Goal: Task Accomplishment & Management: Use online tool/utility

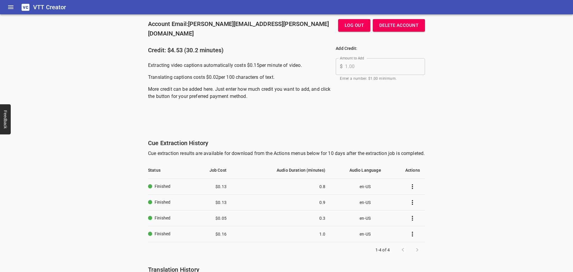
click at [383, 190] on td "en-US" at bounding box center [365, 187] width 70 height 16
click at [413, 189] on icon "Job Actions Menu" at bounding box center [412, 186] width 7 height 7
click at [207, 188] on div at bounding box center [286, 136] width 573 height 272
click at [405, 186] on button "Job Actions Menu" at bounding box center [412, 186] width 14 height 14
click at [195, 185] on div at bounding box center [286, 136] width 573 height 272
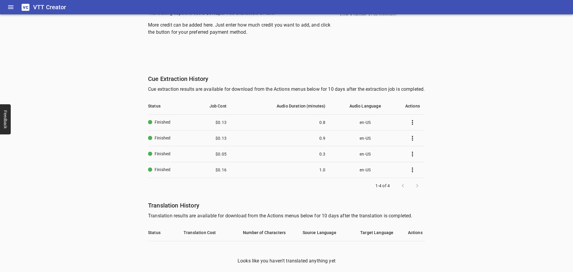
click at [224, 125] on td "$ 0.13" at bounding box center [208, 122] width 45 height 16
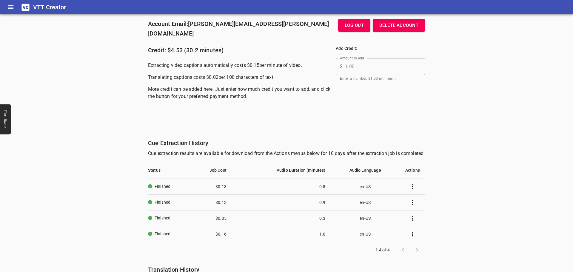
click at [11, 9] on icon "Home" at bounding box center [10, 7] width 7 height 7
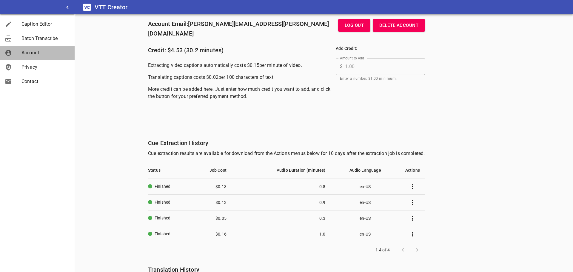
click at [42, 49] on span "Account" at bounding box center [45, 52] width 48 height 7
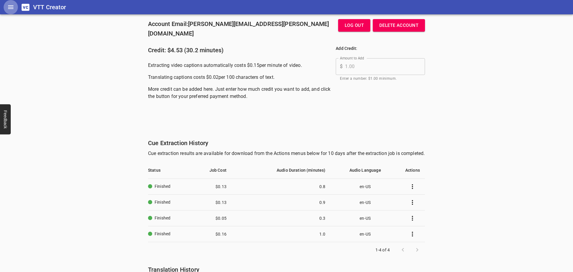
click at [13, 10] on icon "Home" at bounding box center [10, 7] width 7 height 7
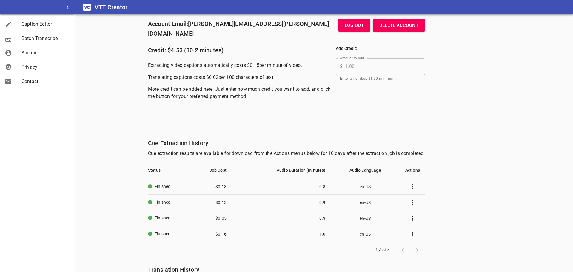
click at [29, 32] on div "Batch Transcribe" at bounding box center [37, 38] width 75 height 14
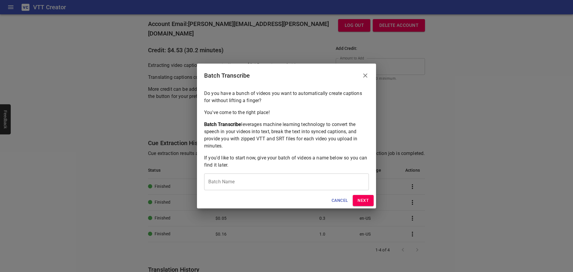
click at [368, 74] on icon "Close" at bounding box center [365, 75] width 7 height 7
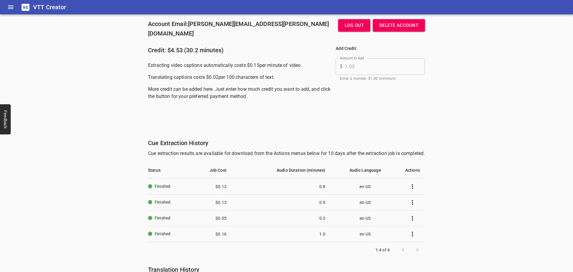
click at [16, 8] on button "Home" at bounding box center [11, 7] width 14 height 14
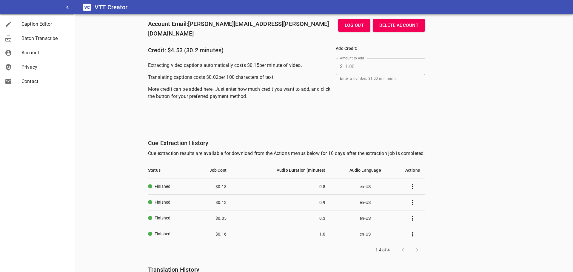
click at [21, 22] on div at bounding box center [13, 24] width 17 height 7
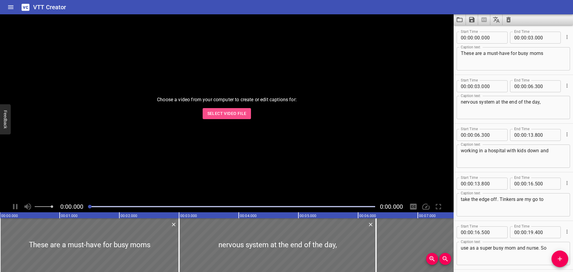
click at [217, 114] on span "Select Video File" at bounding box center [226, 113] width 39 height 7
click at [158, 137] on div "Choose a video from your computer to create or edit captions for: Select Video …" at bounding box center [227, 107] width 454 height 187
click at [244, 108] on button "Select Video File" at bounding box center [227, 113] width 49 height 11
click at [20, 9] on div "VTT Creator" at bounding box center [286, 7] width 573 height 14
click at [14, 9] on button "Home" at bounding box center [11, 7] width 14 height 14
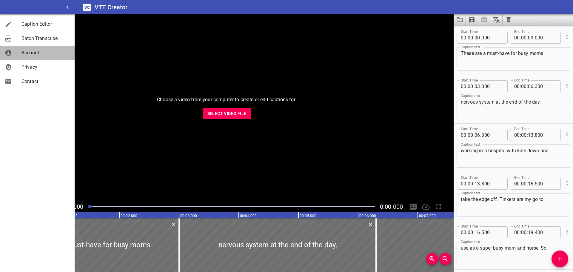
click at [51, 51] on span "Account" at bounding box center [45, 52] width 48 height 7
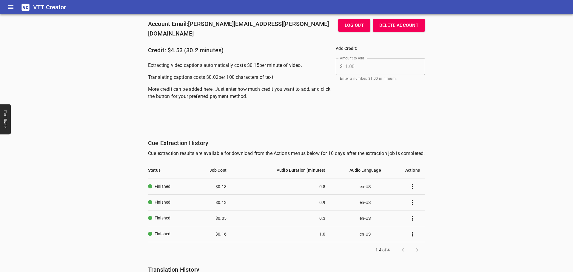
drag, startPoint x: 351, startPoint y: 197, endPoint x: 393, endPoint y: 191, distance: 43.1
click at [351, 197] on td "en-US" at bounding box center [365, 202] width 70 height 16
click at [400, 190] on td at bounding box center [412, 187] width 25 height 16
click at [411, 188] on icon "Job Actions Menu" at bounding box center [412, 186] width 7 height 7
click at [366, 186] on div at bounding box center [286, 136] width 573 height 272
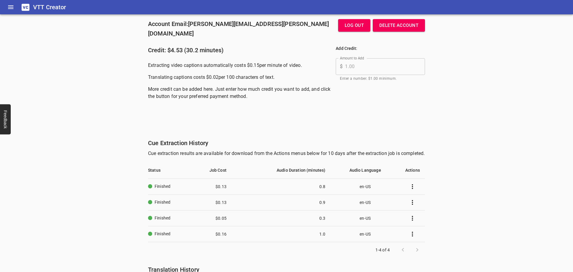
click at [330, 187] on td "en-US" at bounding box center [365, 187] width 70 height 16
click at [5, 10] on button "Home" at bounding box center [11, 7] width 14 height 14
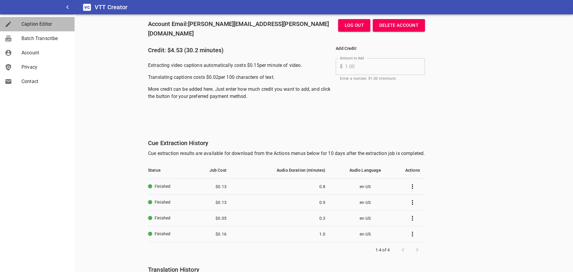
click at [43, 27] on span "Caption Editor" at bounding box center [45, 24] width 48 height 7
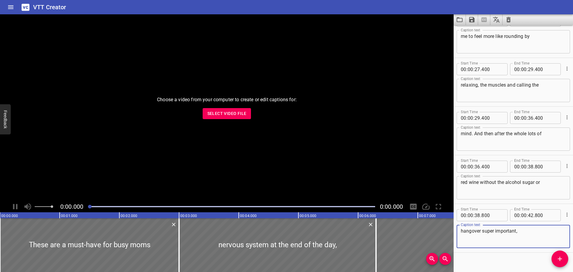
scroll to position [365, 0]
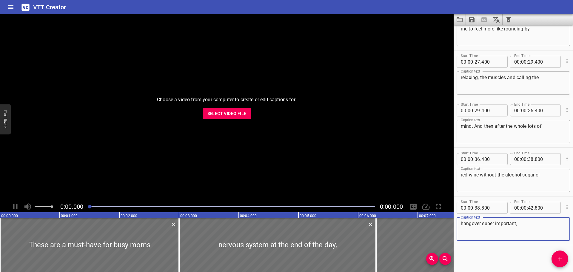
click at [234, 113] on span "Select Video File" at bounding box center [226, 113] width 39 height 7
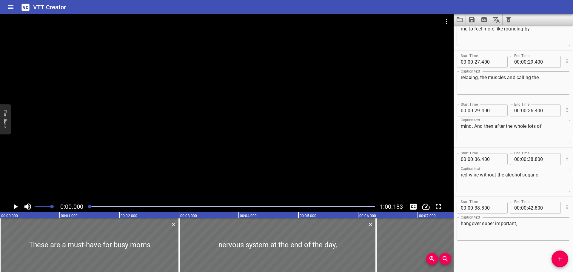
click at [13, 207] on icon "Play/Pause" at bounding box center [15, 206] width 9 height 9
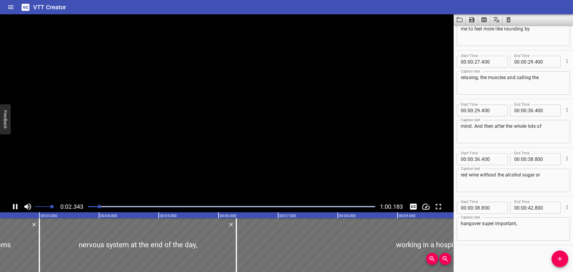
click at [13, 207] on icon "Play/Pause" at bounding box center [15, 206] width 4 height 5
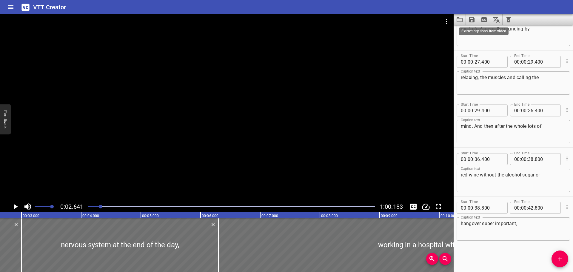
click at [483, 19] on icon "Extract captions from video" at bounding box center [484, 19] width 7 height 7
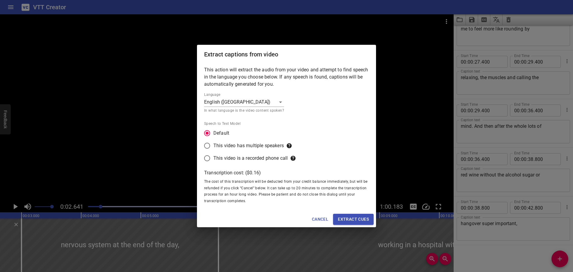
click at [362, 218] on span "Extract cues" at bounding box center [353, 219] width 31 height 7
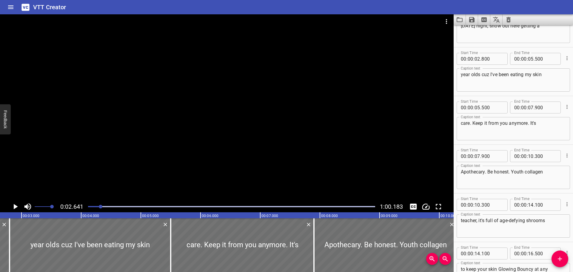
scroll to position [0, 0]
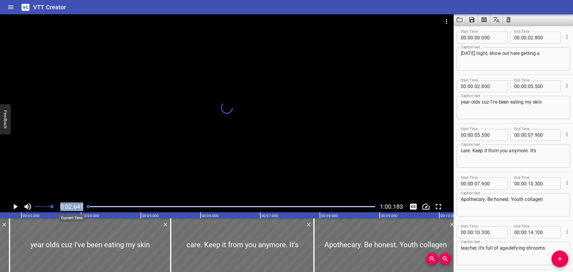
drag, startPoint x: 98, startPoint y: 207, endPoint x: 21, endPoint y: 208, distance: 77.0
click at [55, 208] on div "0:02.641 1:00.183" at bounding box center [227, 206] width 454 height 11
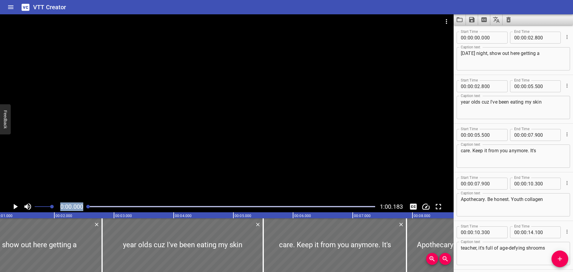
click at [15, 207] on icon "Play/Pause" at bounding box center [16, 206] width 4 height 5
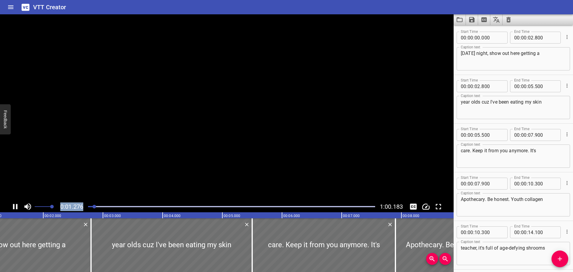
click at [15, 207] on icon "Play/Pause" at bounding box center [15, 206] width 9 height 9
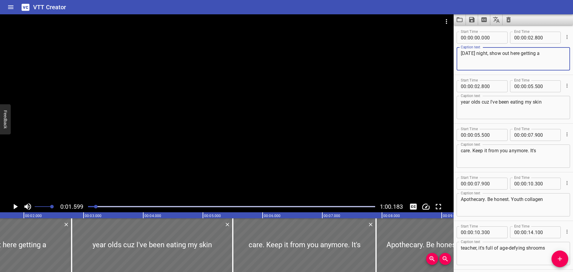
drag, startPoint x: 550, startPoint y: 53, endPoint x: 454, endPoint y: 54, distance: 96.1
click at [454, 54] on div "Start Time 00 : 00 : 00 . 000 Start Time End Time 00 : 00 : 02 . 800 End Time C…" at bounding box center [513, 50] width 119 height 48
paste textarea "I'm turning 34 [DATE], and I'm still out here getting asked out by 20-year-olds…"
drag, startPoint x: 549, startPoint y: 63, endPoint x: 488, endPoint y: 60, distance: 61.6
click at [488, 60] on textarea "I'm turning 34 [DATE], and I'm still out here getting asked out by 20-year-olds…" at bounding box center [513, 58] width 105 height 17
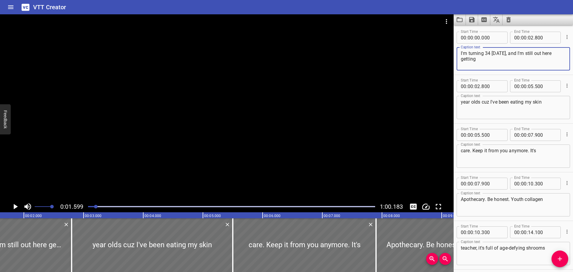
type textarea "I'm turning 34 [DATE], and I'm still out here getting"
click at [503, 107] on textarea "year olds cuz I've been eating my skin" at bounding box center [513, 107] width 105 height 17
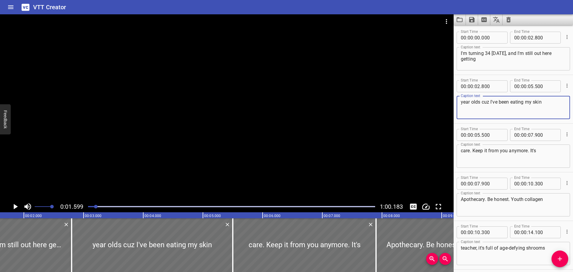
click at [497, 103] on textarea "year olds cuz I've been eating my skin" at bounding box center [513, 107] width 105 height 17
paste textarea "asked out by 20-year-olds because I've been eating my skincare."
type textarea "asked out by 20-year-olds because I've been eating my skincare."
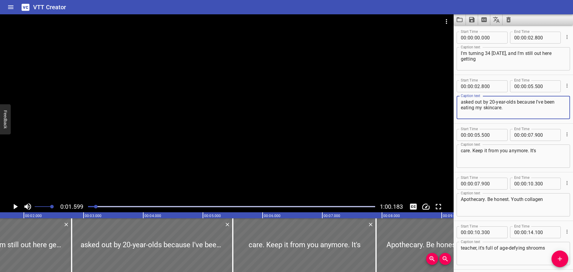
click at [14, 204] on icon "Play/Pause" at bounding box center [16, 206] width 4 height 5
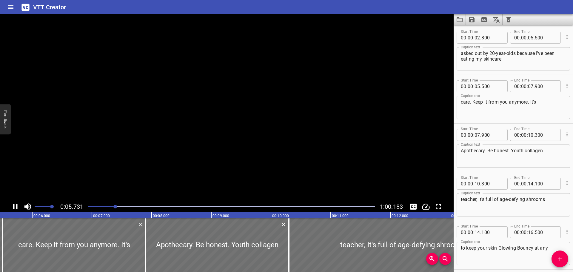
scroll to position [97, 0]
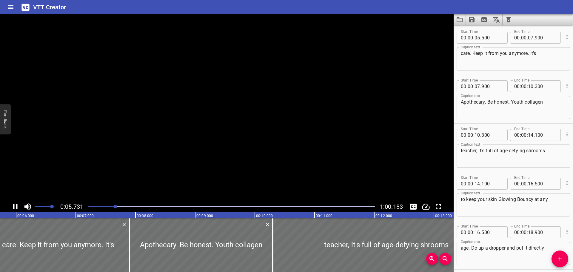
click at [14, 204] on icon "Play/Pause" at bounding box center [15, 206] width 4 height 5
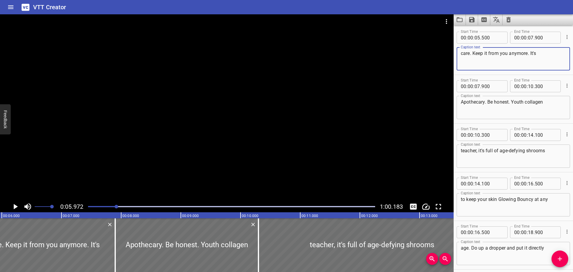
click at [496, 55] on textarea "care. Keep it from you anymore. It's" at bounding box center [513, 58] width 105 height 17
paste textarea "I can't keep it from you anymore."
type textarea "I can't keep it from you anymore."
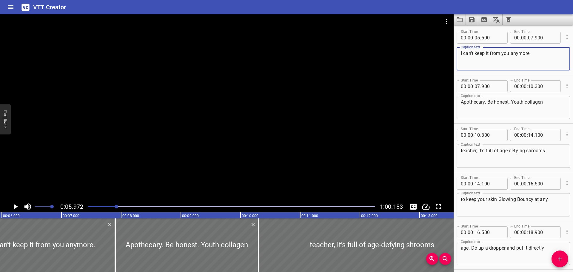
click at [476, 104] on textarea "Apothecary. Be honest. Youth collagen" at bounding box center [513, 107] width 105 height 17
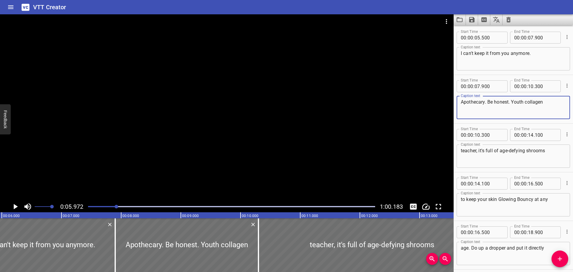
click at [476, 104] on textarea "Apothecary. Be honest. Youth collagen" at bounding box center [513, 107] width 105 height 17
paste textarea "It's Apothecary's The Honest Youth College and Tincture. It's full of age-defyi…"
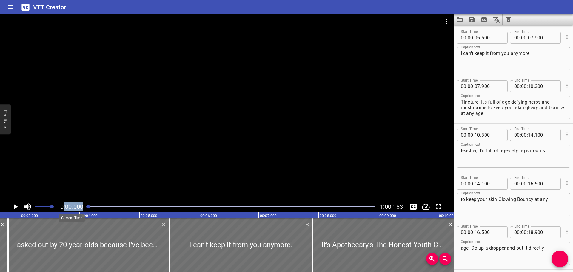
drag, startPoint x: 119, startPoint y: 207, endPoint x: 62, endPoint y: 207, distance: 56.4
click at [62, 207] on div "0:00.000 1:00.183" at bounding box center [227, 206] width 454 height 11
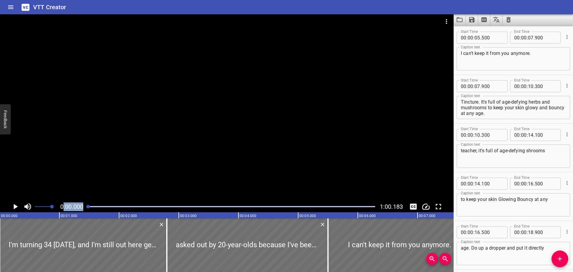
scroll to position [0, 0]
click at [16, 205] on icon "Play/Pause" at bounding box center [16, 206] width 4 height 5
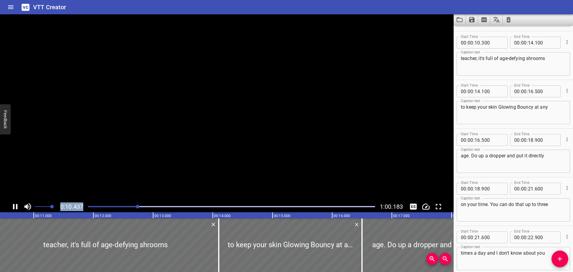
scroll to position [195, 0]
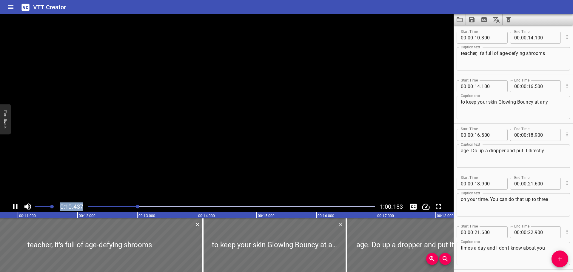
click at [13, 208] on icon "Play/Pause" at bounding box center [15, 206] width 9 height 9
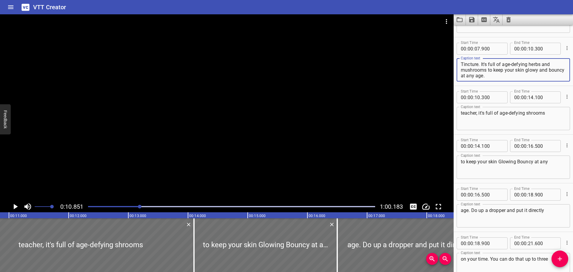
scroll to position [0, 0]
drag, startPoint x: 490, startPoint y: 64, endPoint x: 517, endPoint y: 67, distance: 27.7
click at [517, 67] on textarea "It's Apothecary's The Honest Youth College and Tincture. It's full of age-defyi…" at bounding box center [513, 69] width 105 height 17
click at [513, 67] on textarea "It's Apothecary's The Honest Youth College and Tincture. It's full of age-defyi…" at bounding box center [513, 69] width 105 height 17
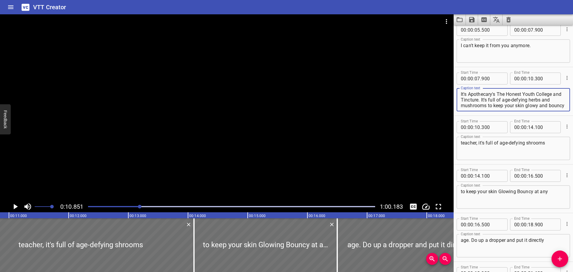
scroll to position [6, 0]
drag, startPoint x: 490, startPoint y: 99, endPoint x: 550, endPoint y: 110, distance: 60.6
click at [550, 110] on div "It's Apothecary's The Honest Youth College and Tincture. It's full of age-defyi…" at bounding box center [513, 99] width 113 height 23
type textarea "It's Apothecary's The Honest Youth College and Tincture."
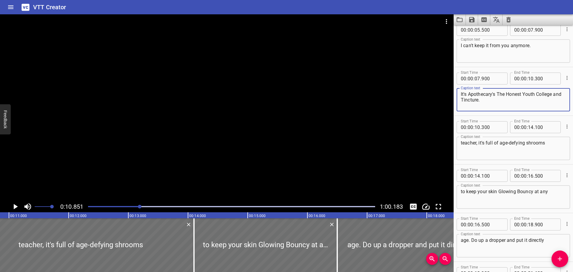
click at [490, 146] on textarea "teacher, it's full of age-defying shrooms" at bounding box center [513, 148] width 105 height 17
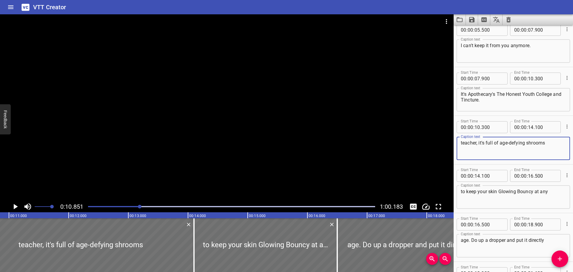
click at [490, 146] on textarea "teacher, it's full of age-defying shrooms" at bounding box center [513, 148] width 105 height 17
paste textarea "It's full of age-defying herbs and mushrooms to keep your skin glowy and bouncy…"
click at [17, 206] on icon "Play/Pause" at bounding box center [15, 206] width 9 height 9
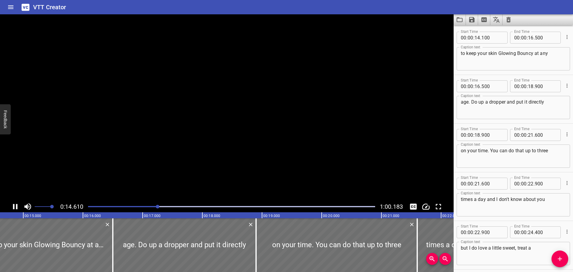
click at [17, 206] on icon "Play/Pause" at bounding box center [15, 206] width 4 height 5
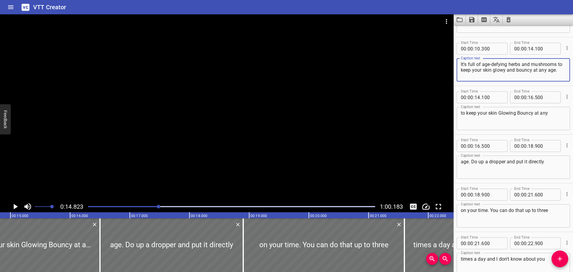
drag, startPoint x: 462, startPoint y: 70, endPoint x: 513, endPoint y: 77, distance: 50.9
click at [513, 77] on textarea "It's full of age-defying herbs and mushrooms to keep your skin glowy and bouncy…" at bounding box center [513, 69] width 105 height 17
click at [479, 78] on textarea "It's full of age-defying herbs and mushrooms to keep your skin glowy and bouncy…" at bounding box center [513, 69] width 105 height 17
click at [470, 77] on textarea "It's full of age-defying herbs and mushrooms to keep your skin glowy and bouncy…" at bounding box center [513, 69] width 105 height 17
drag, startPoint x: 474, startPoint y: 78, endPoint x: 459, endPoint y: 72, distance: 15.8
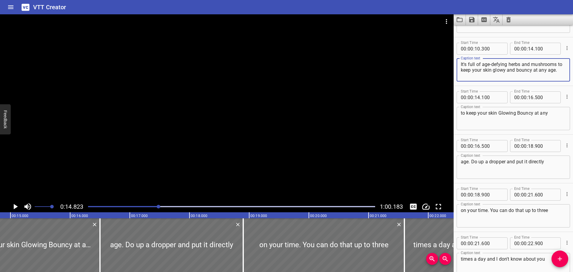
click at [459, 72] on div "It's full of age-defying herbs and mushrooms to keep your skin glowy and bouncy…" at bounding box center [513, 69] width 113 height 23
type textarea "It's full of age-defying herbs and mushrooms"
click at [490, 113] on textarea "to keep your skin Glowing Bouncy at any" at bounding box center [513, 118] width 105 height 17
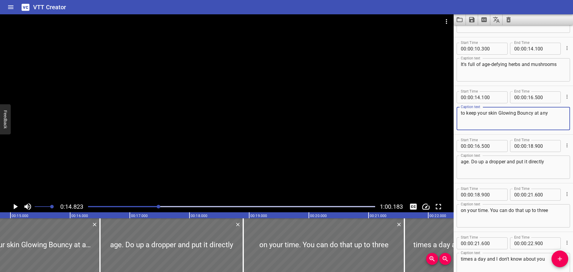
click at [490, 113] on textarea "to keep your skin Glowing Bouncy at any" at bounding box center [513, 118] width 105 height 17
paste textarea "glowy and bouncy at any age."
type textarea "to keep your skin glowy and bouncy at any age."
click at [13, 206] on icon "Play/Pause" at bounding box center [15, 206] width 9 height 9
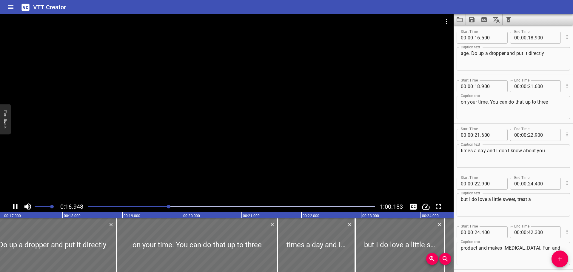
click at [13, 206] on icon "Play/Pause" at bounding box center [15, 206] width 4 height 5
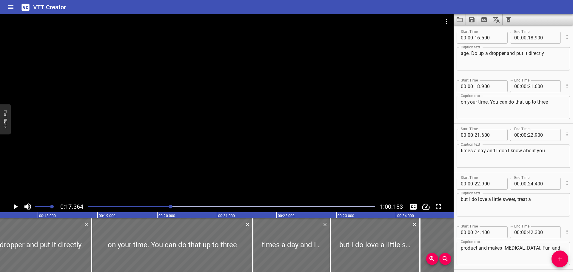
click at [488, 102] on textarea "on your time. You can do that up to three" at bounding box center [513, 107] width 105 height 17
click at [487, 102] on textarea "on your time. You can do that up to three" at bounding box center [513, 107] width 105 height 17
click at [499, 56] on textarea "age. Do up a dropper and put it directly" at bounding box center [513, 58] width 105 height 17
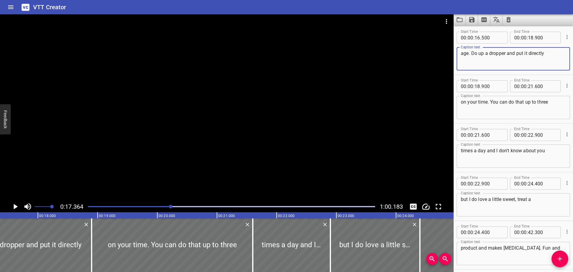
click at [499, 56] on textarea "age. Do up a dropper and put it directly" at bounding box center [513, 58] width 105 height 17
paste textarea "Fill up a dropper and put it directly on your tongue"
type textarea "Fill up a dropper and put it directly on your tongue"
click at [22, 204] on div "0:17.364 1:00.183" at bounding box center [227, 206] width 454 height 11
click at [18, 206] on icon "Play/Pause" at bounding box center [15, 206] width 9 height 9
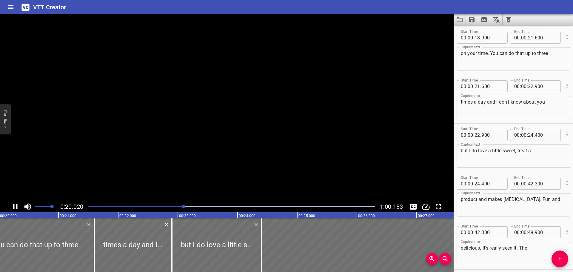
click at [18, 206] on icon "Play/Pause" at bounding box center [15, 206] width 9 height 9
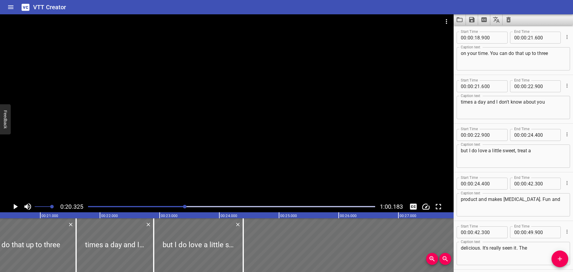
click at [497, 53] on textarea "on your time. You can do that up to three" at bounding box center [513, 58] width 105 height 17
paste textarea "u can do that up to three times a day."
click at [462, 56] on textarea "ou can do that up to three times a day." at bounding box center [513, 58] width 105 height 17
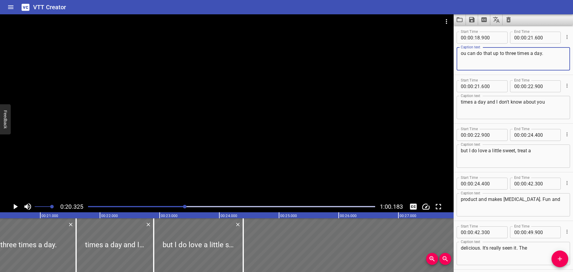
click at [461, 55] on textarea "ou can do that up to three times a day." at bounding box center [513, 58] width 105 height 17
type textarea "you can do that up to three times a day."
click at [12, 204] on icon "Play/Pause" at bounding box center [15, 206] width 9 height 9
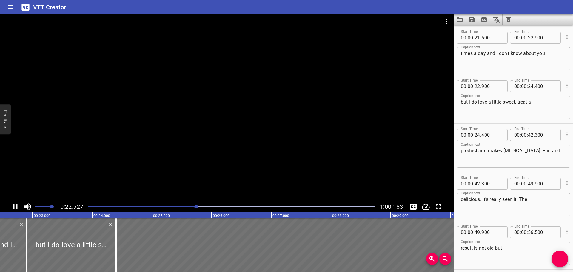
click at [13, 205] on icon "Play/Pause" at bounding box center [15, 206] width 4 height 5
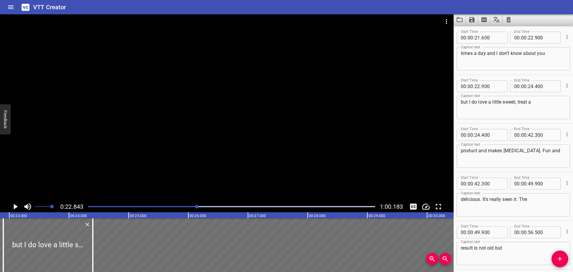
click at [13, 205] on icon "Play/Pause" at bounding box center [15, 206] width 9 height 9
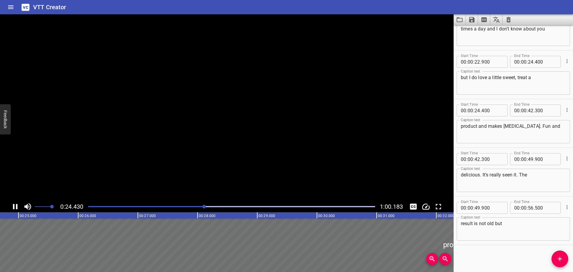
click at [13, 205] on icon "Play/Pause" at bounding box center [15, 206] width 4 height 5
click at [493, 77] on textarea "but I do love a little sweet, treat a" at bounding box center [513, 83] width 105 height 17
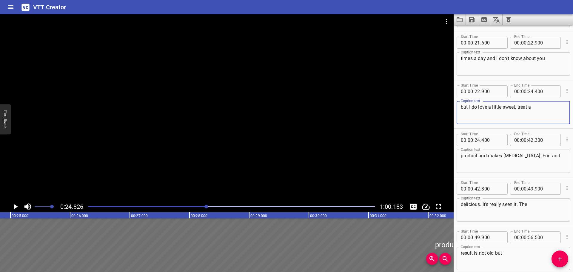
scroll to position [384, 0]
paste textarea "I don't know about you, but I do love a little sweet treat, and this is so deli…"
drag, startPoint x: 511, startPoint y: 107, endPoint x: 426, endPoint y: 109, distance: 84.5
click at [426, 109] on main "0:24.826 1:00.183 00:00.000 00:01.000 00:02.000 00:03.000 00:04.000 00:05.000 0…" at bounding box center [286, 143] width 573 height 258
type textarea "but I do love a little sweet treat, and this is so delicious,"
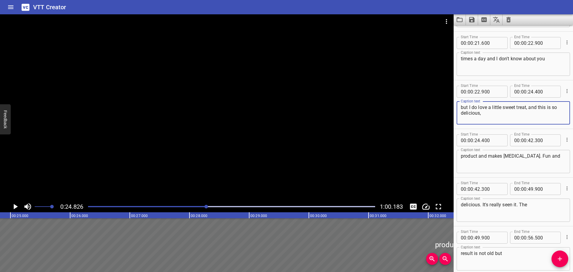
click at [488, 64] on textarea "times a day and I don't know about you" at bounding box center [513, 64] width 105 height 17
click at [547, 59] on textarea "times a day and I don't know about you" at bounding box center [513, 64] width 105 height 17
drag, startPoint x: 550, startPoint y: 59, endPoint x: 495, endPoint y: 62, distance: 54.7
click at [495, 62] on textarea "times a day and I don't know about you" at bounding box center [513, 64] width 105 height 17
paste textarea "I don't know about you,"
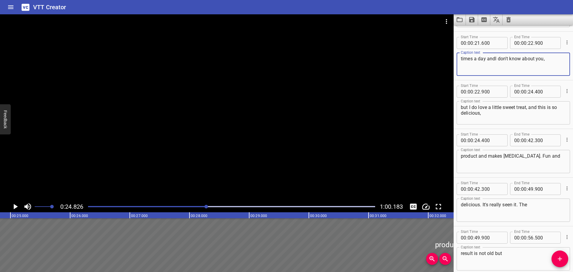
click at [496, 59] on textarea "times a day andI don't know about you," at bounding box center [513, 64] width 105 height 17
click at [495, 59] on textarea "times a day andI don't know about you," at bounding box center [513, 64] width 105 height 17
type textarea "times a day and I don't know about you,"
click at [16, 207] on icon "Play/Pause" at bounding box center [16, 206] width 4 height 5
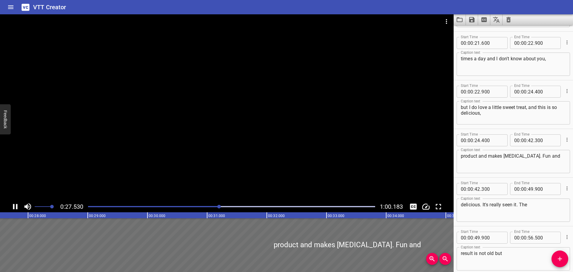
click at [17, 207] on icon "Play/Pause" at bounding box center [15, 206] width 4 height 5
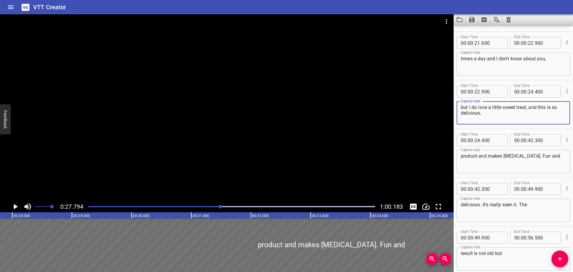
drag, startPoint x: 497, startPoint y: 116, endPoint x: 456, endPoint y: 106, distance: 42.5
click at [456, 106] on div "Start Time 00 : 00 : 22 . 900 Start Time End Time 00 : 00 : 24 . 400 End Time C…" at bounding box center [513, 104] width 119 height 48
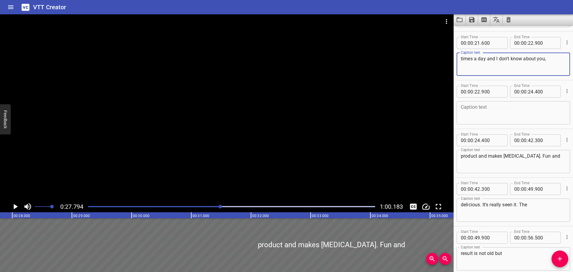
click at [556, 60] on textarea "times a day and I don't know about you," at bounding box center [513, 64] width 105 height 17
paste textarea "but I do love a little sweet treat, and this is so delicious,"
type textarea "times a day and I don't know about you, but I do love a little sweet treat, and…"
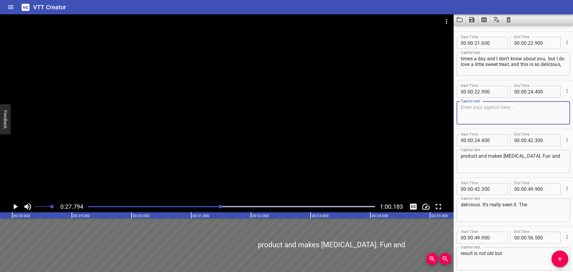
click at [509, 108] on textarea at bounding box center [513, 112] width 105 height 17
paste textarea "and it quenches that sweet tooth moment"
type textarea "and it quenches that sweet tooth moment"
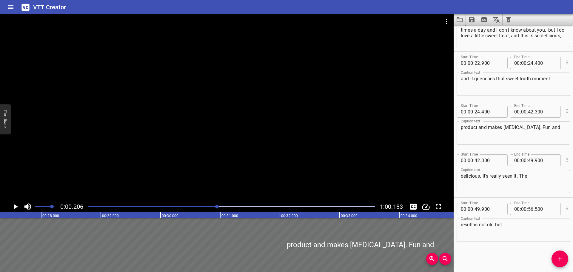
scroll to position [414, 0]
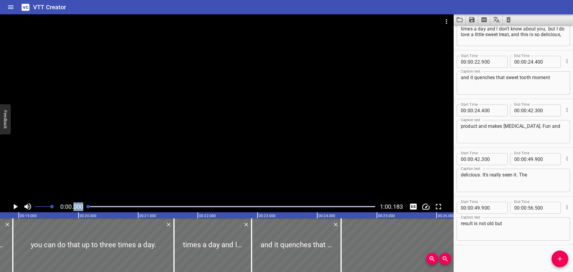
drag, startPoint x: 220, startPoint y: 207, endPoint x: 52, endPoint y: 209, distance: 168.7
click at [70, 208] on div "0:00.000 1:00.183" at bounding box center [227, 206] width 454 height 11
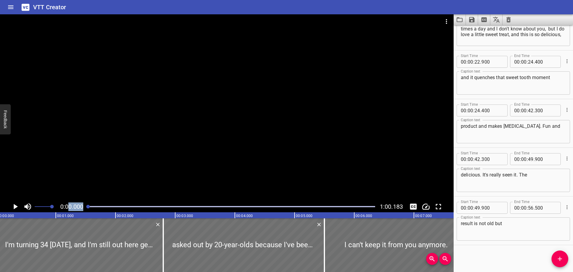
scroll to position [0, 0]
click at [14, 207] on icon "Play/Pause" at bounding box center [16, 206] width 4 height 5
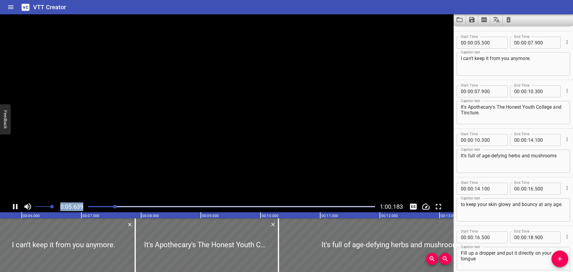
scroll to position [97, 0]
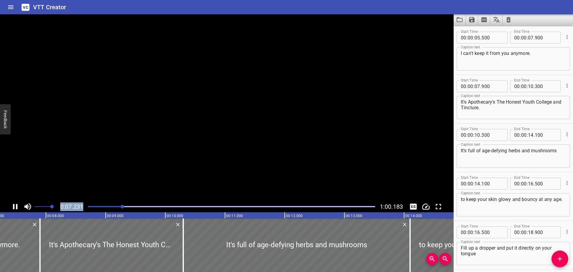
click at [14, 207] on icon "Play/Pause" at bounding box center [15, 206] width 4 height 5
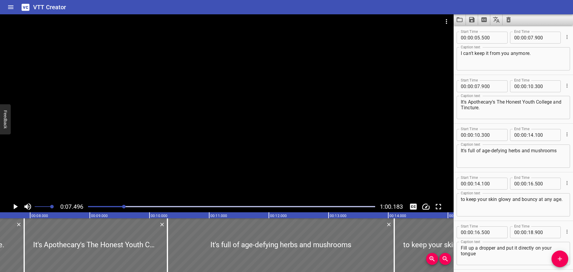
click at [475, 52] on textarea "I can't keep it from you anymore." at bounding box center [513, 58] width 105 height 17
type textarea "I can't gate keep it from you anymore."
click at [15, 211] on icon "Play/Pause" at bounding box center [15, 206] width 9 height 9
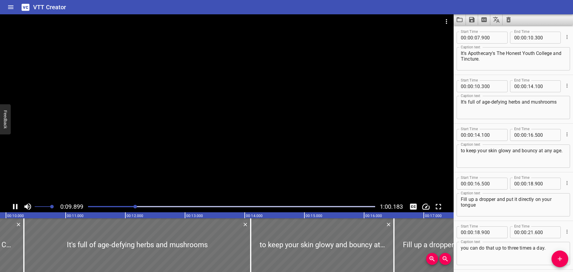
scroll to position [0, 607]
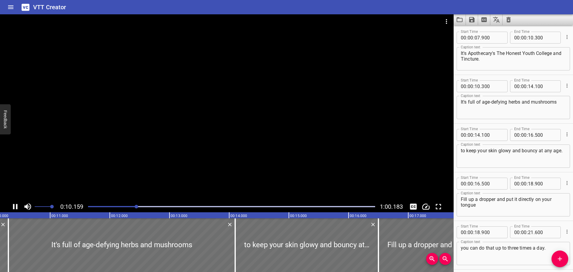
click at [15, 209] on icon "Play/Pause" at bounding box center [15, 206] width 9 height 9
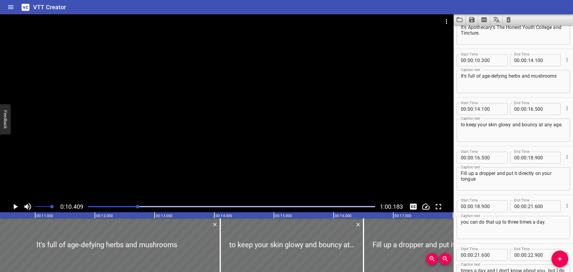
scroll to position [135, 0]
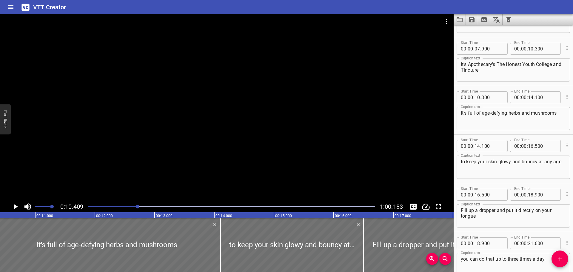
click at [554, 64] on textarea "It's Apothecary's The Honest Youth College and Tincture." at bounding box center [513, 69] width 105 height 17
drag, startPoint x: 556, startPoint y: 65, endPoint x: 539, endPoint y: 65, distance: 17.3
click at [539, 65] on textarea "It's Apothecary's The Honest Youth College and Tincture." at bounding box center [513, 69] width 105 height 17
click at [536, 70] on textarea "It's Apothecary's The Honest Youth College and Tincture." at bounding box center [513, 69] width 105 height 17
drag, startPoint x: 531, startPoint y: 70, endPoint x: 536, endPoint y: 64, distance: 8.1
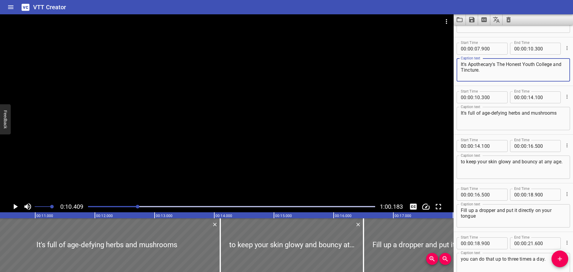
click at [536, 64] on textarea "It's Apothecary's The Honest Youth College and Tincture." at bounding box center [513, 69] width 105 height 17
paste textarea "collagen"
click at [536, 63] on textarea "It's Apothecary's The Honest Youthcollagen" at bounding box center [513, 69] width 105 height 17
type textarea "It's Apothecary's The Honest Youth collagen"
click at [17, 205] on icon "Play/Pause" at bounding box center [15, 206] width 9 height 9
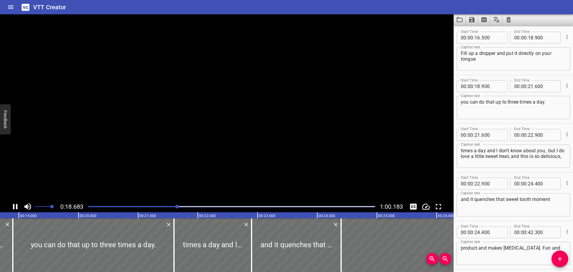
scroll to position [0, 1131]
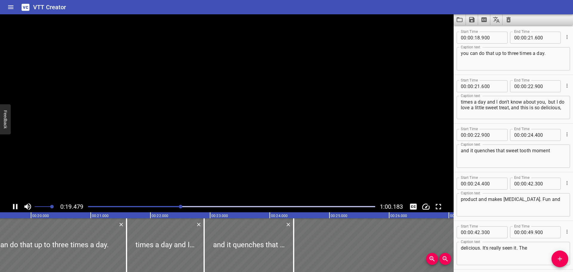
click at [17, 206] on icon "Play/Pause" at bounding box center [15, 206] width 4 height 5
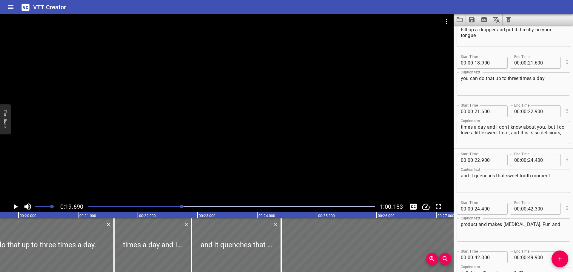
scroll to position [281, 0]
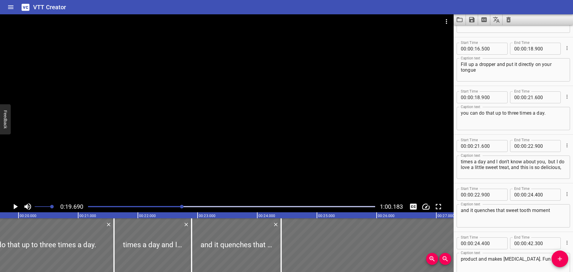
click at [15, 207] on icon "Play/Pause" at bounding box center [16, 206] width 4 height 5
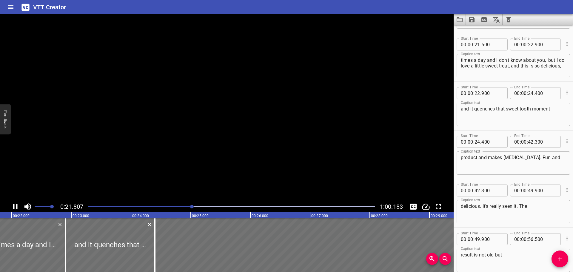
scroll to position [389, 0]
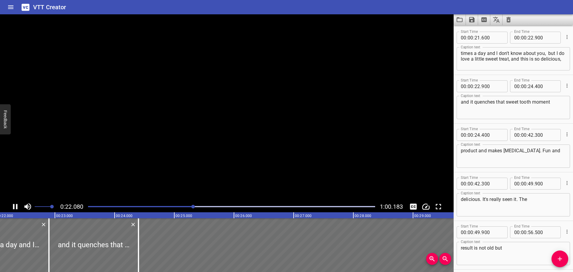
click at [15, 207] on icon "Play/Pause" at bounding box center [15, 206] width 9 height 9
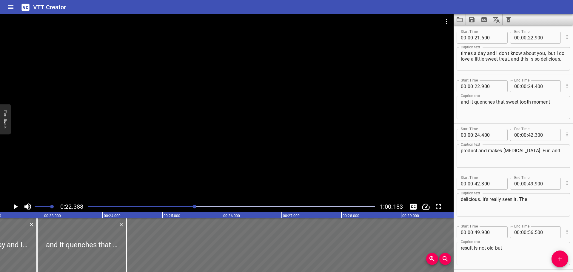
scroll to position [0, 1337]
click at [15, 207] on icon "Play/Pause" at bounding box center [16, 206] width 4 height 5
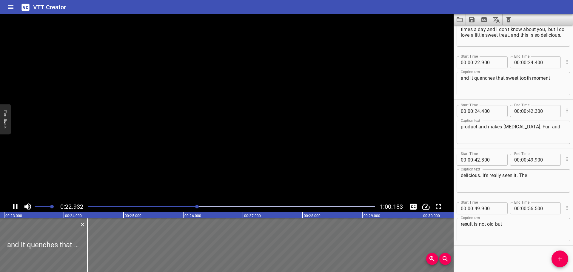
scroll to position [414, 0]
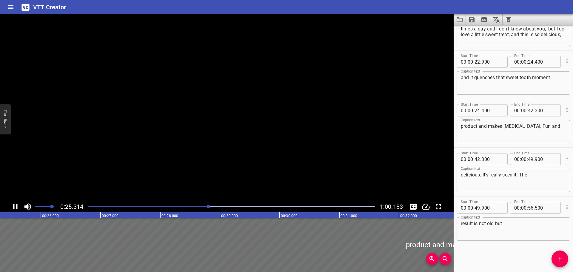
click at [15, 207] on icon "Play/Pause" at bounding box center [15, 206] width 9 height 9
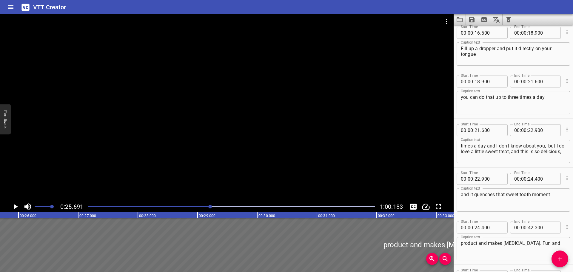
scroll to position [294, 0]
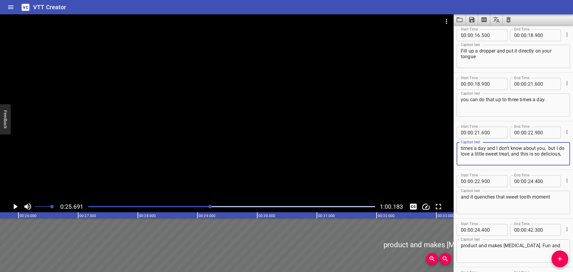
drag, startPoint x: 494, startPoint y: 159, endPoint x: 457, endPoint y: 149, distance: 38.0
click at [457, 149] on div "times a day and I don't know about you, but I do love a little sweet treat, and…" at bounding box center [513, 153] width 113 height 23
click at [492, 158] on textarea "times a day and I don't know about you, but I do love a little sweet treat, and…" at bounding box center [513, 153] width 105 height 17
drag, startPoint x: 496, startPoint y: 148, endPoint x: 519, endPoint y: 153, distance: 23.5
click at [519, 153] on textarea "times a day and I don't know about you, but I do love a little sweet treat, and…" at bounding box center [513, 153] width 105 height 17
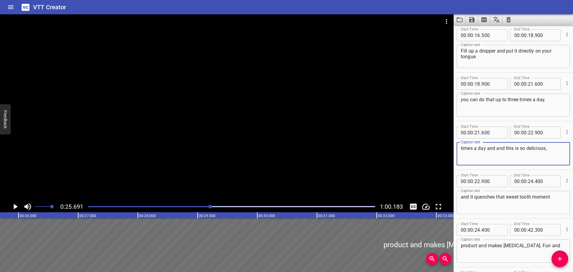
type textarea "times a day and and this is so delicious,"
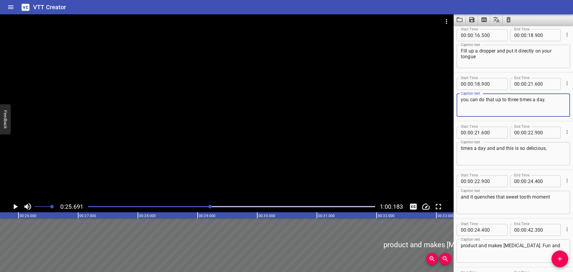
click at [551, 97] on textarea "you can do that up to three times a day." at bounding box center [513, 105] width 105 height 17
paste textarea "I don't know about you, but I do love a little sweet treat,"
type textarea "you can do that up to three times a day. I don't know about you, but I do love …"
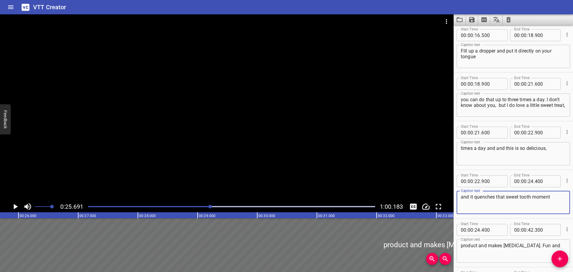
click at [523, 199] on textarea "and it quenches that sweet tooth moment" at bounding box center [513, 202] width 105 height 17
click at [510, 152] on textarea "times a day and and this is so delicious," at bounding box center [513, 153] width 105 height 17
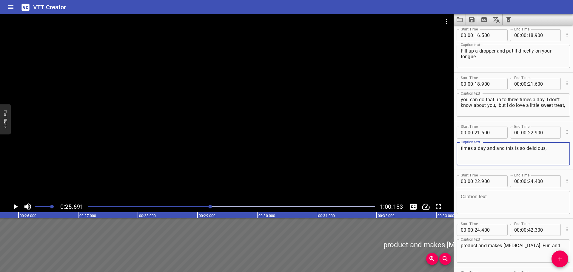
click at [510, 152] on textarea "times a day and and this is so delicious," at bounding box center [513, 153] width 105 height 17
paste textarea "and it quenches that sweet tooth moment"
type textarea "and it quenches that sweet tooth moment"
click at [13, 204] on icon "Play/Pause" at bounding box center [15, 206] width 9 height 9
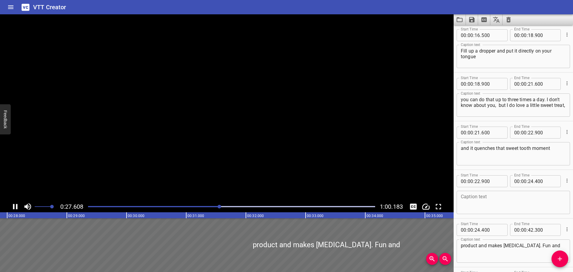
click at [14, 205] on icon "Play/Pause" at bounding box center [15, 206] width 4 height 5
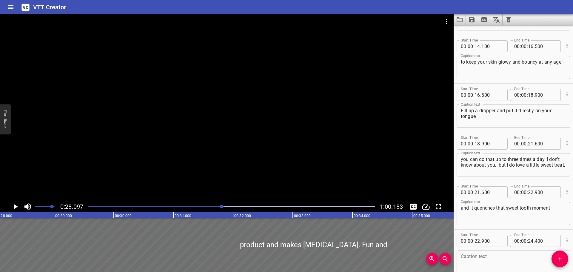
scroll to position [264, 0]
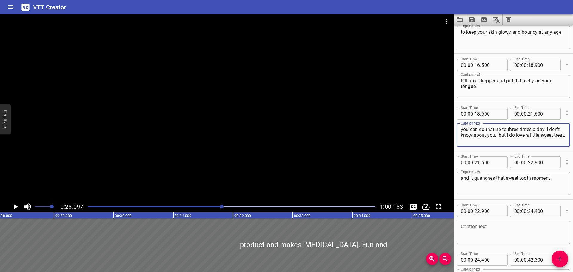
drag, startPoint x: 547, startPoint y: 128, endPoint x: 556, endPoint y: 142, distance: 17.2
click at [556, 142] on textarea "you can do that up to three times a day. I don't know about you, but I do love …" at bounding box center [513, 135] width 105 height 17
type textarea "you can do that up to three times a day."
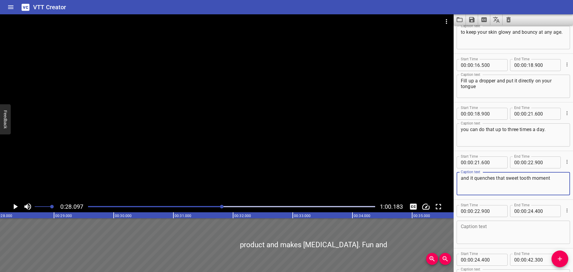
click at [490, 181] on textarea "and it quenches that sweet tooth moment" at bounding box center [513, 183] width 105 height 17
paste textarea "I don't know about you, but I do love a little sweet treat,"
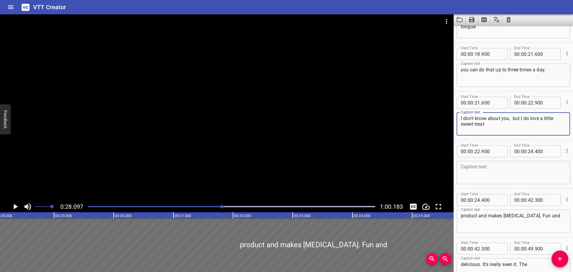
scroll to position [354, 0]
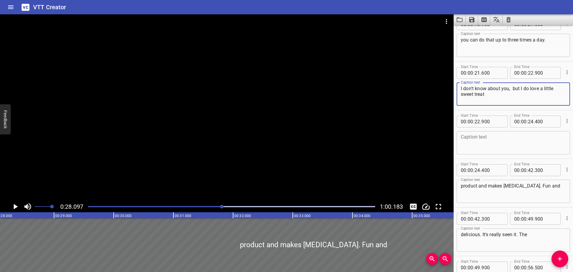
type textarea "I don't know about you, but I do love a little sweet treat"
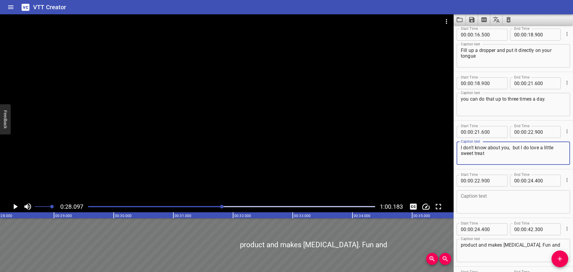
scroll to position [294, 0]
drag, startPoint x: 224, startPoint y: 207, endPoint x: 59, endPoint y: 210, distance: 165.1
click at [59, 210] on div "0:28.097 1:00.183" at bounding box center [227, 206] width 454 height 11
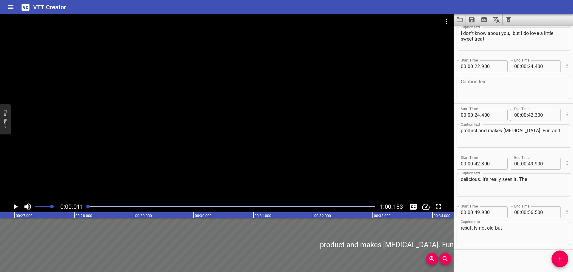
scroll to position [414, 0]
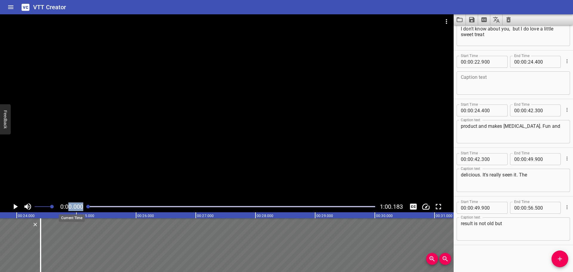
drag, startPoint x: 221, startPoint y: 206, endPoint x: 69, endPoint y: 209, distance: 152.0
click at [69, 209] on div "0:00.000 1:00.183" at bounding box center [227, 206] width 454 height 11
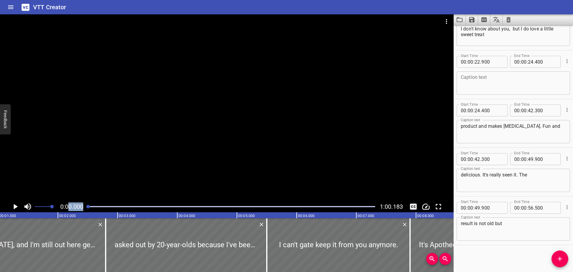
click at [13, 207] on icon "Play/Pause" at bounding box center [15, 206] width 9 height 9
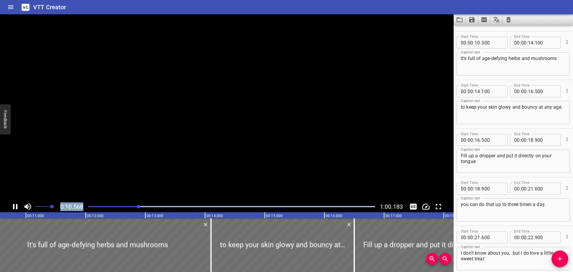
scroll to position [195, 0]
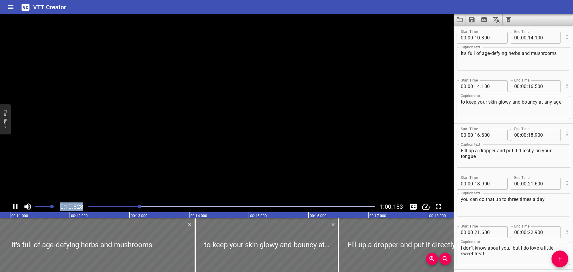
click at [13, 207] on icon "Play/Pause" at bounding box center [15, 206] width 4 height 5
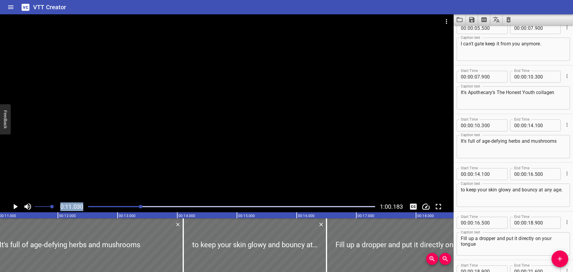
scroll to position [105, 0]
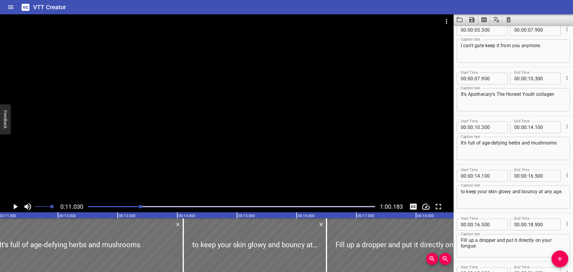
click at [558, 95] on textarea "It's Apothecary's The Honest Youth collagen" at bounding box center [513, 99] width 105 height 17
type textarea "It's Apothecary's The Honest Youth collagen Tincture"
click at [18, 207] on icon "Play/Pause" at bounding box center [15, 206] width 9 height 9
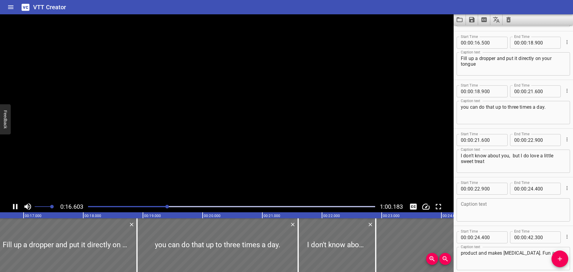
scroll to position [292, 0]
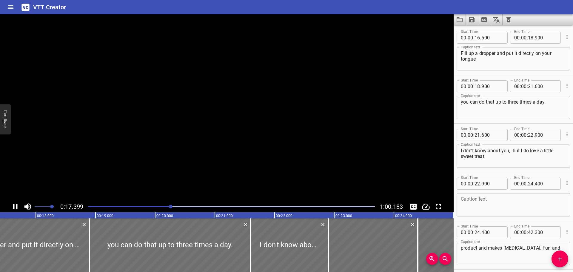
click at [16, 207] on icon "Play/Pause" at bounding box center [15, 206] width 4 height 5
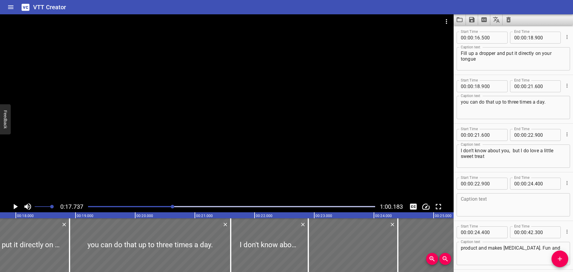
click at [16, 207] on icon "Play/Pause" at bounding box center [16, 206] width 4 height 5
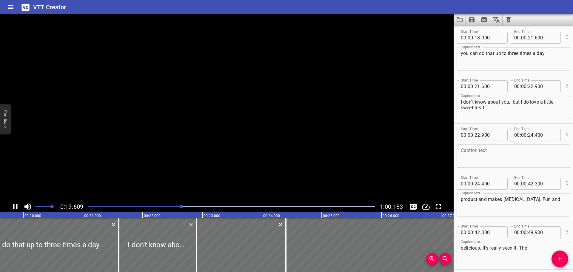
click at [16, 207] on icon "Play/Pause" at bounding box center [15, 206] width 4 height 5
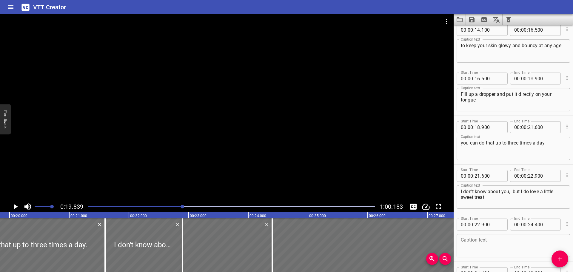
click at [530, 78] on input "number" at bounding box center [531, 79] width 6 height 12
type input "18"
click at [539, 78] on input "number" at bounding box center [546, 79] width 22 height 12
drag, startPoint x: 547, startPoint y: 78, endPoint x: 528, endPoint y: 78, distance: 18.5
click at [528, 78] on div "00 : 00 : 18 ." at bounding box center [535, 79] width 51 height 12
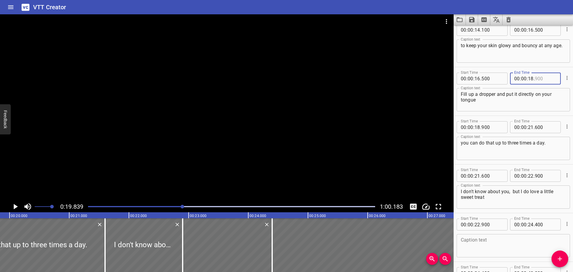
type input "900"
click at [531, 78] on input "number" at bounding box center [531, 79] width 6 height 12
type input "19"
type input "001"
click at [497, 130] on input "number" at bounding box center [493, 127] width 22 height 12
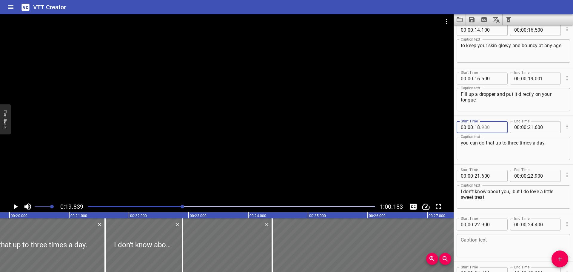
type input "900"
click at [15, 208] on icon "Play/Pause" at bounding box center [16, 206] width 4 height 5
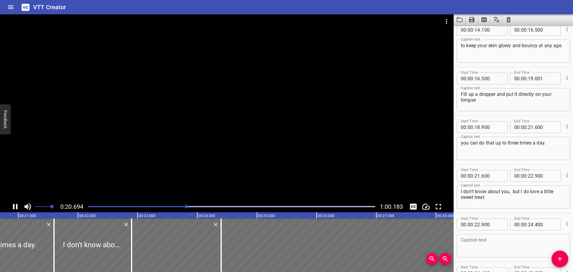
click at [14, 207] on icon "Play/Pause" at bounding box center [15, 206] width 4 height 5
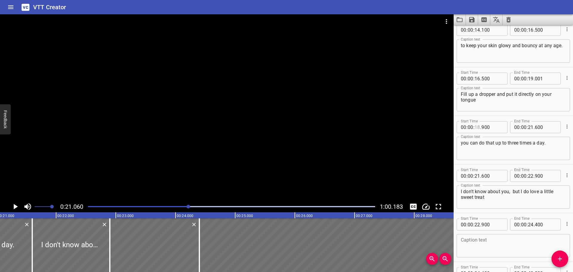
click at [478, 127] on input "number" at bounding box center [478, 127] width 6 height 12
type input "18"
drag, startPoint x: 482, startPoint y: 128, endPoint x: 474, endPoint y: 128, distance: 7.8
click at [474, 128] on div "00 : 00 : 18 ." at bounding box center [482, 127] width 51 height 12
click at [490, 127] on input "number" at bounding box center [493, 127] width 22 height 12
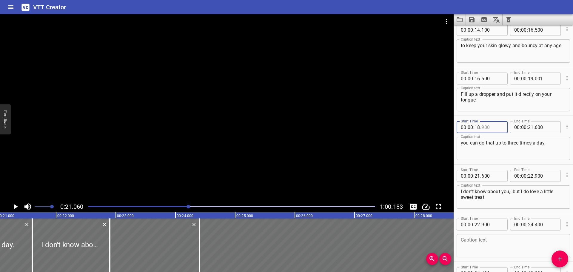
type input "900"
drag, startPoint x: 475, startPoint y: 127, endPoint x: 502, endPoint y: 127, distance: 27.2
click at [502, 127] on div "00 : 00 : . 900" at bounding box center [482, 127] width 51 height 12
type input "21"
type input "060"
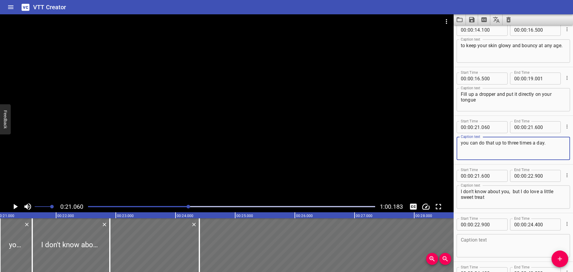
click at [539, 149] on textarea "you can do that up to three times a day." at bounding box center [513, 148] width 105 height 17
click at [10, 206] on button "Play/Pause" at bounding box center [15, 206] width 11 height 11
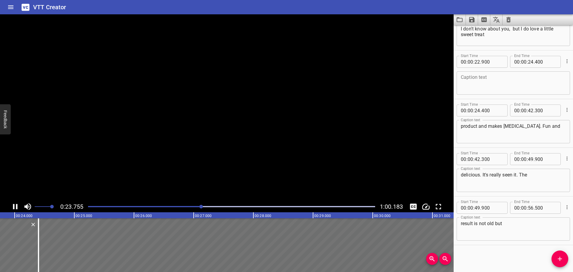
click at [12, 207] on icon "Play/Pause" at bounding box center [15, 206] width 9 height 9
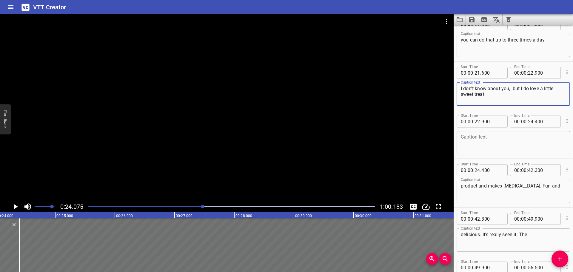
drag, startPoint x: 513, startPoint y: 89, endPoint x: 523, endPoint y: 94, distance: 11.6
click at [523, 94] on textarea "I don't know about you, but I do love a little sweet treat" at bounding box center [513, 94] width 105 height 17
type textarea "I don't know about you,"
click at [506, 142] on textarea at bounding box center [513, 142] width 105 height 17
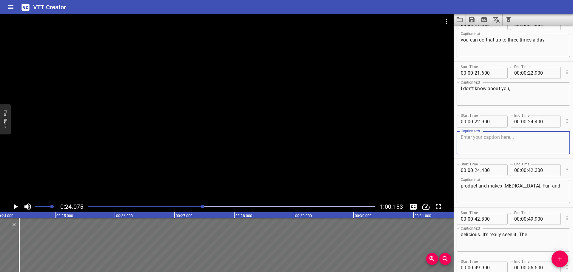
paste textarea "but I do love a little sweet treat"
type textarea "but I do love a little sweet treat"
click at [523, 91] on textarea "I don't know about you," at bounding box center [513, 94] width 105 height 17
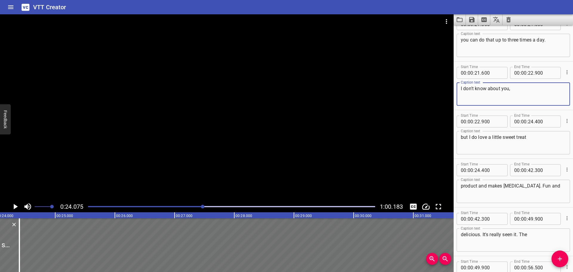
type textarea "I don't know about you,"
click at [14, 204] on icon "Play/Pause" at bounding box center [16, 206] width 4 height 5
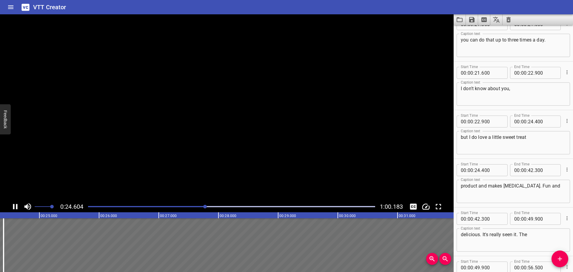
scroll to position [414, 0]
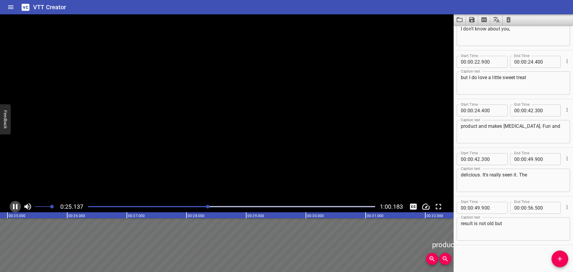
click at [14, 204] on icon "Play/Pause" at bounding box center [15, 206] width 4 height 5
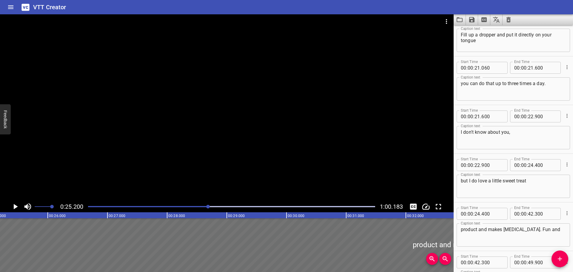
scroll to position [324, 0]
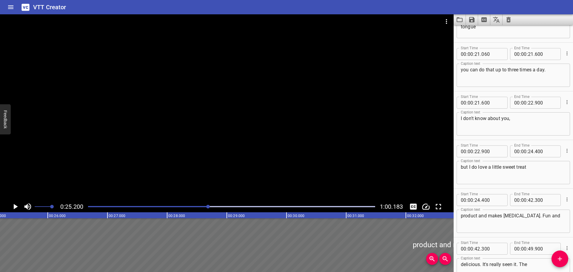
click at [506, 217] on textarea "product and makes [MEDICAL_DATA]. Fun and" at bounding box center [513, 221] width 105 height 17
paste textarea "and this is so delicious, and it quenches that sweet tooth moment that I have t…"
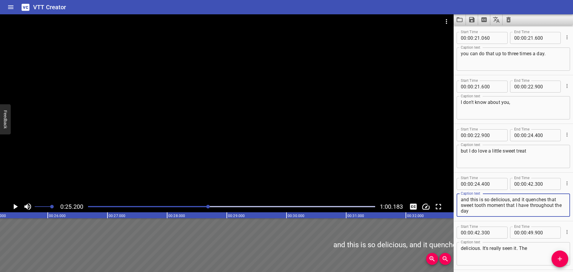
scroll to position [354, 0]
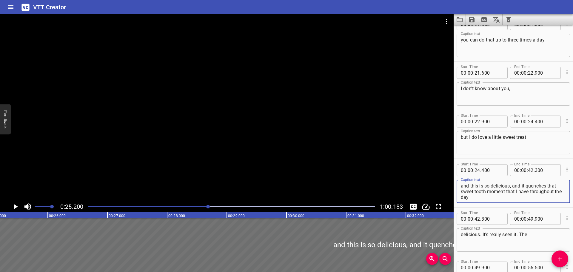
type textarea "and this is so delicious, and it quenches that sweet tooth moment that I have t…"
click at [19, 205] on icon "Play/Pause" at bounding box center [15, 206] width 9 height 9
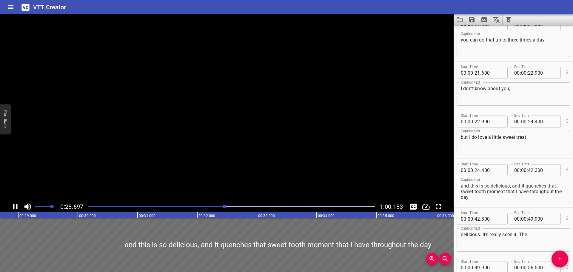
click at [17, 206] on icon "Play/Pause" at bounding box center [15, 206] width 4 height 5
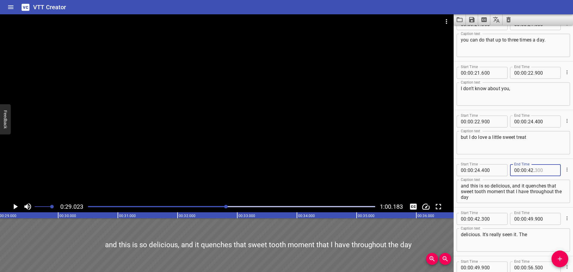
drag, startPoint x: 543, startPoint y: 171, endPoint x: 524, endPoint y: 169, distance: 18.9
click at [524, 169] on div "00 : 00 : 42 ." at bounding box center [535, 170] width 51 height 12
type input "2"
type input "300"
type input "29"
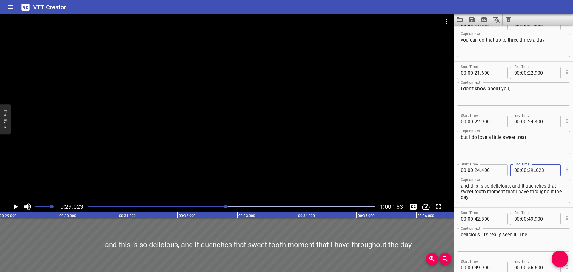
type input "000"
click at [500, 221] on input "number" at bounding box center [493, 219] width 22 height 12
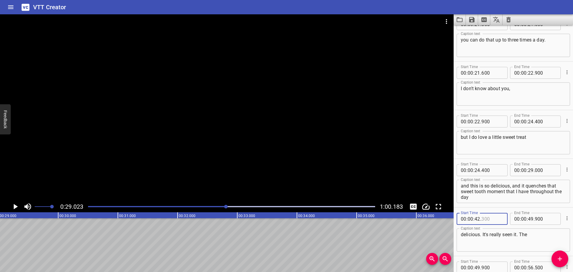
type input "300"
click at [13, 207] on icon "Play/Pause" at bounding box center [15, 206] width 9 height 9
click at [13, 207] on icon "Play/Pause" at bounding box center [15, 206] width 4 height 5
click at [492, 219] on input "number" at bounding box center [493, 219] width 22 height 12
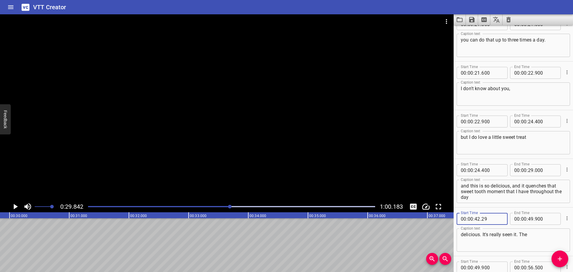
type input "2"
type input "300"
type input "29"
type input "842"
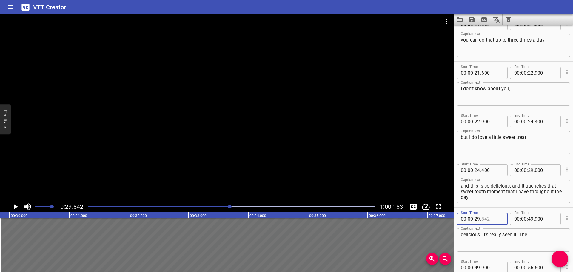
type input "842"
click at [479, 235] on textarea "delicious. It's really seen it. The" at bounding box center [513, 240] width 105 height 17
paste textarea "I don't mean to sound cheesy, But truly, beauty in skincare starts from the ins…"
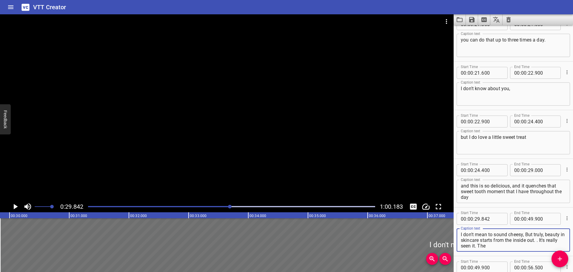
click at [10, 207] on button "Play/Pause" at bounding box center [15, 206] width 11 height 11
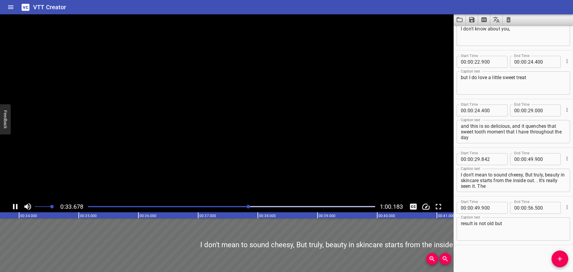
click at [13, 206] on icon "Play/Pause" at bounding box center [15, 206] width 9 height 9
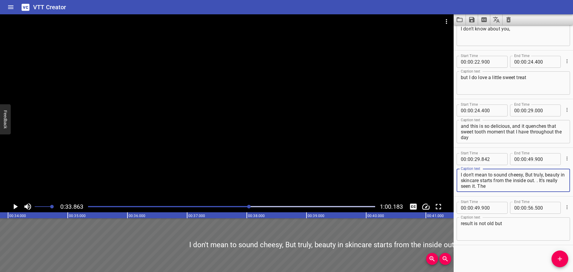
drag, startPoint x: 518, startPoint y: 190, endPoint x: 470, endPoint y: 190, distance: 48.4
click at [470, 190] on div "I don't mean to sound cheesy, But truly, beauty in skincare starts from the ins…" at bounding box center [513, 180] width 113 height 23
drag, startPoint x: 510, startPoint y: 187, endPoint x: 457, endPoint y: 187, distance: 52.8
click at [457, 187] on div "I don't mean to sound cheesy, But truly, beauty in skincare starts from the ins…" at bounding box center [513, 180] width 113 height 23
type textarea "I don't mean to sound cheesy, But truly, beauty in skincare starts from the ins…"
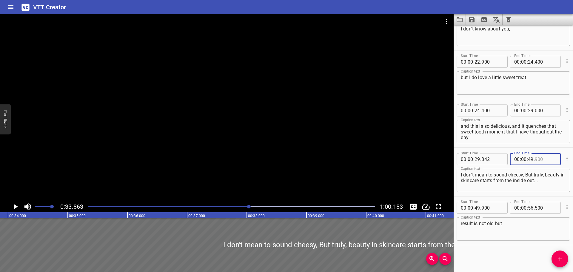
click at [540, 160] on input "number" at bounding box center [546, 159] width 22 height 12
type input "2"
type input "900"
type input "33"
type input "863"
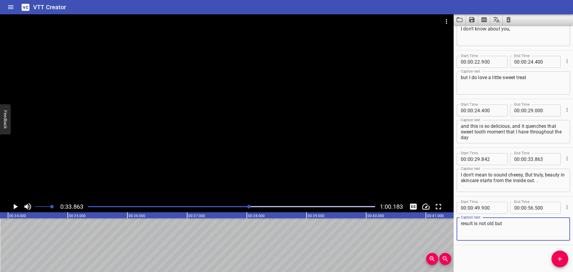
click at [502, 224] on textarea "result is not old but" at bounding box center [513, 229] width 105 height 17
click at [484, 223] on textarea "result is not old but" at bounding box center [513, 229] width 105 height 17
paste textarea "So that's why Apothecary's the Honest Youth Tinture is my number one product fo…"
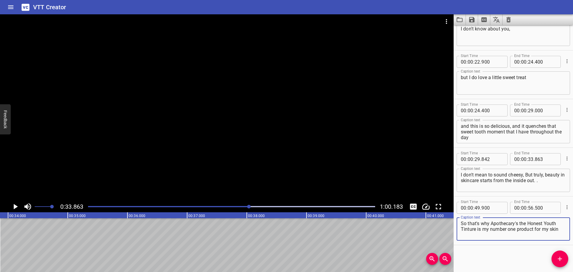
type textarea "So that's why Apothecary's the Honest Youth Tinture is my number one product fo…"
click at [15, 207] on icon "Play/Pause" at bounding box center [16, 206] width 4 height 5
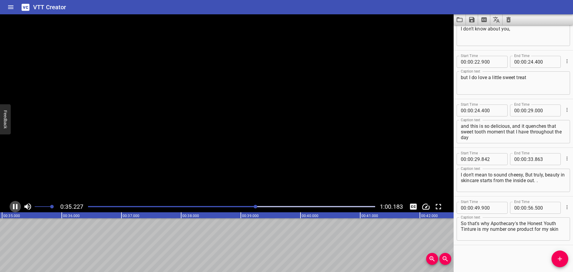
click at [15, 207] on icon "Play/Pause" at bounding box center [15, 206] width 9 height 9
click at [489, 206] on input "number" at bounding box center [493, 208] width 22 height 12
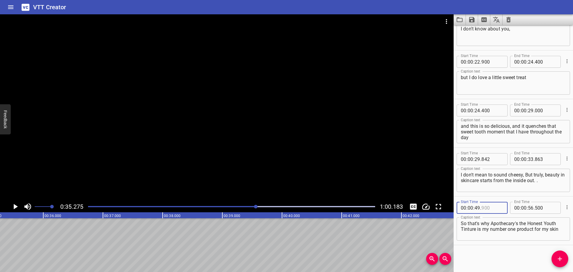
type input "3"
type input "900"
type input "35"
click at [484, 206] on input ".275" at bounding box center [493, 208] width 22 height 12
type input "275"
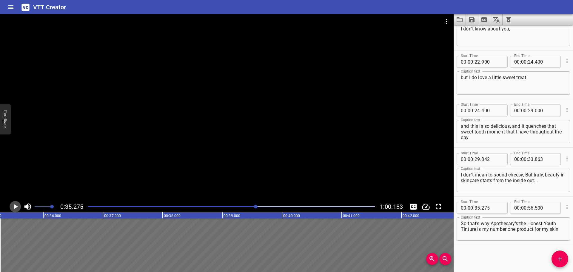
click at [12, 207] on icon "Play/Pause" at bounding box center [15, 206] width 9 height 9
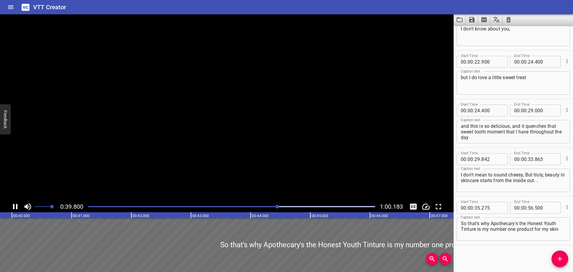
click at [15, 207] on icon "Play/Pause" at bounding box center [15, 206] width 9 height 9
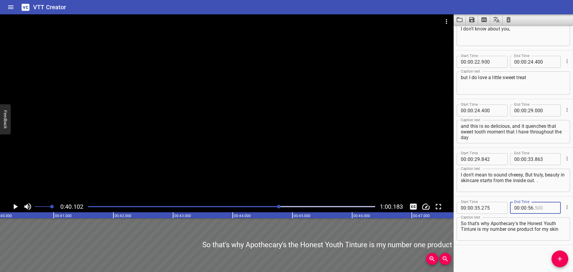
click at [535, 203] on input "number" at bounding box center [546, 208] width 22 height 12
type input "4"
type input "500"
type input "40"
type input ".0"
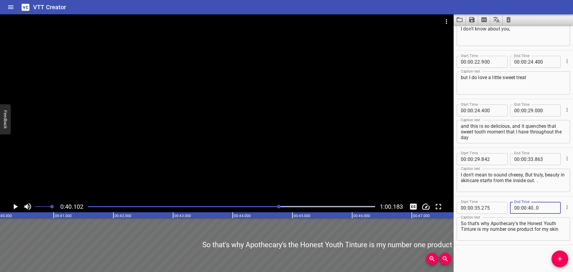
type input "500"
type input "40"
type input "9"
type input "500"
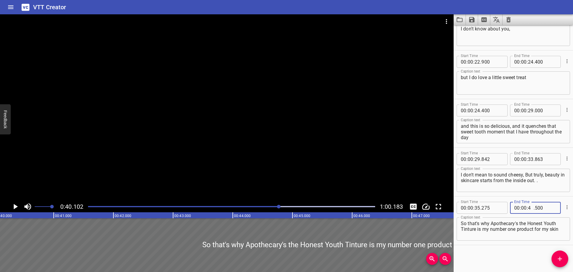
type input "40"
type input "102"
click at [559, 264] on button "Add Cue" at bounding box center [560, 258] width 17 height 17
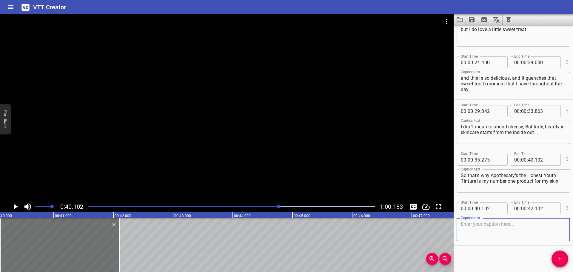
scroll to position [462, 0]
click at [479, 227] on textarea at bounding box center [513, 229] width 105 height 17
paste textarea "It makes skincare fun and delicious."
type textarea "It makes skincare fun and delicious."
click at [14, 203] on icon "Play/Pause" at bounding box center [15, 206] width 9 height 9
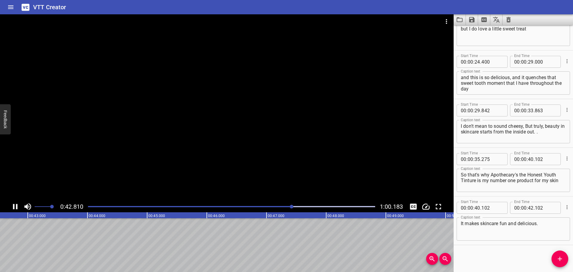
click at [15, 205] on icon "Play/Pause" at bounding box center [15, 206] width 9 height 9
click at [544, 208] on input "number" at bounding box center [546, 208] width 22 height 12
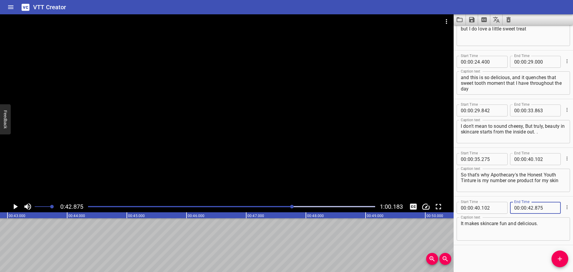
type input "875"
click at [557, 260] on icon "Add Cue" at bounding box center [559, 258] width 7 height 7
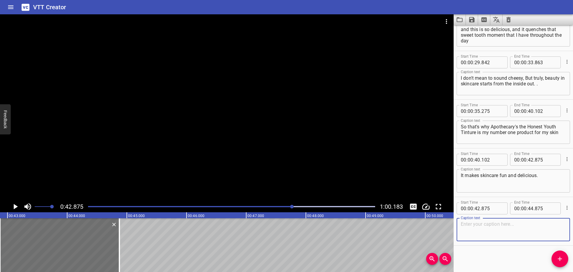
scroll to position [511, 0]
paste textarea "I'm about to be 34. I'm trying to wrap my head around it. I have to say, I'm pr…"
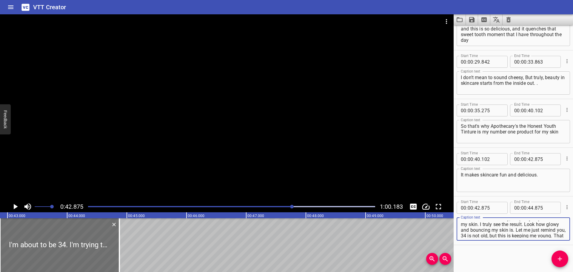
scroll to position [0, 0]
click at [15, 209] on icon "Play/Pause" at bounding box center [15, 206] width 9 height 9
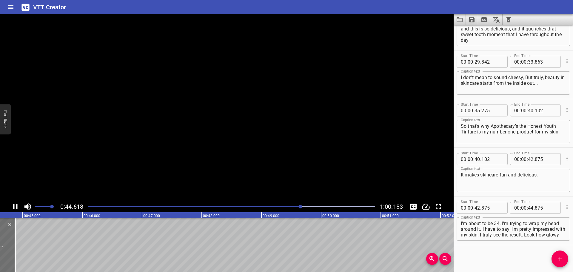
click at [14, 207] on icon "Play/Pause" at bounding box center [15, 206] width 4 height 5
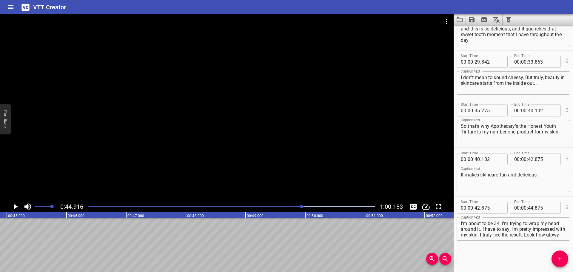
scroll to position [0, 2682]
click at [553, 256] on span "Add Cue" at bounding box center [560, 258] width 17 height 7
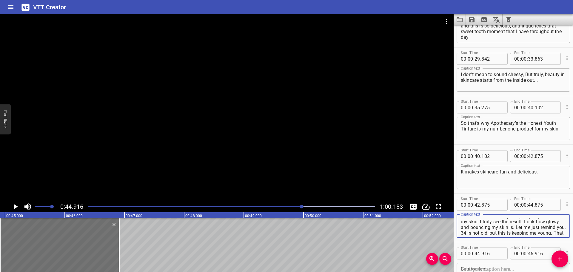
scroll to position [23, 0]
drag, startPoint x: 506, startPoint y: 222, endPoint x: 534, endPoint y: 233, distance: 30.2
click at [534, 233] on textarea "I'm about to be 34. I'm trying to wrap my head around it. I have to say, I'm pr…" at bounding box center [513, 226] width 105 height 17
type textarea "I'm about to be 34."
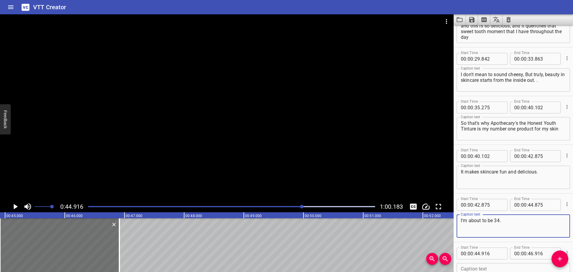
click at [492, 266] on div "Caption text" at bounding box center [513, 274] width 113 height 23
paste textarea "I'm trying to wrap my head around it. I have to say, I'm pretty impressed with …"
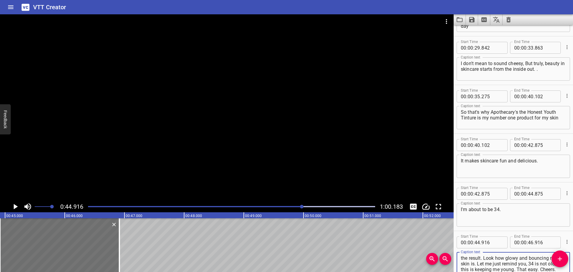
scroll to position [525, 0]
type textarea "I'm trying to wrap my head around it. I have to say, I'm pretty impressed with …"
click at [542, 195] on input "number" at bounding box center [546, 193] width 22 height 12
type input "916"
click at [524, 213] on textarea "I'm about to be 34." at bounding box center [513, 214] width 105 height 17
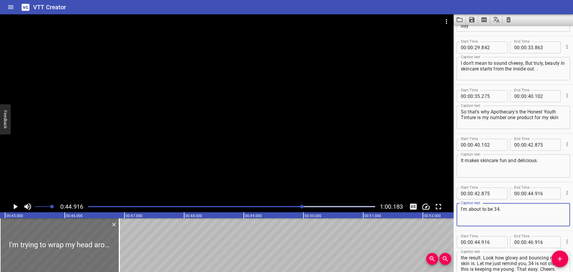
click at [11, 205] on icon "Play/Pause" at bounding box center [15, 206] width 9 height 9
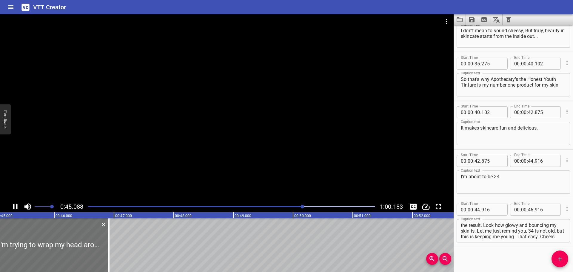
scroll to position [560, 0]
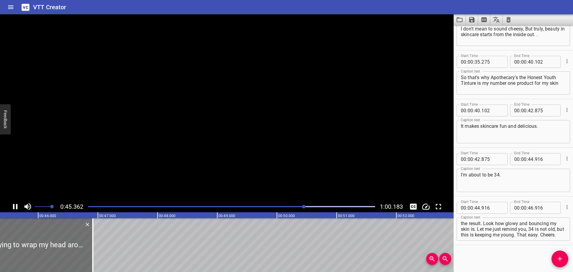
click at [13, 205] on icon "Play/Pause" at bounding box center [15, 206] width 9 height 9
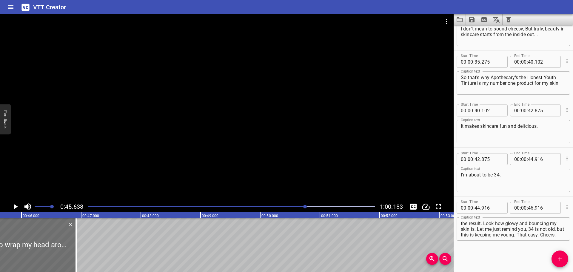
click at [13, 205] on icon "Play/Pause" at bounding box center [15, 206] width 9 height 9
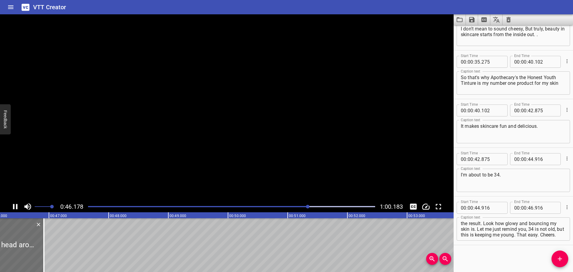
click at [13, 205] on icon "Play/Pause" at bounding box center [15, 206] width 9 height 9
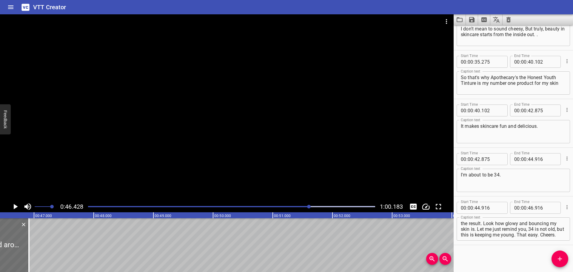
scroll to position [0, 0]
click at [562, 254] on button "Add Cue" at bounding box center [560, 258] width 17 height 17
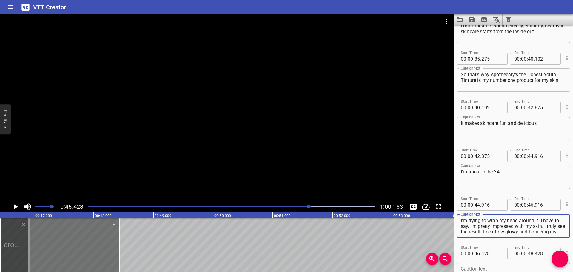
scroll to position [17, 0]
drag, startPoint x: 544, startPoint y: 223, endPoint x: 550, endPoint y: 238, distance: 16.2
click at [550, 238] on div "Caption text I'm trying to wrap my head around it. I have to say, I'm pretty im…" at bounding box center [513, 225] width 113 height 27
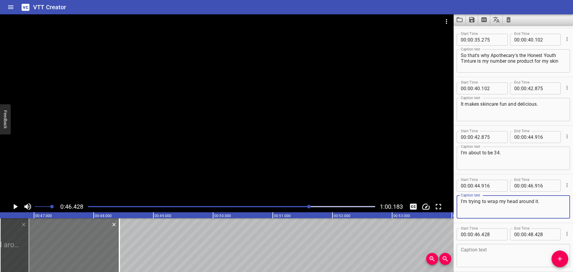
scroll to position [593, 0]
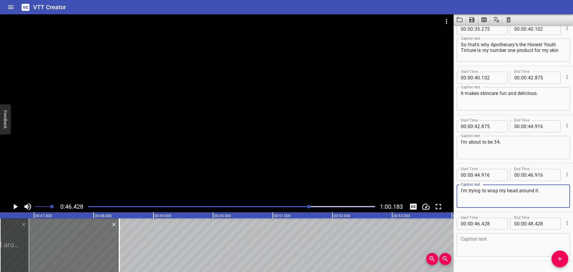
type textarea "I'm trying to wrap my head around it."
click at [483, 245] on textarea at bounding box center [513, 244] width 105 height 17
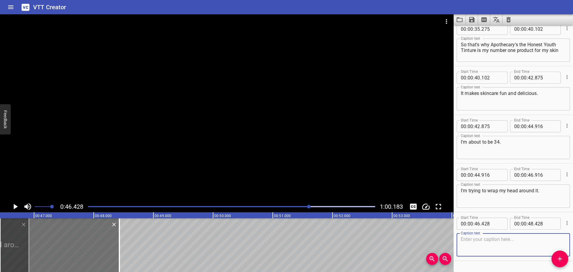
paste textarea "I have to say, I'm pretty impressed with my skin. I truly see the result. Look …"
type textarea "I have to say, I'm pretty impressed with my skin. I truly see the result. Look …"
click at [498, 173] on input "number" at bounding box center [493, 175] width 22 height 12
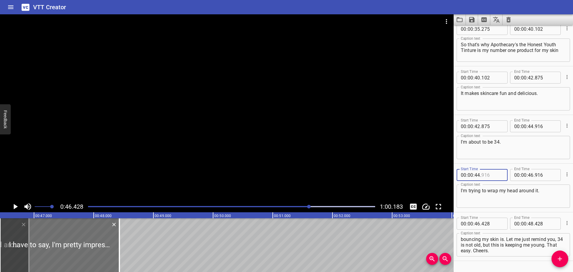
type input "916"
click at [524, 179] on input "number" at bounding box center [524, 175] width 6 height 12
type input "00"
click at [531, 177] on input "number" at bounding box center [531, 175] width 6 height 12
type input "46"
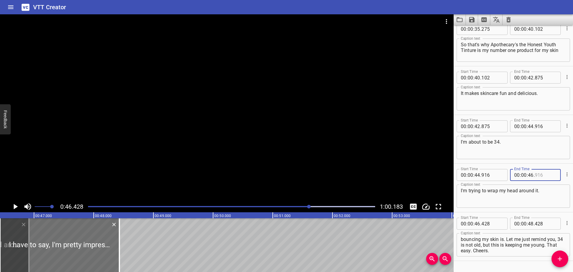
click at [542, 176] on input "number" at bounding box center [546, 175] width 22 height 12
type input "428"
click at [542, 196] on textarea "I'm trying to wrap my head around it." at bounding box center [513, 196] width 105 height 17
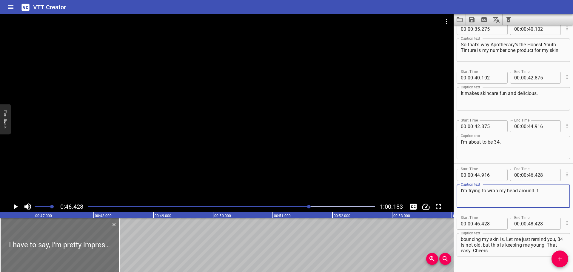
click at [21, 206] on button "Play/Pause" at bounding box center [15, 206] width 11 height 11
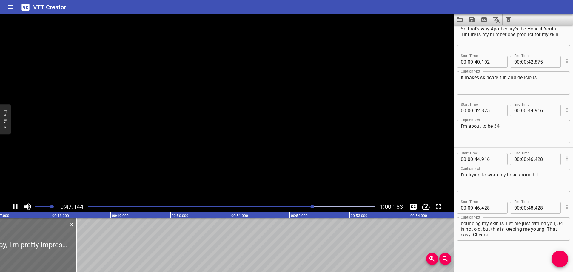
click at [20, 206] on button "Play/Pause" at bounding box center [15, 206] width 11 height 11
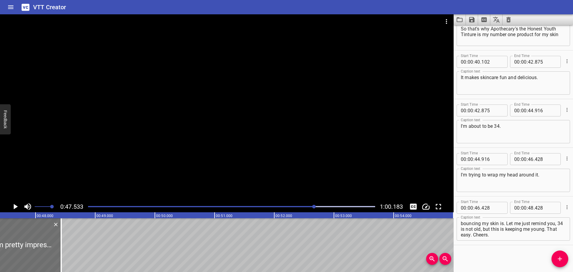
scroll to position [0, 2838]
click at [17, 205] on icon "Play/Pause" at bounding box center [15, 206] width 9 height 9
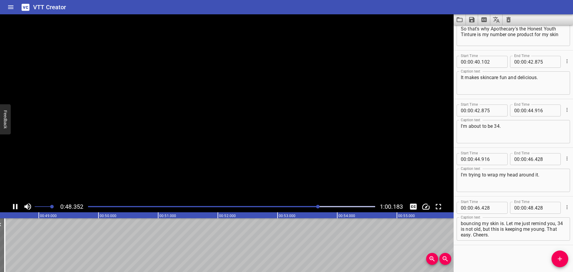
click at [16, 205] on icon "Play/Pause" at bounding box center [15, 206] width 4 height 5
click at [557, 256] on icon "Add Cue" at bounding box center [559, 258] width 7 height 7
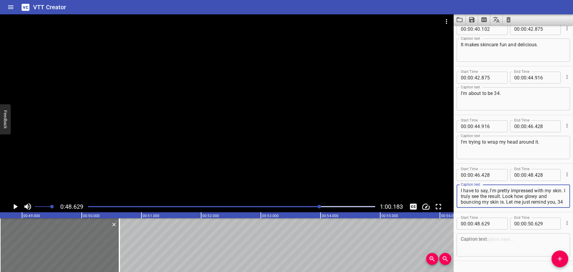
scroll to position [11, 0]
drag, startPoint x: 479, startPoint y: 199, endPoint x: 533, endPoint y: 211, distance: 56.0
click at [533, 211] on div "Start Time 00 : 00 : 46 . 428 Start Time End Time 00 : 00 : 48 . 428 End Time C…" at bounding box center [513, 188] width 119 height 48
type textarea "I have to say, I'm pretty impressed with my skin."
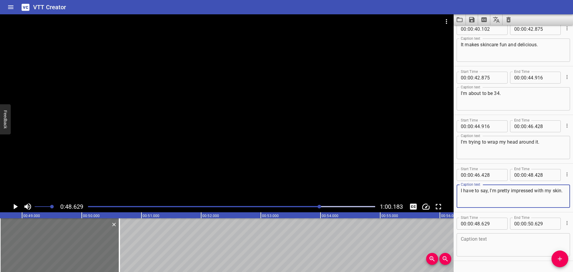
click at [495, 242] on textarea at bounding box center [513, 244] width 105 height 17
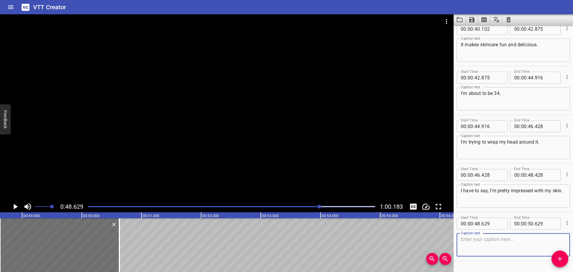
paste textarea "I truly see the result. Look how glowy and bouncing my skin is. Let me just rem…"
type textarea "I truly see the result. Look how glowy and bouncing my skin is. Let me just rem…"
click at [530, 173] on input "number" at bounding box center [531, 175] width 6 height 12
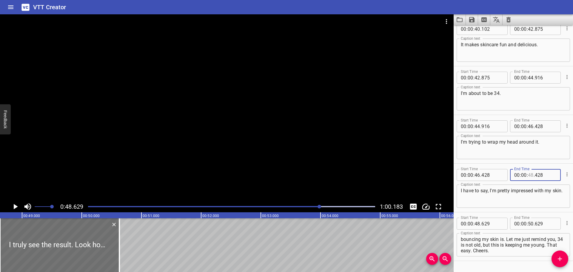
type input "48"
click at [541, 175] on input "number" at bounding box center [546, 175] width 22 height 12
type input "6209"
type input "54"
type input "209"
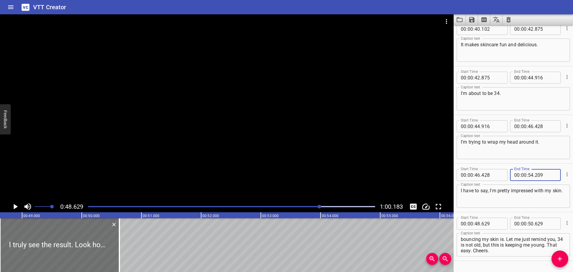
click at [506, 240] on textarea "I truly see the result. Look how glowy and bouncing my skin is. Let me just rem…" at bounding box center [513, 244] width 105 height 17
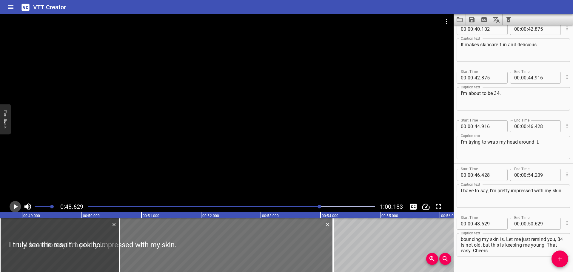
click at [19, 207] on icon "Play/Pause" at bounding box center [15, 206] width 9 height 9
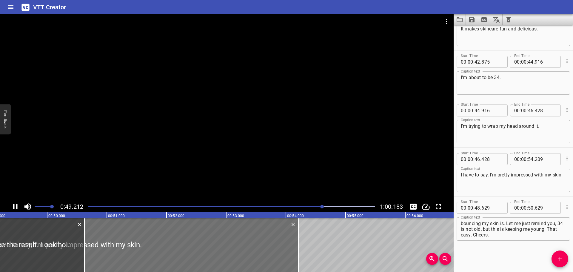
click at [18, 206] on icon "Play/Pause" at bounding box center [15, 206] width 9 height 9
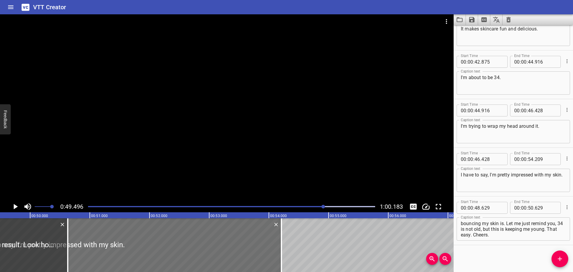
click at [18, 206] on icon "Play/Pause" at bounding box center [15, 206] width 9 height 9
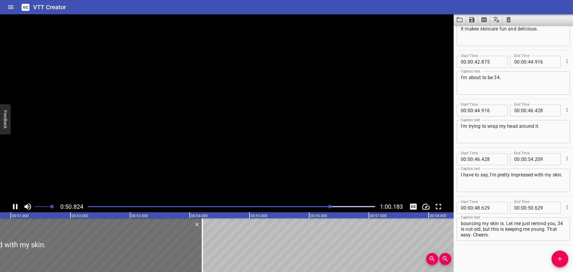
click at [18, 206] on icon "Play/Pause" at bounding box center [15, 206] width 9 height 9
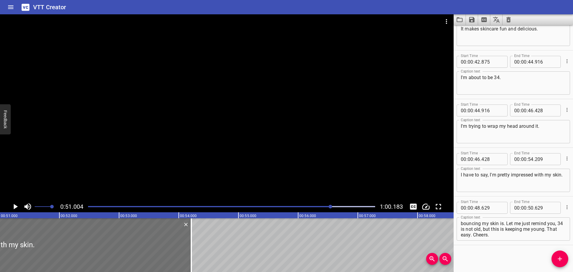
click at [564, 251] on div "Start Time 00 : 00 : 00 . 000 Start Time End Time 00 : 00 : 02 . 800 End Time C…" at bounding box center [513, 148] width 119 height 247
click at [559, 257] on icon "Add Cue" at bounding box center [559, 258] width 7 height 7
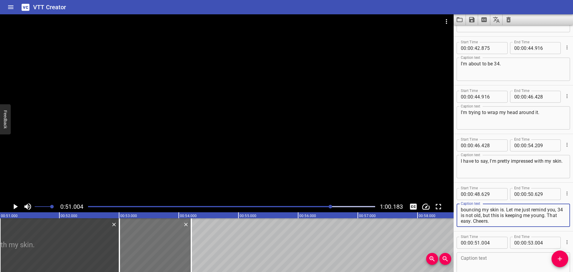
drag, startPoint x: 507, startPoint y: 250, endPoint x: 537, endPoint y: 268, distance: 35.2
type textarea "I truly see the result."
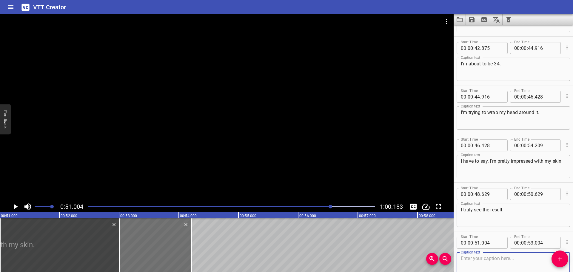
click at [479, 257] on textarea at bounding box center [513, 264] width 105 height 17
paste textarea "Look how glowy and bouncing my skin is. Let me just remind you, 34 is not old, …"
click at [528, 212] on textarea "I truly see the result." at bounding box center [513, 214] width 105 height 17
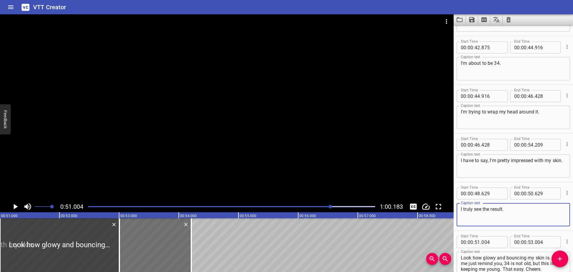
click at [19, 205] on icon "Play/Pause" at bounding box center [15, 206] width 9 height 9
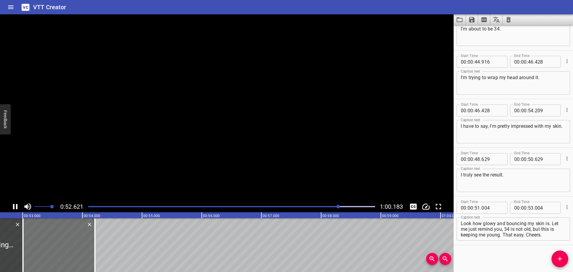
click at [19, 204] on icon "Play/Pause" at bounding box center [15, 206] width 9 height 9
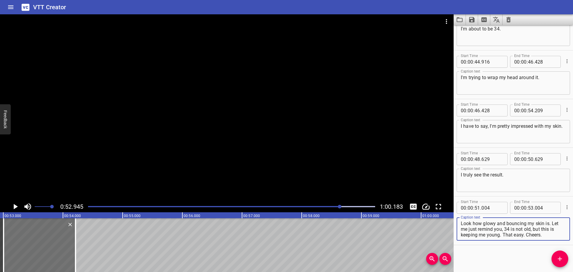
drag, startPoint x: 551, startPoint y: 222, endPoint x: 555, endPoint y: 240, distance: 19.0
click at [555, 240] on div "Look how glowy and bouncing my skin is. Let me just remind you, 34 is not old, …" at bounding box center [513, 228] width 113 height 23
type textarea "Look how glowy and bouncing my skin is."
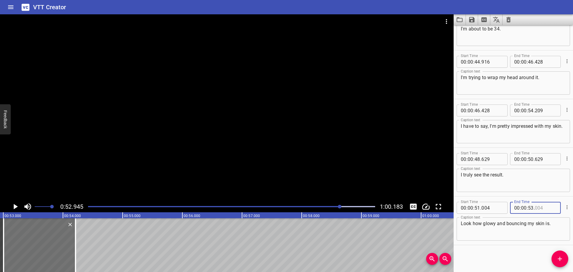
click at [544, 208] on input "number" at bounding box center [546, 208] width 22 height 12
type input "2"
type input "004"
type input "2"
type input "53"
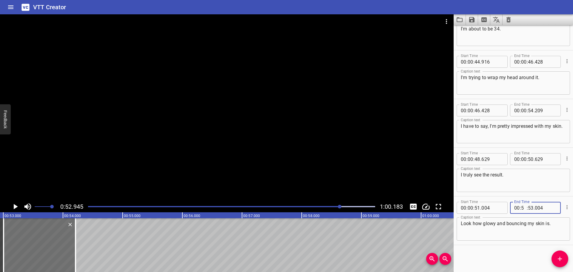
type input "52"
type input "0.9"
type input "45"
type input "00"
type input "945"
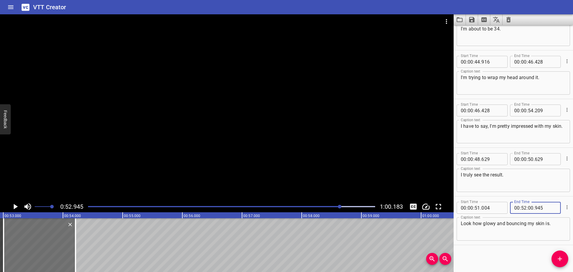
click at [556, 257] on span "Add Cue" at bounding box center [560, 258] width 17 height 7
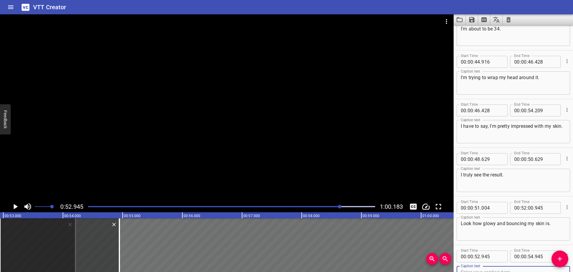
scroll to position [709, 0]
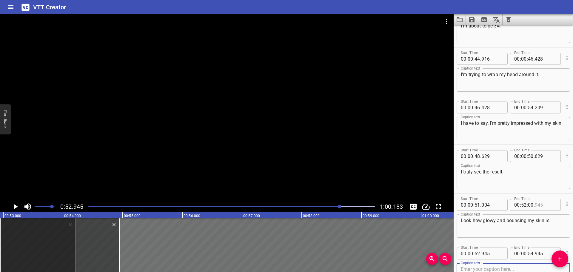
click at [543, 204] on input "number" at bounding box center [546, 205] width 22 height 12
drag, startPoint x: 523, startPoint y: 205, endPoint x: 515, endPoint y: 205, distance: 8.1
click at [515, 205] on div "00 : 52 : 00 ." at bounding box center [535, 205] width 51 height 12
type input "945"
click at [521, 203] on input "number" at bounding box center [524, 205] width 6 height 12
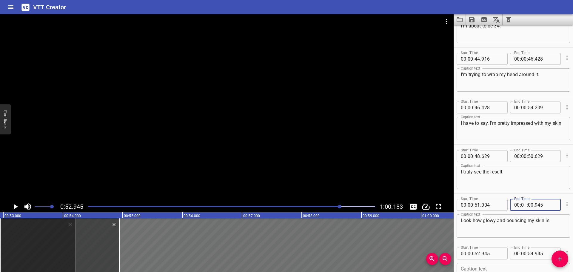
type input "00"
type input "52"
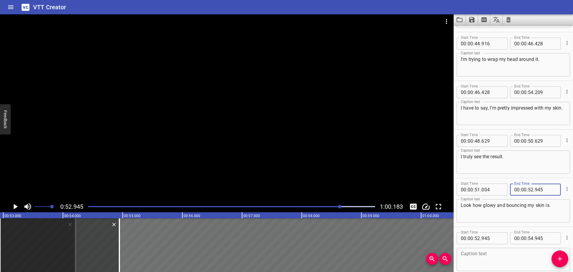
scroll to position [739, 0]
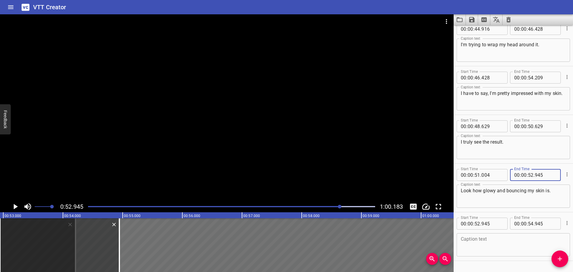
type input "945"
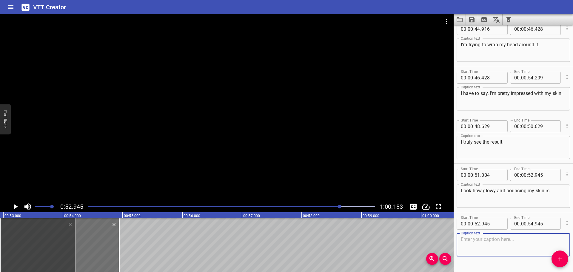
click at [494, 240] on textarea at bounding box center [513, 244] width 105 height 17
paste textarea "Let me just remind you, 34 is not old, but this is keeping me young. That easy.…"
click at [16, 205] on icon "Play/Pause" at bounding box center [16, 206] width 4 height 5
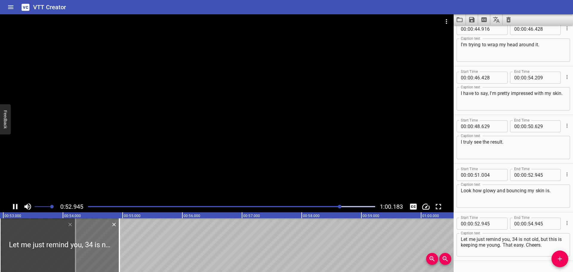
scroll to position [754, 0]
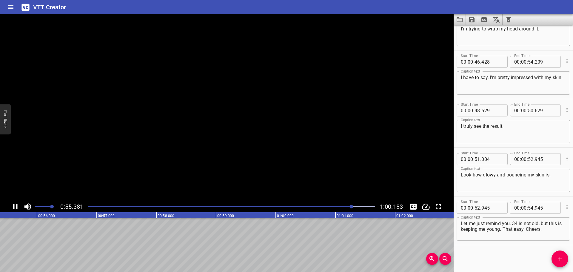
click at [16, 205] on icon "Play/Pause" at bounding box center [15, 206] width 9 height 9
click at [560, 256] on icon "Add Cue" at bounding box center [559, 258] width 7 height 7
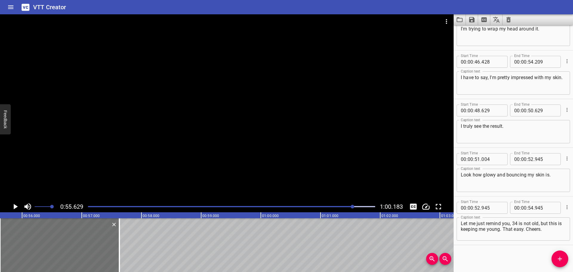
scroll to position [757, 0]
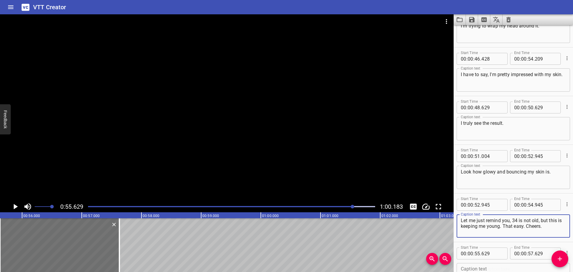
drag, startPoint x: 543, startPoint y: 220, endPoint x: 552, endPoint y: 230, distance: 13.5
click at [552, 230] on textarea "Let me just remind you, 34 is not old, but this is keeping me young. That easy.…" at bounding box center [513, 226] width 105 height 17
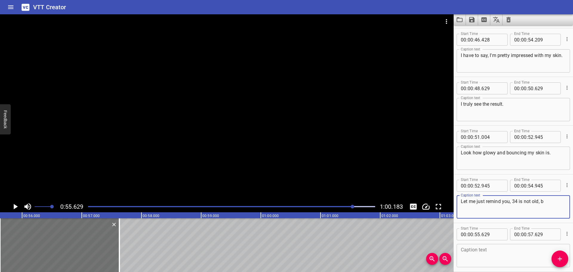
scroll to position [787, 0]
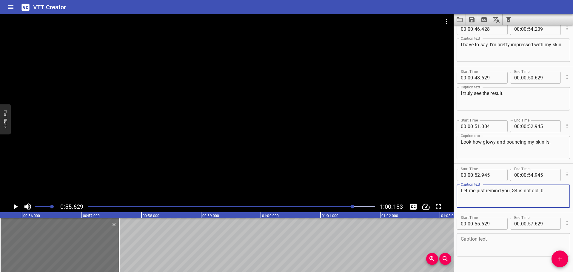
type textarea "Let me just remind you, 34 is not old, b"
click at [484, 239] on textarea at bounding box center [513, 244] width 105 height 17
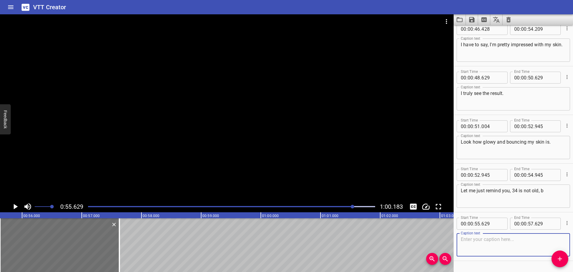
paste textarea "ut this is keeping me young. That easy. Cheers."
type textarea "ut this is keeping me young. That easy. Cheers."
click at [535, 174] on input "number" at bounding box center [546, 175] width 22 height 12
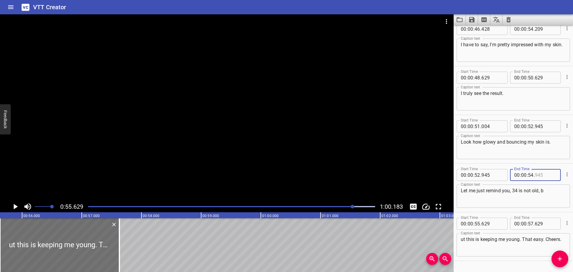
type input "945"
click at [530, 174] on input "number" at bounding box center [531, 175] width 6 height 12
type input "55"
click at [535, 173] on input ".629" at bounding box center [546, 175] width 22 height 12
type input "629"
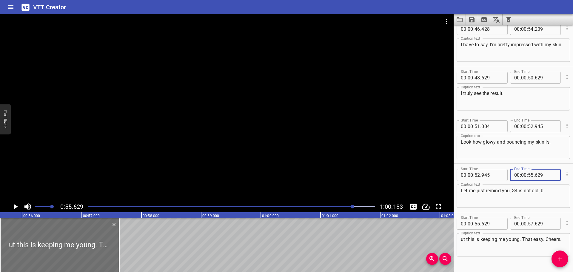
click at [16, 206] on icon "Play/Pause" at bounding box center [16, 206] width 4 height 5
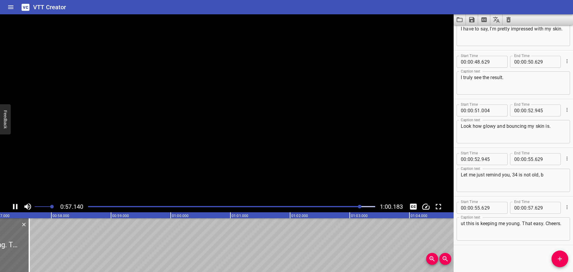
click at [16, 206] on icon "Play/Pause" at bounding box center [15, 206] width 4 height 5
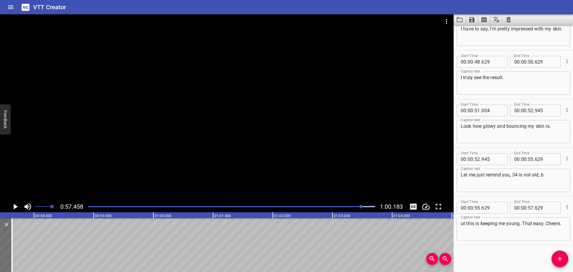
scroll to position [0, 3431]
click at [464, 222] on textarea "ut this is keeping me young. That easy. Cheers." at bounding box center [513, 229] width 105 height 17
click at [462, 224] on textarea "ut this is keeping me young. That easy. Cheers." at bounding box center [513, 229] width 105 height 17
click at [461, 221] on textarea "ut this is keeping me young. That easy. Cheers." at bounding box center [513, 229] width 105 height 17
type textarea "but this is keeping me young. That easy. Cheers."
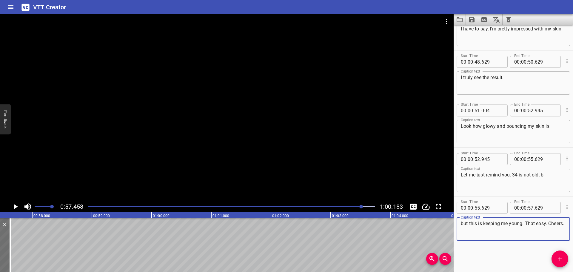
click at [556, 177] on textarea "Let me just remind you, 34 is not old, b" at bounding box center [513, 180] width 105 height 17
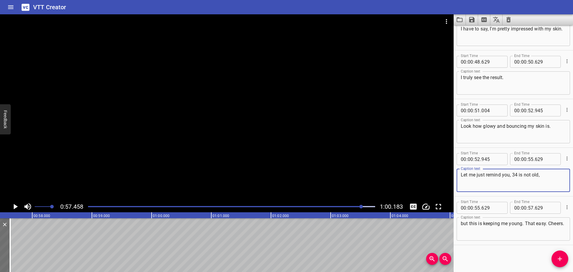
type textarea "Let me just remind you, 34 is not old,"
click at [18, 208] on icon "Play/Pause" at bounding box center [15, 206] width 9 height 9
click at [17, 208] on icon "Play/Pause" at bounding box center [15, 206] width 4 height 5
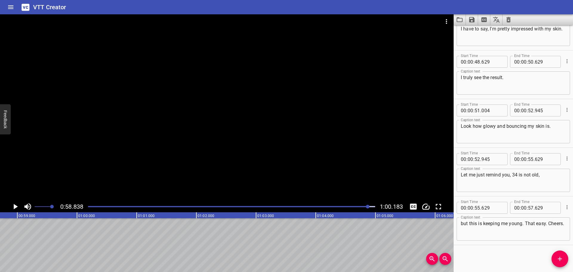
scroll to position [0, 3513]
click at [538, 210] on input "number" at bounding box center [546, 208] width 22 height 12
type input "8"
type input "629"
type input "58"
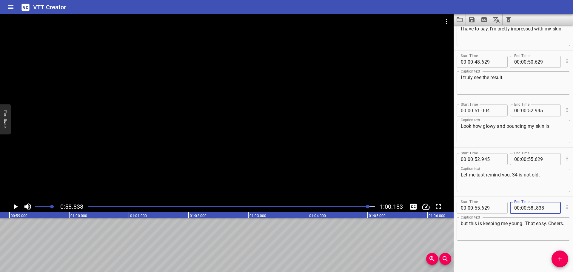
type input "001"
click at [559, 256] on icon "Add Cue" at bounding box center [559, 258] width 7 height 7
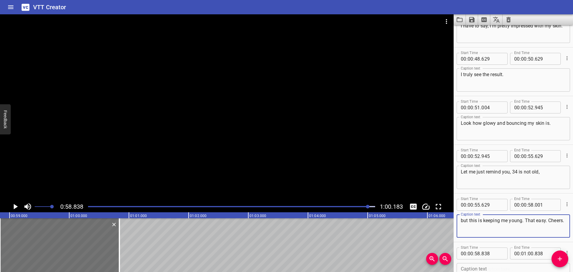
drag, startPoint x: 533, startPoint y: 224, endPoint x: 538, endPoint y: 229, distance: 7.2
click at [538, 229] on textarea "but this is keeping me young. That easy. Cheers." at bounding box center [513, 226] width 105 height 17
drag, startPoint x: 525, startPoint y: 221, endPoint x: 534, endPoint y: 230, distance: 13.3
click at [534, 230] on textarea "but this is keeping me young. That easy. Cheers." at bounding box center [513, 226] width 105 height 17
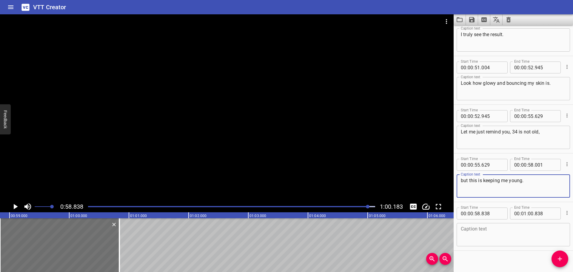
scroll to position [852, 0]
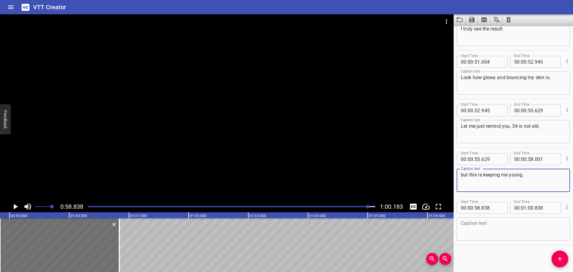
type textarea "but this is keeping me young."
click at [485, 227] on textarea at bounding box center [513, 229] width 105 height 17
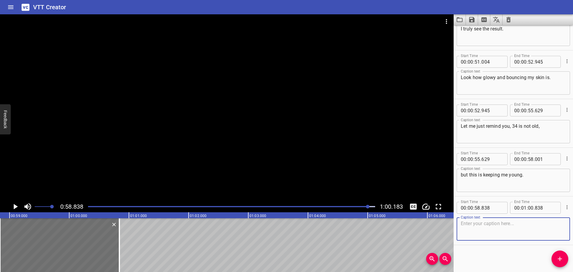
paste textarea "That easy. Cheers."
type textarea "That easy. Cheers."
click at [558, 256] on icon "Add Cue" at bounding box center [559, 258] width 7 height 7
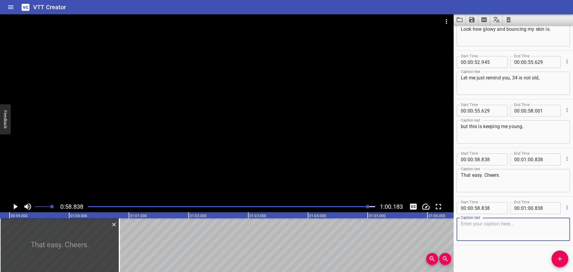
scroll to position [900, 0]
click at [564, 208] on icon "Cue Options" at bounding box center [567, 207] width 6 height 6
click at [531, 219] on li "Delete Cue" at bounding box center [542, 218] width 52 height 11
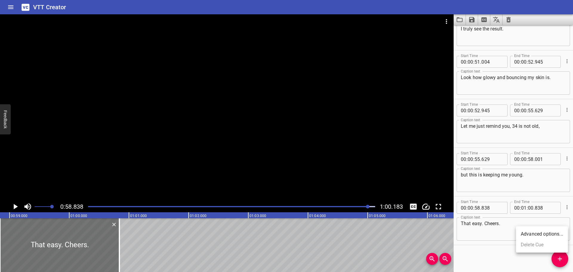
scroll to position [852, 0]
click at [10, 207] on button "Play/Pause" at bounding box center [15, 206] width 11 height 11
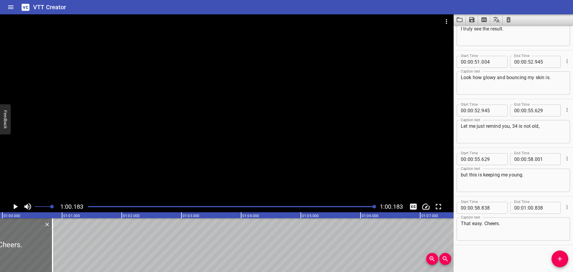
scroll to position [0, 3593]
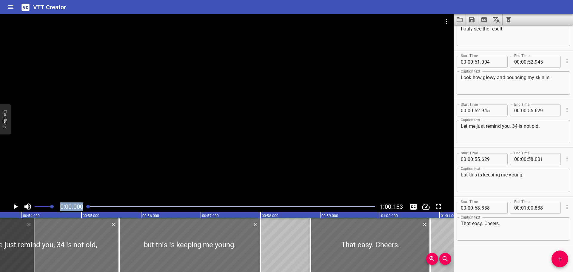
drag, startPoint x: 376, startPoint y: 207, endPoint x: 0, endPoint y: 207, distance: 376.1
click at [0, 207] on div "0:00.000 1:00.183" at bounding box center [227, 206] width 454 height 11
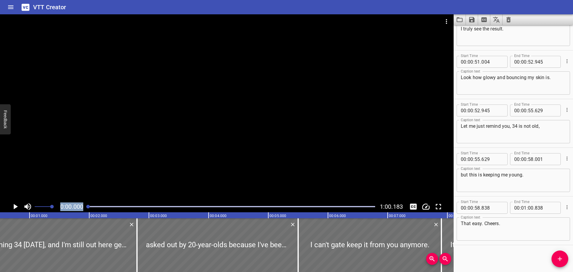
scroll to position [0, 0]
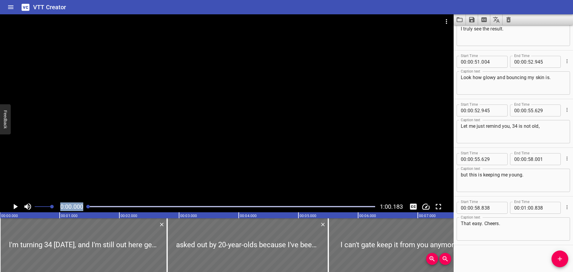
click at [16, 206] on icon "Play/Pause" at bounding box center [16, 206] width 4 height 5
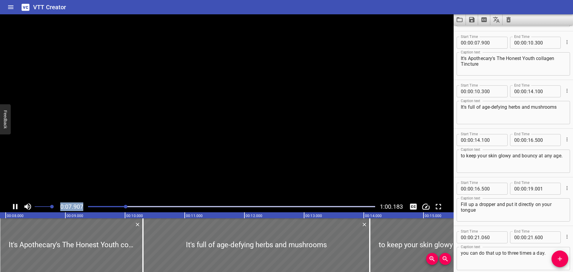
scroll to position [146, 0]
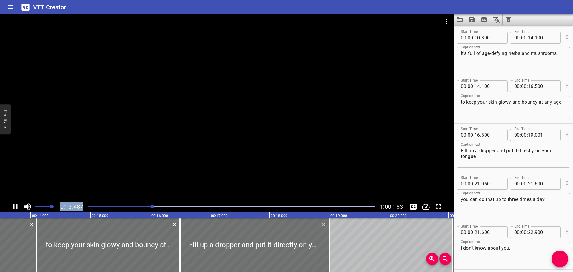
click at [13, 204] on icon "Play/Pause" at bounding box center [15, 206] width 4 height 5
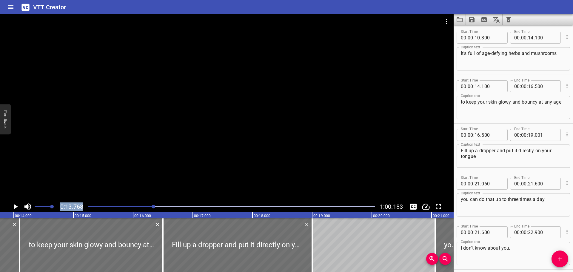
click at [17, 205] on icon "Play/Pause" at bounding box center [15, 206] width 9 height 9
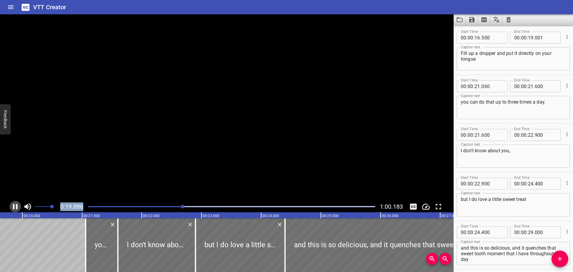
click at [17, 205] on icon "Play/Pause" at bounding box center [15, 206] width 4 height 5
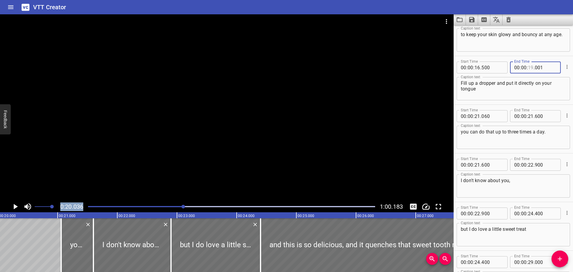
click at [528, 66] on input "number" at bounding box center [531, 67] width 6 height 12
type input "29"
type input "0"
type input "001"
type input "20"
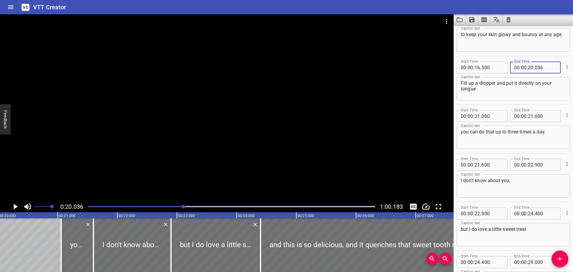
type input "036"
click at [14, 205] on icon "Play/Pause" at bounding box center [16, 206] width 4 height 5
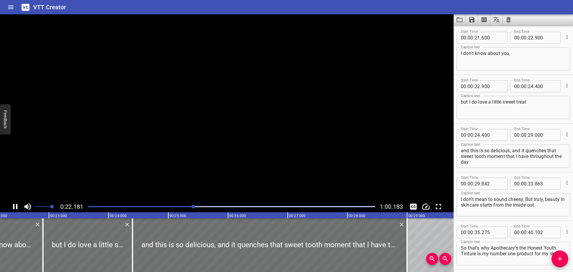
click at [14, 205] on icon "Play/Pause" at bounding box center [15, 206] width 4 height 5
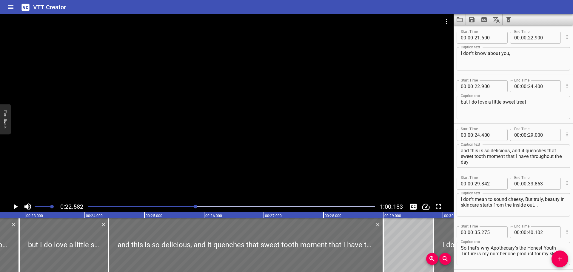
click at [14, 205] on icon "Play/Pause" at bounding box center [16, 206] width 4 height 5
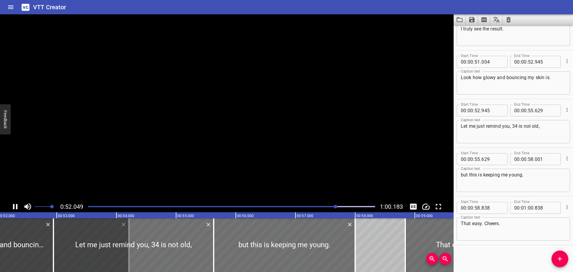
click at [14, 206] on icon "Play/Pause" at bounding box center [15, 206] width 4 height 5
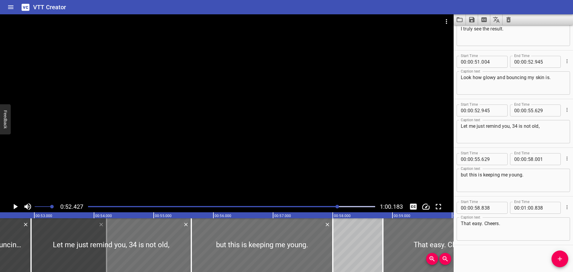
click at [14, 206] on icon "Play/Pause" at bounding box center [16, 206] width 4 height 5
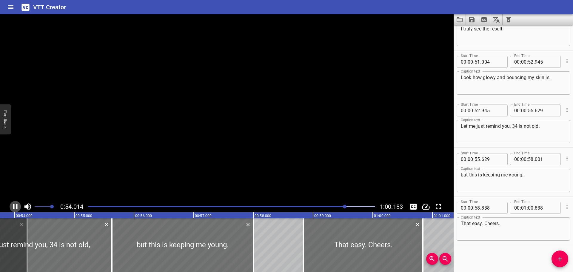
click at [14, 206] on icon "Play/Pause" at bounding box center [15, 206] width 4 height 5
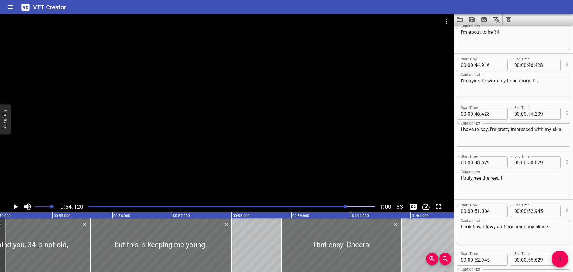
click at [529, 113] on input "number" at bounding box center [531, 114] width 6 height 12
type input "48"
type input "629"
click at [20, 208] on button "Play/Pause" at bounding box center [15, 206] width 11 height 11
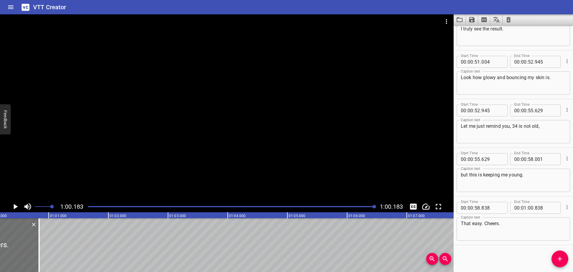
click at [18, 207] on icon "Play/Pause" at bounding box center [15, 206] width 9 height 9
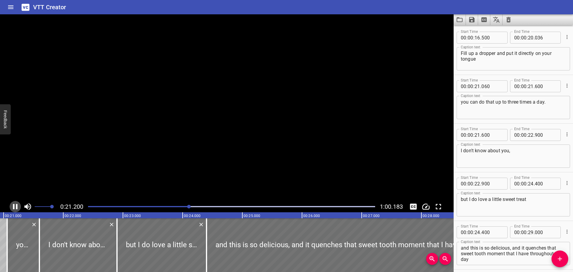
click at [17, 205] on icon "Play/Pause" at bounding box center [15, 206] width 4 height 5
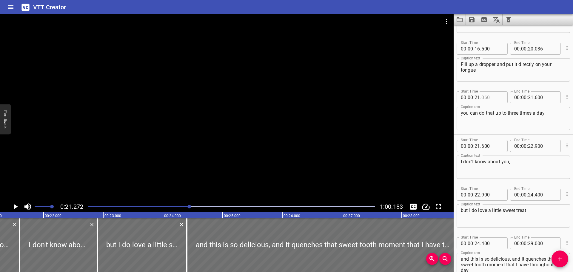
click at [492, 97] on input "number" at bounding box center [493, 97] width 22 height 12
type input "272"
click at [14, 209] on icon "Play/Pause" at bounding box center [16, 206] width 4 height 5
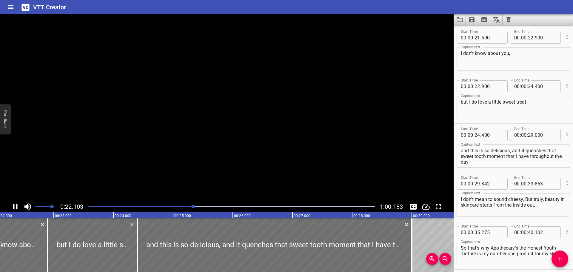
click at [14, 209] on icon "Play/Pause" at bounding box center [15, 206] width 4 height 5
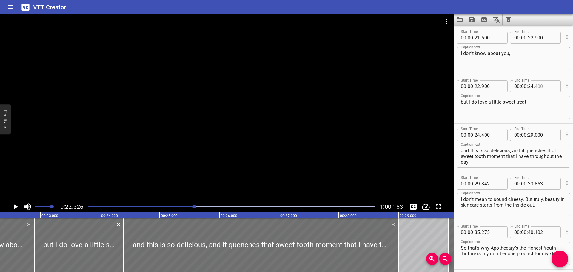
click at [544, 88] on input "number" at bounding box center [546, 86] width 22 height 12
type input "2"
type input "400"
type input "22"
type input "326"
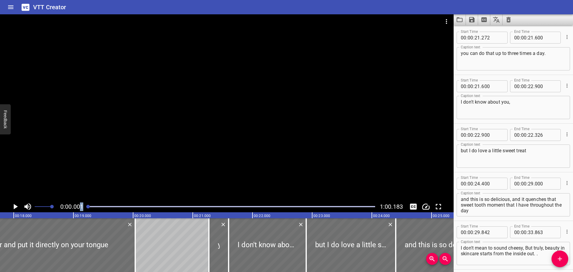
drag, startPoint x: 195, startPoint y: 207, endPoint x: 66, endPoint y: 211, distance: 129.0
click at [80, 208] on div "0:00.001 1:00.183" at bounding box center [227, 206] width 454 height 11
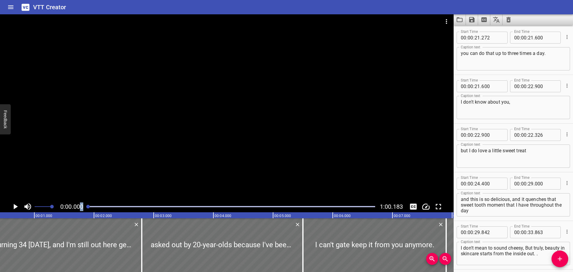
click at [15, 207] on icon "Play/Pause" at bounding box center [16, 206] width 4 height 5
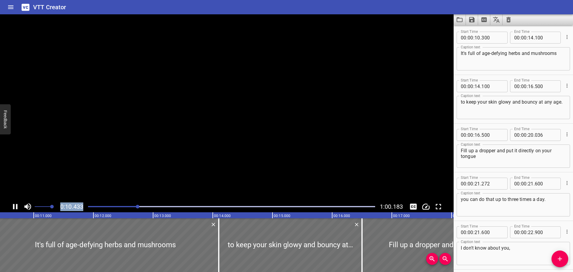
click at [15, 207] on icon "Play/Pause" at bounding box center [15, 206] width 9 height 9
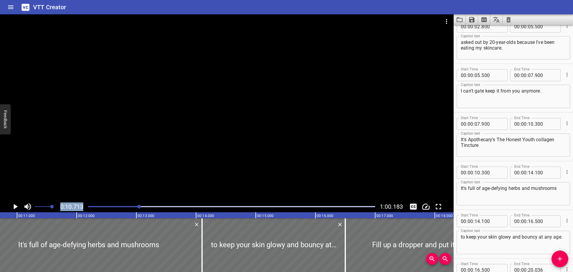
click at [485, 139] on textarea "It's Apothecary's The Honest Youth collagen Tincture" at bounding box center [513, 145] width 105 height 17
type textarea "It's Apothekary's The Honest Youth collagen Tincture"
click at [13, 205] on icon "Play/Pause" at bounding box center [15, 206] width 9 height 9
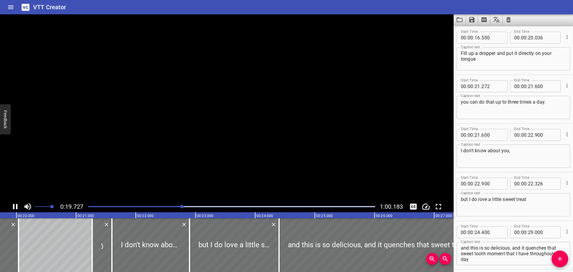
click at [14, 206] on icon "Play/Pause" at bounding box center [15, 206] width 4 height 5
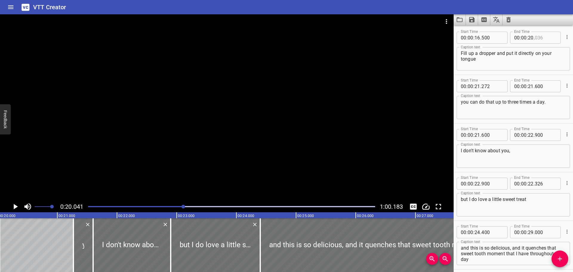
click at [542, 37] on input "number" at bounding box center [546, 38] width 22 height 12
type input "041"
click at [14, 207] on icon "Play/Pause" at bounding box center [16, 206] width 4 height 5
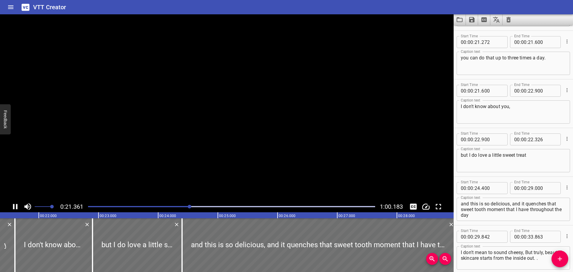
click at [14, 207] on icon "Play/Pause" at bounding box center [15, 206] width 4 height 5
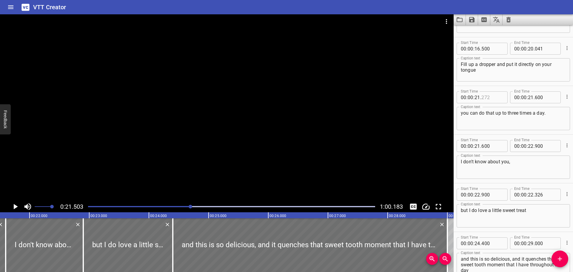
click at [495, 99] on input "number" at bounding box center [493, 97] width 22 height 12
type input "042"
click at [16, 206] on icon "Play/Pause" at bounding box center [16, 206] width 4 height 5
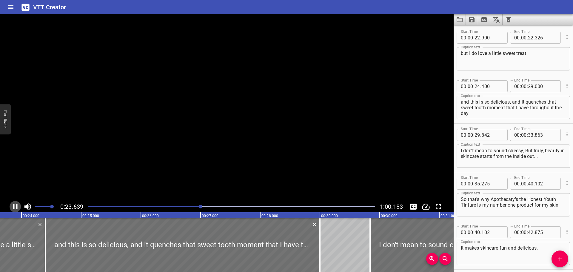
click at [16, 206] on icon "Play/Pause" at bounding box center [15, 206] width 4 height 5
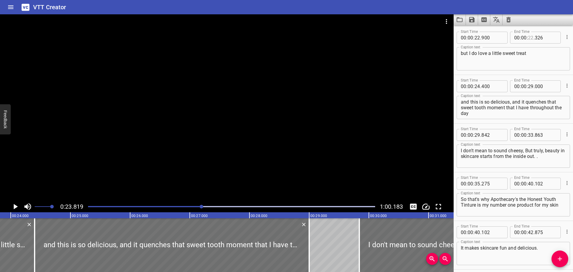
click at [530, 36] on input "number" at bounding box center [531, 38] width 6 height 12
type input "23"
type input "9"
type input "326"
type input "81"
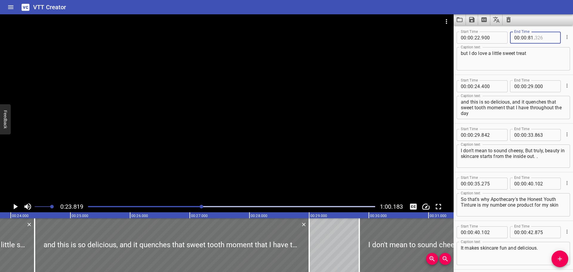
type input "9"
type input "326"
type input "23"
type input "819"
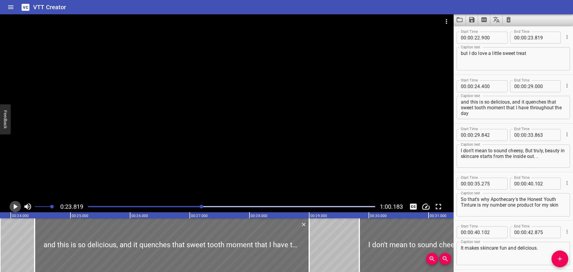
click at [15, 205] on icon "Play/Pause" at bounding box center [16, 206] width 4 height 5
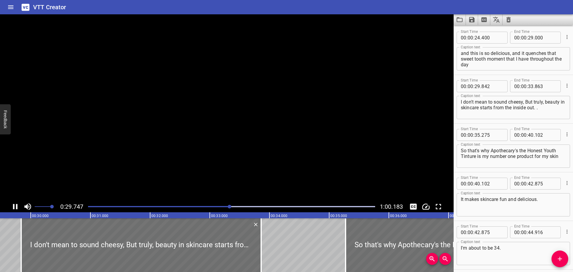
scroll to position [0, 1776]
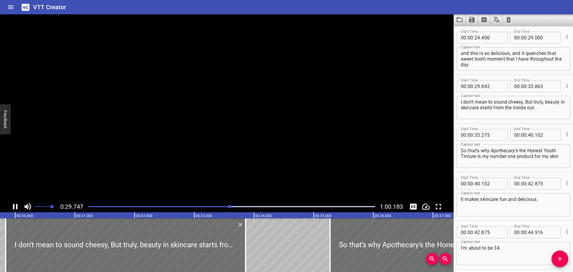
click at [15, 205] on icon "Play/Pause" at bounding box center [15, 206] width 9 height 9
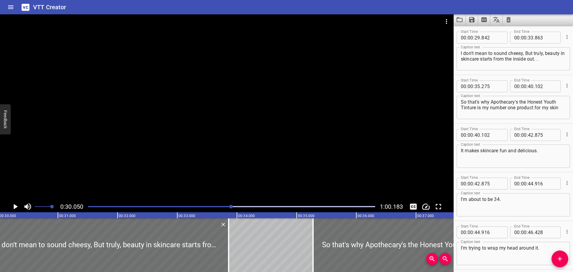
scroll to position [0, 1794]
click at [15, 205] on icon "Play/Pause" at bounding box center [16, 206] width 4 height 5
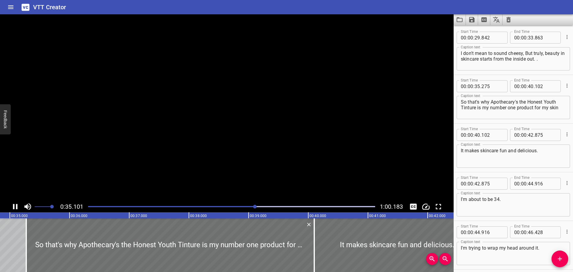
scroll to position [0, 2096]
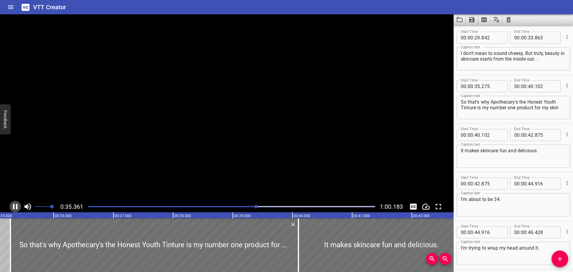
click at [15, 205] on icon "Play/Pause" at bounding box center [15, 206] width 9 height 9
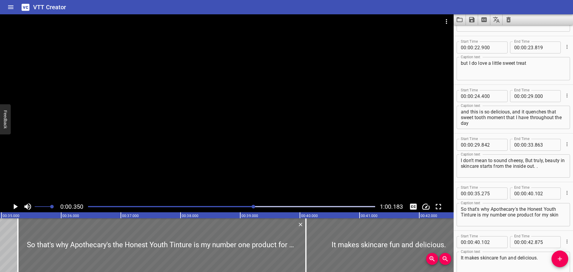
scroll to position [0, 2020]
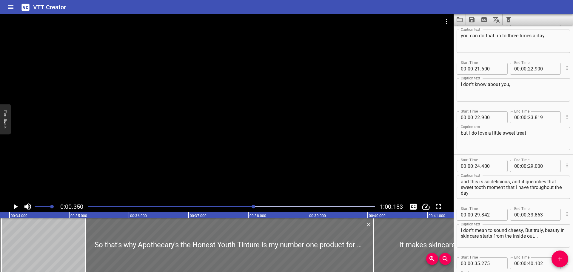
drag, startPoint x: 258, startPoint y: 207, endPoint x: 251, endPoint y: 208, distance: 6.9
click at [252, 208] on div at bounding box center [254, 207] width 4 height 4
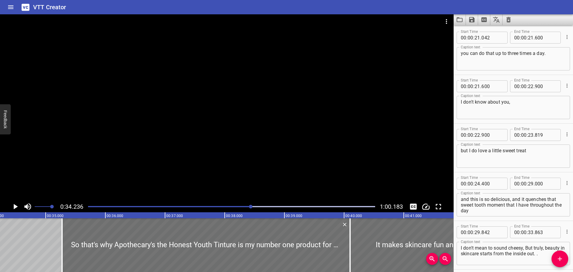
click at [16, 209] on icon "Play/Pause" at bounding box center [15, 206] width 9 height 9
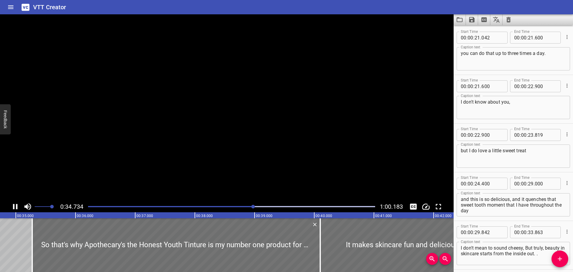
click at [16, 209] on icon "Play/Pause" at bounding box center [15, 206] width 9 height 9
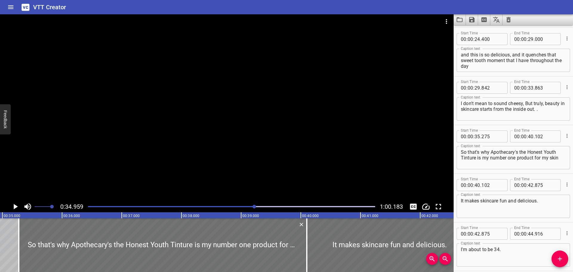
scroll to position [490, 0]
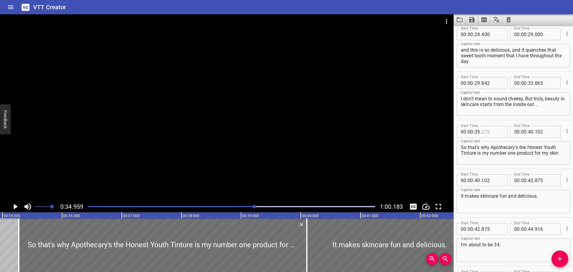
click at [490, 129] on input "number" at bounding box center [493, 132] width 22 height 12
type input "3"
type input "275"
type input "34"
type input "959"
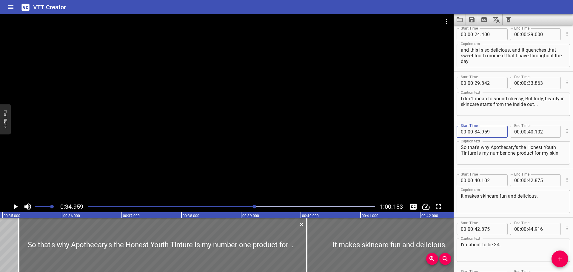
click at [13, 204] on icon "Play/Pause" at bounding box center [15, 206] width 9 height 9
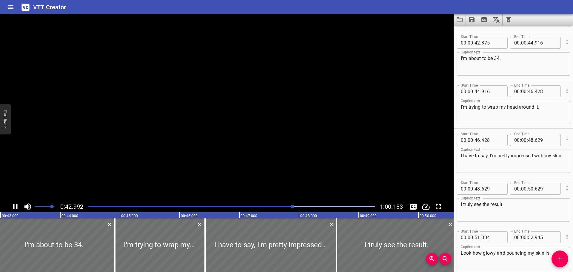
scroll to position [681, 0]
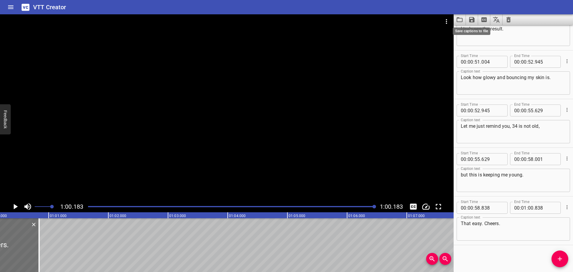
click at [474, 19] on icon "Save captions to file" at bounding box center [471, 19] width 5 height 5
click at [477, 31] on li "Save to VTT file" at bounding box center [488, 32] width 44 height 11
click at [462, 20] on icon "Load captions from file" at bounding box center [459, 19] width 7 height 7
click at [14, 7] on icon "Home" at bounding box center [10, 7] width 7 height 7
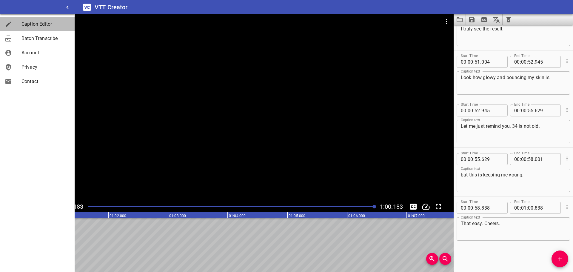
click at [39, 25] on span "Caption Editor" at bounding box center [45, 24] width 48 height 7
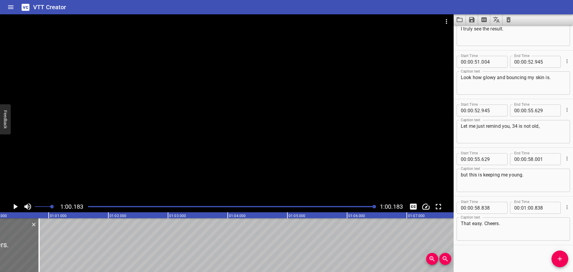
click at [11, 7] on icon "Home" at bounding box center [10, 7] width 7 height 7
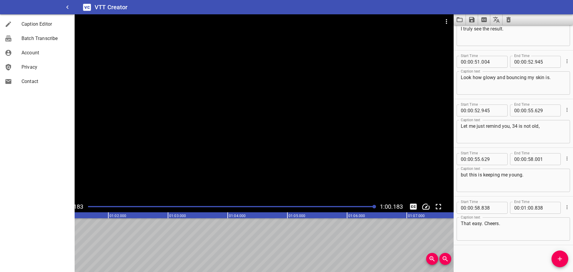
click at [36, 56] on span "Account" at bounding box center [45, 52] width 48 height 7
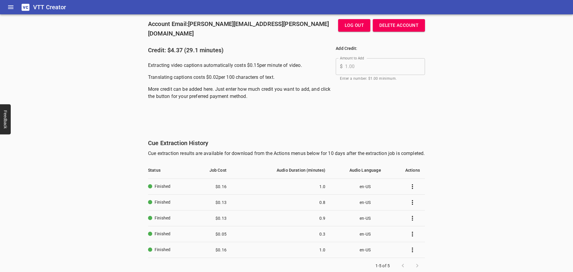
click at [10, 9] on icon "Home" at bounding box center [10, 7] width 5 height 4
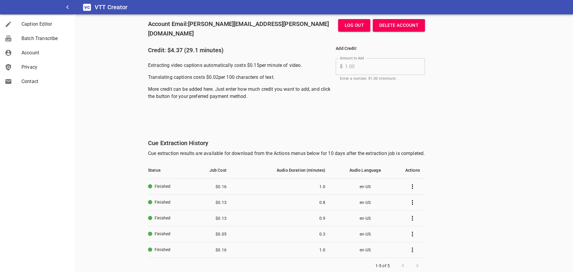
click at [33, 49] on link "Account" at bounding box center [37, 53] width 75 height 14
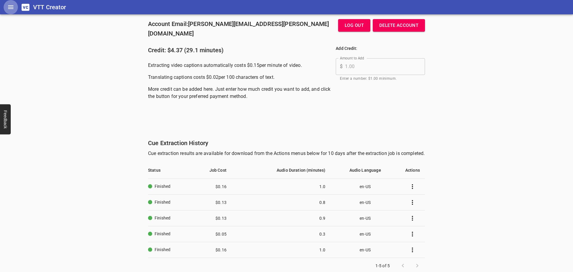
click at [10, 7] on icon "Home" at bounding box center [10, 7] width 5 height 4
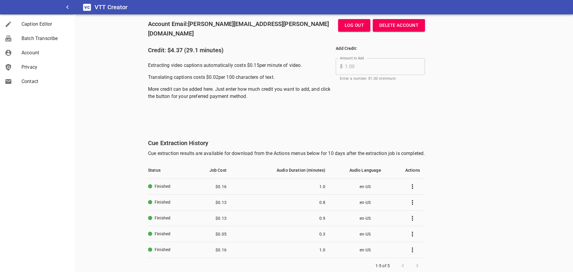
click at [25, 24] on span "Caption Editor" at bounding box center [45, 24] width 48 height 7
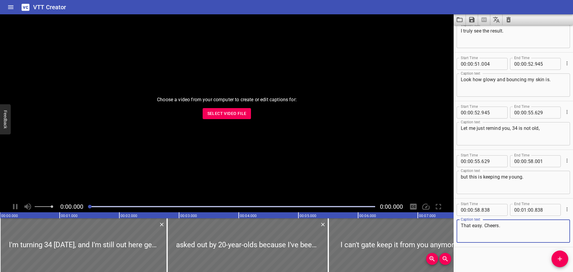
scroll to position [852, 0]
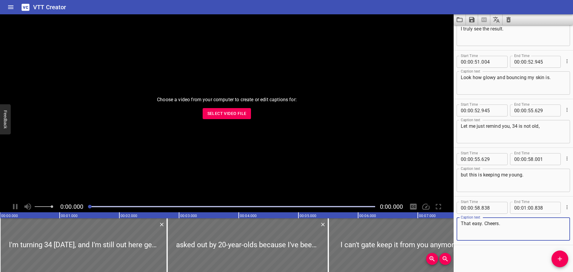
click at [237, 115] on span "Select Video File" at bounding box center [226, 113] width 39 height 7
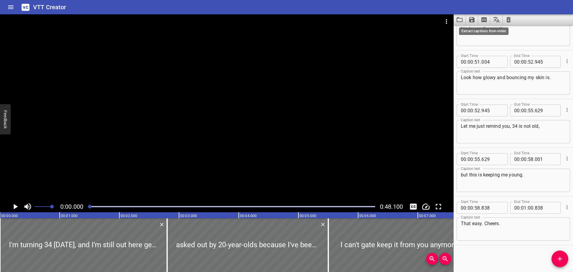
click at [484, 20] on icon "Extract captions from video" at bounding box center [484, 19] width 5 height 5
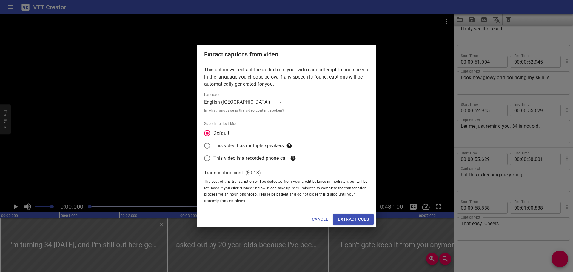
click at [352, 219] on span "Extract cues" at bounding box center [353, 219] width 31 height 7
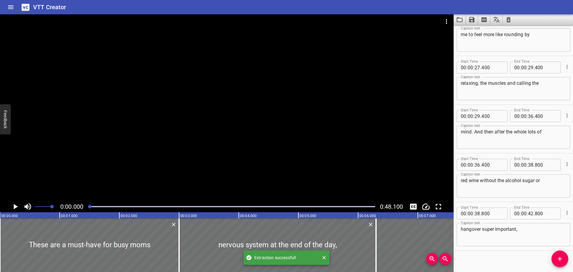
scroll to position [365, 0]
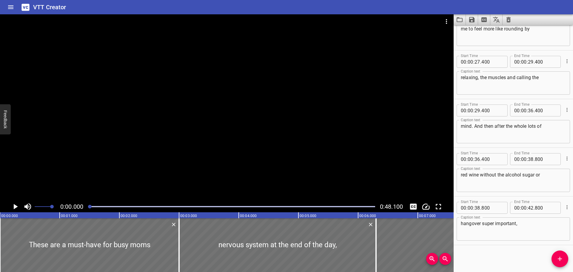
click at [15, 207] on icon "Play/Pause" at bounding box center [16, 206] width 4 height 5
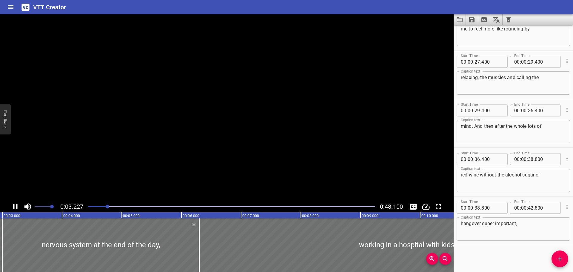
scroll to position [0, 193]
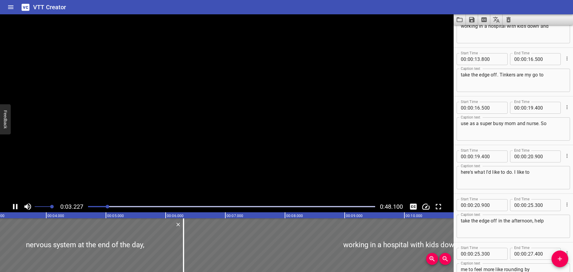
click at [15, 207] on icon "Play/Pause" at bounding box center [15, 206] width 9 height 9
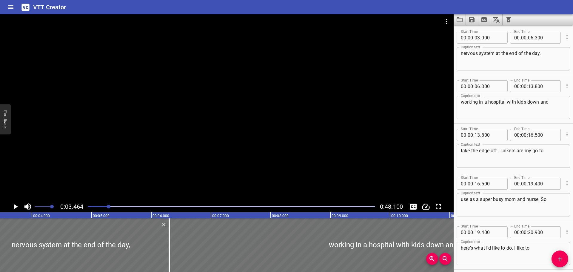
scroll to position [0, 0]
click at [460, 54] on div "These are a must-have for busy moms Caption text" at bounding box center [513, 58] width 113 height 23
click at [462, 54] on textarea "These are a must-have for busy moms" at bounding box center [513, 58] width 105 height 17
paste textarea "2634967_vtt01"
type textarea "Guys, these are a must-have for busy moms"
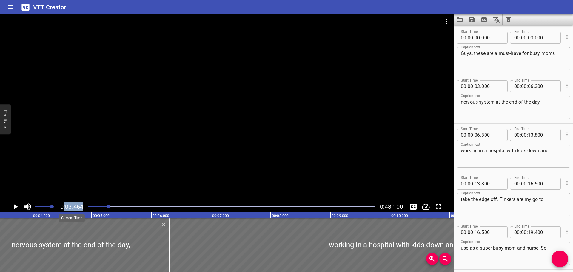
drag, startPoint x: 85, startPoint y: 207, endPoint x: 64, endPoint y: 206, distance: 21.8
click at [64, 206] on div "0:03.464 0:48.100" at bounding box center [227, 206] width 454 height 11
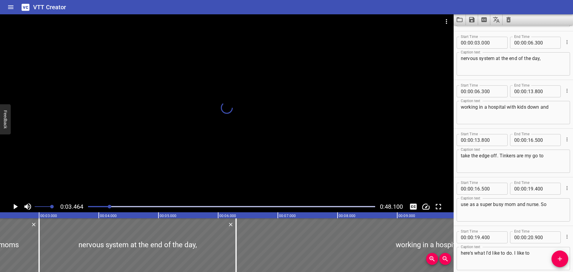
scroll to position [49, 0]
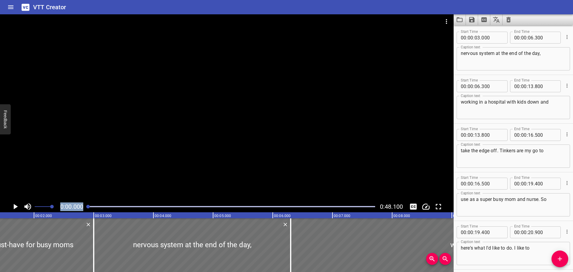
drag, startPoint x: 110, startPoint y: 207, endPoint x: 84, endPoint y: 209, distance: 26.3
click at [84, 209] on div "0:00.000 0:48.100" at bounding box center [227, 206] width 454 height 11
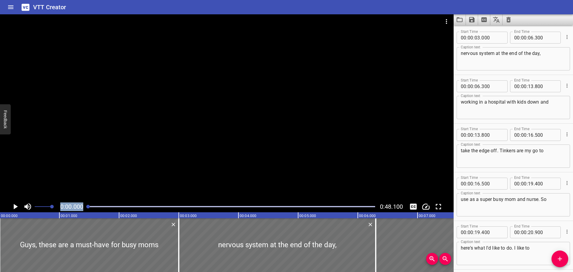
scroll to position [0, 0]
click at [19, 207] on icon "Play/Pause" at bounding box center [15, 206] width 9 height 9
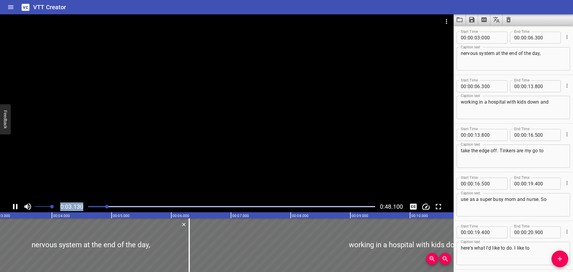
click at [17, 207] on icon "Play/Pause" at bounding box center [15, 206] width 4 height 5
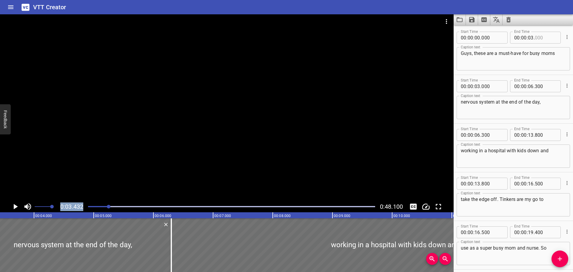
click at [544, 37] on input "number" at bounding box center [546, 38] width 22 height 12
type input "432"
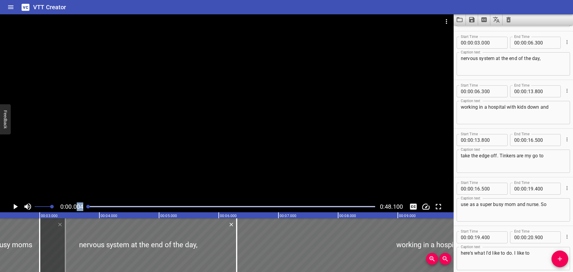
scroll to position [0, 7]
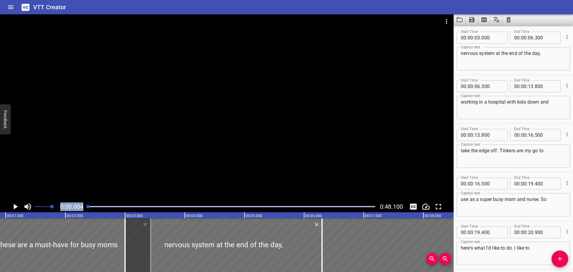
drag, startPoint x: 107, startPoint y: 207, endPoint x: 77, endPoint y: 207, distance: 30.4
click at [77, 207] on div "0:00.004 0:48.100" at bounding box center [227, 206] width 454 height 11
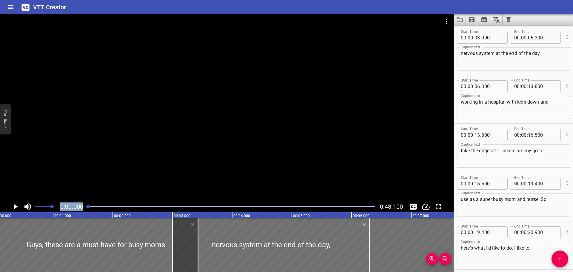
scroll to position [0, 0]
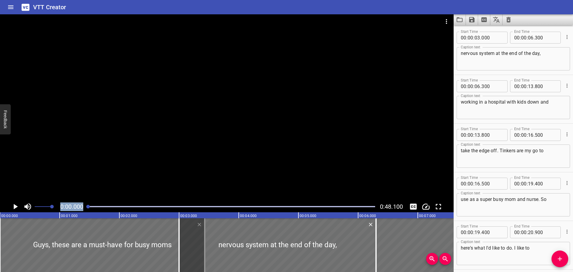
click at [15, 208] on icon "Play/Pause" at bounding box center [16, 206] width 4 height 5
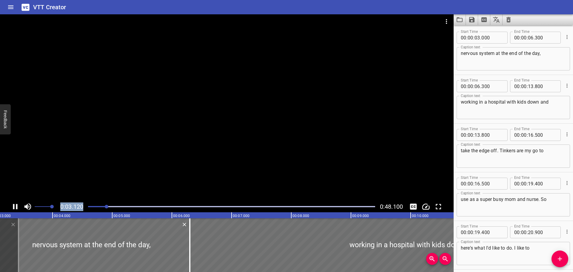
click at [15, 207] on icon "Play/Pause" at bounding box center [15, 206] width 9 height 9
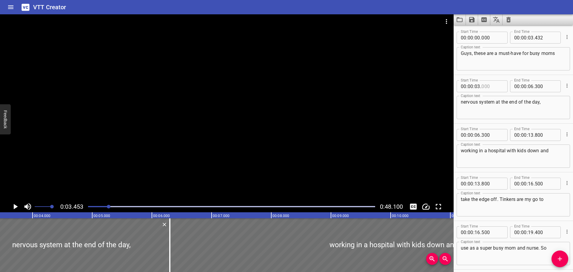
click at [492, 87] on input "number" at bounding box center [493, 86] width 22 height 12
type input "453"
click at [15, 207] on icon "Play/Pause" at bounding box center [16, 206] width 4 height 5
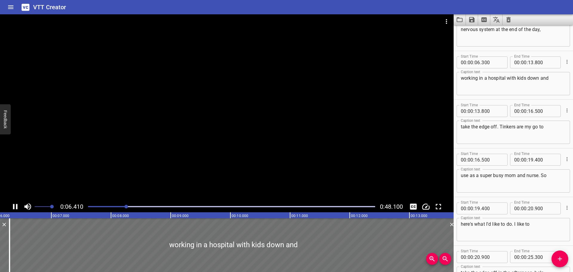
scroll to position [0, 382]
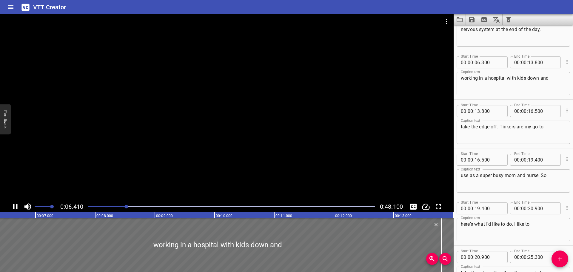
click at [14, 205] on icon "Play/Pause" at bounding box center [15, 206] width 4 height 5
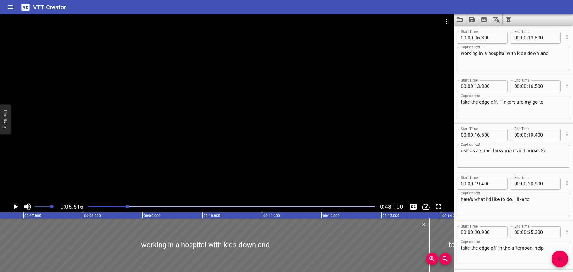
scroll to position [0, 395]
drag, startPoint x: 50, startPoint y: 207, endPoint x: 66, endPoint y: 210, distance: 16.3
click at [66, 210] on div "0:06.616 0:48.100" at bounding box center [227, 206] width 454 height 11
click at [16, 206] on icon "Play/Pause" at bounding box center [16, 206] width 4 height 5
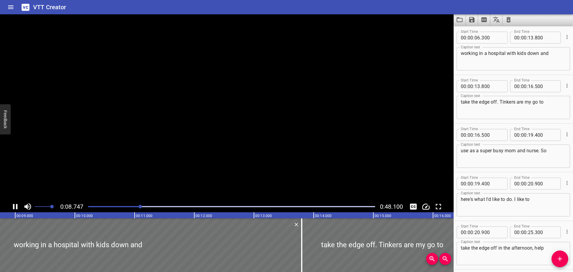
click at [16, 206] on icon "Play/Pause" at bounding box center [15, 206] width 4 height 5
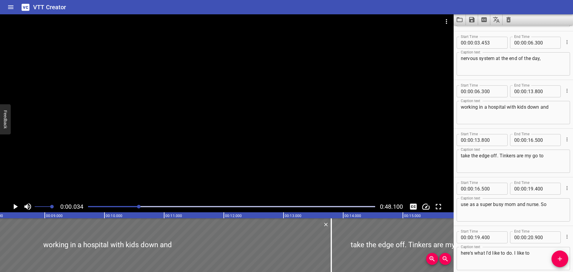
scroll to position [49, 0]
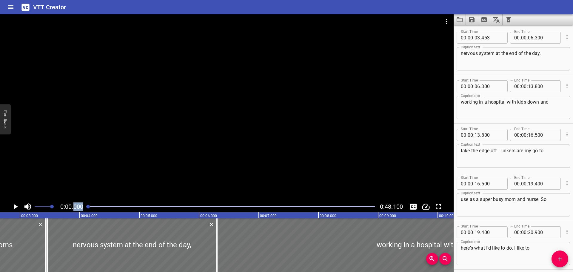
drag, startPoint x: 142, startPoint y: 207, endPoint x: 75, endPoint y: 207, distance: 67.5
click at [75, 207] on div "0:00.000 0:48.100" at bounding box center [227, 206] width 454 height 11
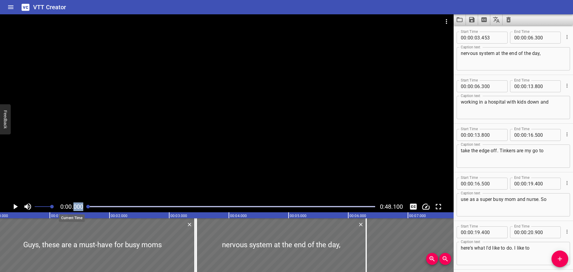
scroll to position [0, 0]
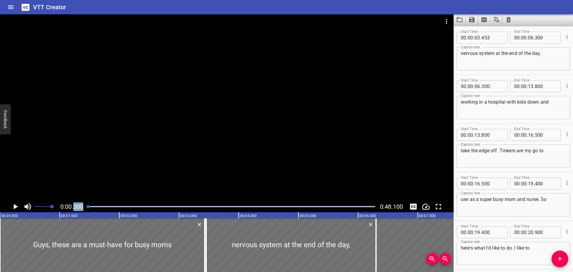
click at [16, 205] on icon "Play/Pause" at bounding box center [15, 206] width 9 height 9
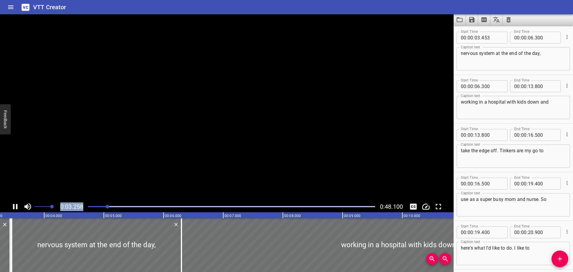
click at [16, 205] on icon "Play/Pause" at bounding box center [15, 206] width 4 height 5
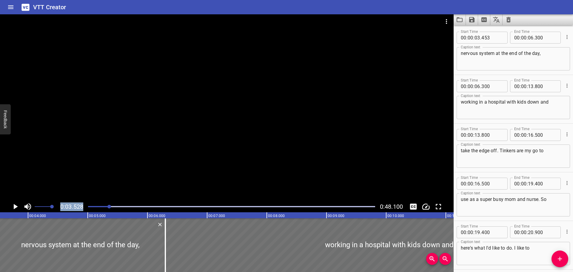
scroll to position [0, 0]
click at [508, 102] on textarea "nervous system at the end of the day," at bounding box center [513, 107] width 105 height 17
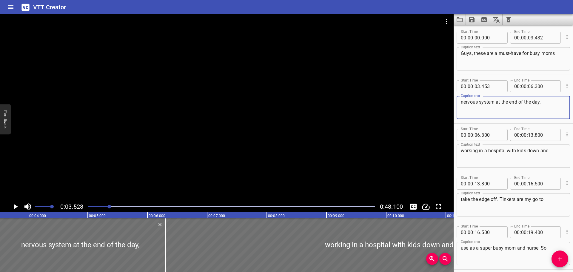
click at [508, 102] on textarea "nervous system at the end of the day," at bounding box center [513, 107] width 105 height 17
paste textarea "wanting a calm nervous system at the end of the day"
type textarea "wanting a calm nervous system at the end of the day"
drag, startPoint x: 111, startPoint y: 208, endPoint x: 82, endPoint y: 208, distance: 29.0
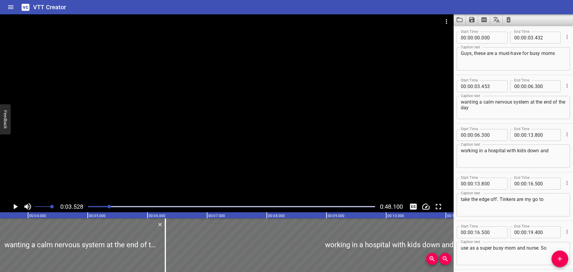
click at [82, 208] on div "0:03.528 0:48.100" at bounding box center [227, 206] width 454 height 11
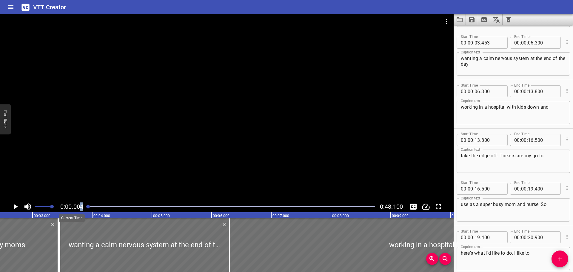
scroll to position [49, 0]
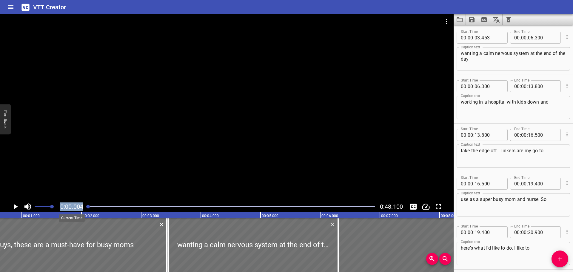
drag, startPoint x: 108, startPoint y: 205, endPoint x: 79, endPoint y: 206, distance: 29.3
click at [79, 206] on div "0:00.004 0:48.100" at bounding box center [227, 206] width 454 height 11
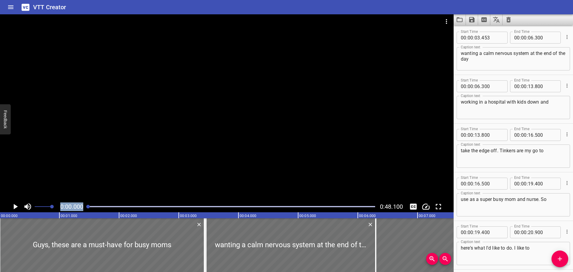
scroll to position [0, 0]
click at [13, 208] on icon "Play/Pause" at bounding box center [15, 206] width 9 height 9
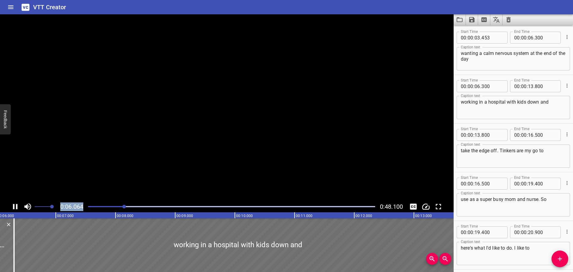
scroll to position [97, 0]
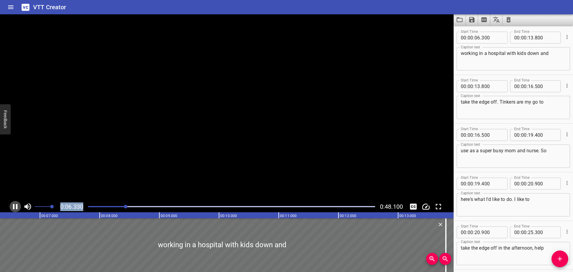
click at [15, 208] on icon "Play/Pause" at bounding box center [15, 206] width 9 height 9
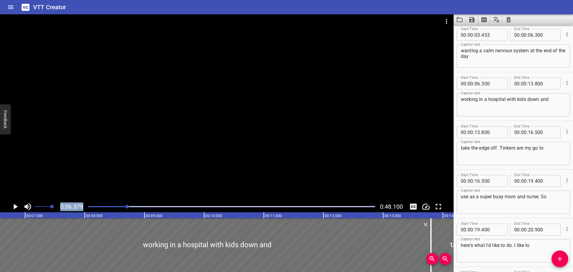
scroll to position [38, 0]
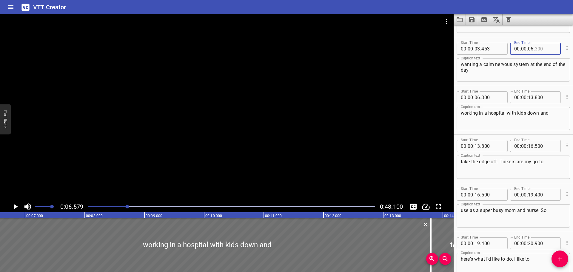
click at [537, 49] on input "number" at bounding box center [546, 49] width 22 height 12
type input "578"
click at [501, 96] on input "number" at bounding box center [493, 97] width 22 height 12
type input "579"
click at [509, 116] on textarea "working in a hospital with kids down and" at bounding box center [513, 118] width 105 height 17
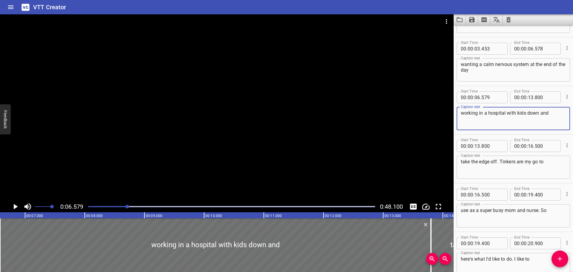
click at [509, 116] on textarea "working in a hospital with kids down and" at bounding box center [513, 118] width 105 height 17
paste textarea "Working in a hospital with kids and at home with kids,"
type textarea "Working in a hospital with kids and at home with kids,"
click at [17, 206] on icon "Play/Pause" at bounding box center [15, 206] width 9 height 9
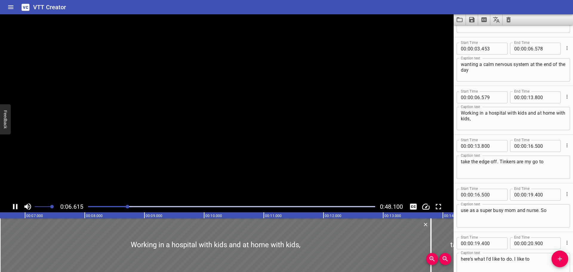
scroll to position [97, 0]
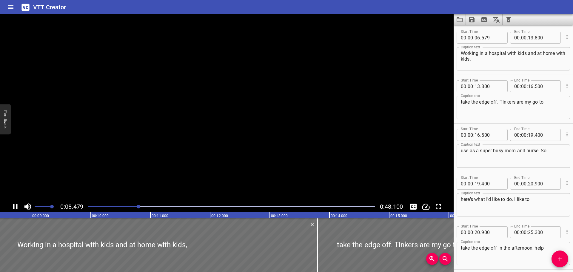
click at [17, 206] on icon "Play/Pause" at bounding box center [15, 206] width 4 height 5
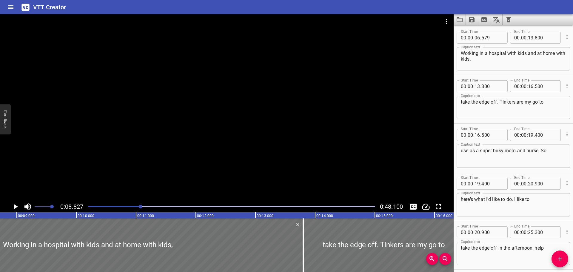
scroll to position [0, 527]
click at [543, 37] on input "number" at bounding box center [546, 38] width 22 height 12
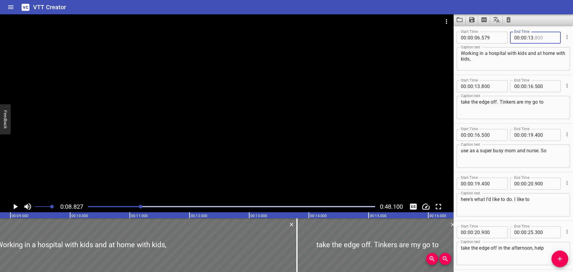
type input "0"
type input "800"
type input "08"
type input "828"
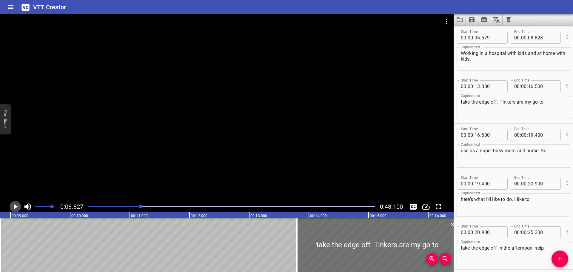
click at [16, 207] on icon "Play/Pause" at bounding box center [16, 206] width 4 height 5
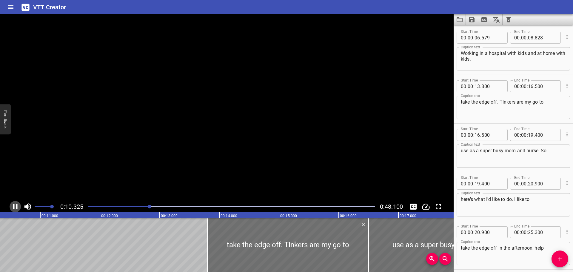
click at [16, 207] on icon "Play/Pause" at bounding box center [15, 206] width 9 height 9
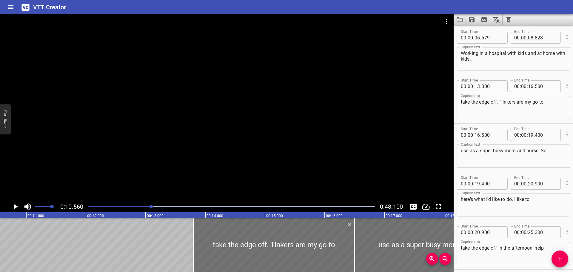
click at [491, 101] on textarea "take the edge off. Tinkers are my go to" at bounding box center [513, 107] width 105 height 17
paste textarea "stress is now just a part of my DNA"
type textarea "stress is now just a part of my DNA"
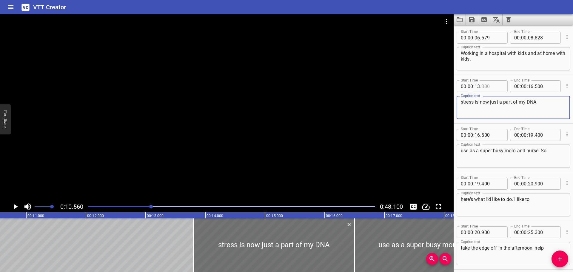
click at [491, 86] on input "number" at bounding box center [493, 86] width 22 height 12
type input "1"
type input "800"
type input "10"
type input ".5"
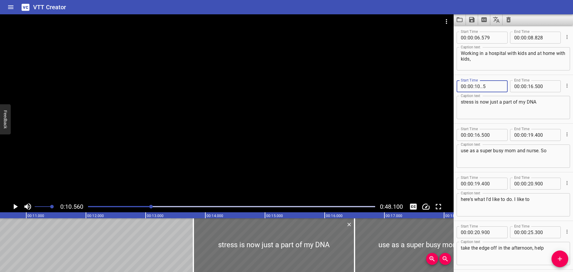
type input "800"
type input "56"
type input "1"
type input "800"
type input "10"
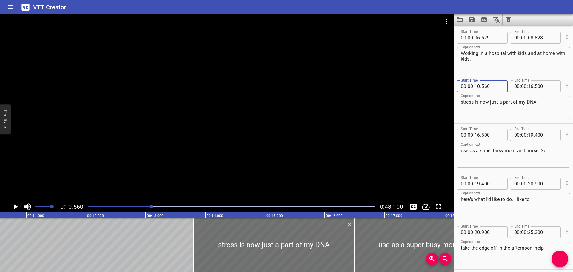
type input "560"
click at [541, 87] on input "number" at bounding box center [546, 86] width 22 height 12
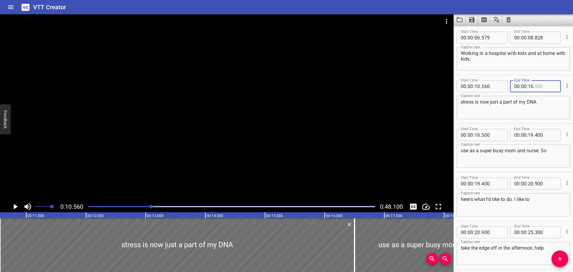
type input "500"
click at [531, 86] on input "number" at bounding box center [531, 86] width 6 height 12
type input "10"
type input ".5"
type input "500"
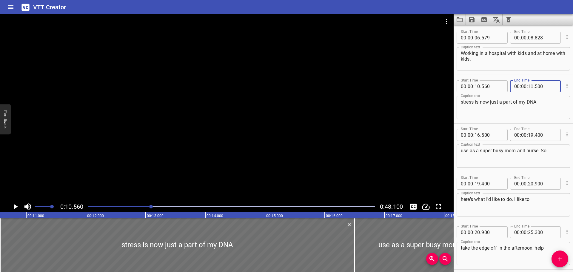
type input "6"
type input "10"
type input "0"
type input "10"
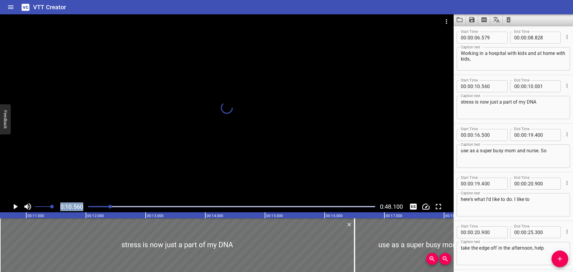
drag, startPoint x: 151, startPoint y: 207, endPoint x: 54, endPoint y: 204, distance: 97.7
click at [54, 204] on div "0:10.560 0:48.100" at bounding box center [227, 206] width 454 height 11
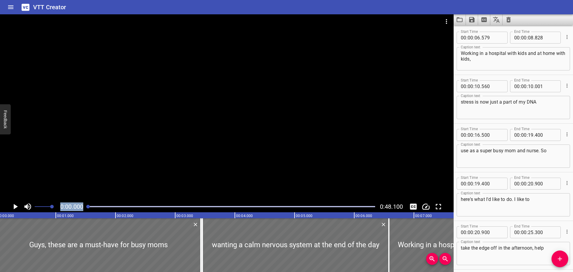
scroll to position [0, 0]
click at [21, 206] on div "0:00.000 0:48.100" at bounding box center [227, 206] width 454 height 11
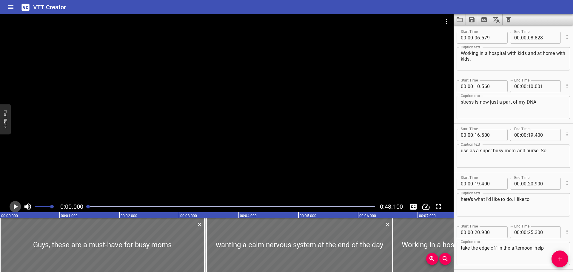
click at [10, 207] on button "Play/Pause" at bounding box center [15, 206] width 11 height 11
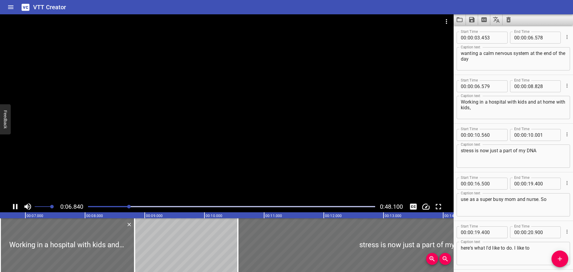
scroll to position [97, 0]
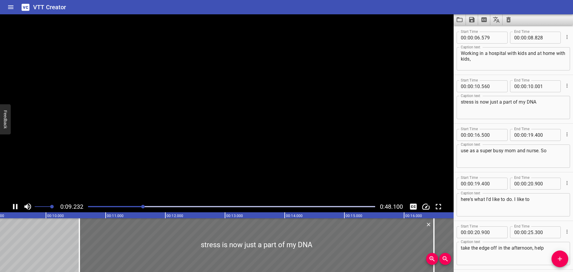
click at [13, 207] on icon "Play/Pause" at bounding box center [15, 206] width 4 height 5
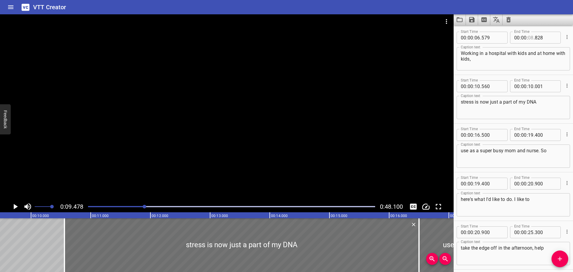
click at [530, 39] on input "number" at bounding box center [531, 38] width 6 height 12
drag, startPoint x: 8, startPoint y: 207, endPoint x: 12, endPoint y: 207, distance: 3.6
click at [8, 208] on div "0:09.478 0:48.100" at bounding box center [227, 206] width 454 height 11
click at [15, 206] on icon "Play/Pause" at bounding box center [16, 206] width 4 height 5
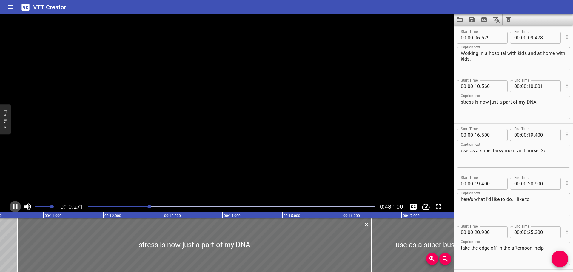
click at [15, 206] on icon "Play/Pause" at bounding box center [15, 206] width 9 height 9
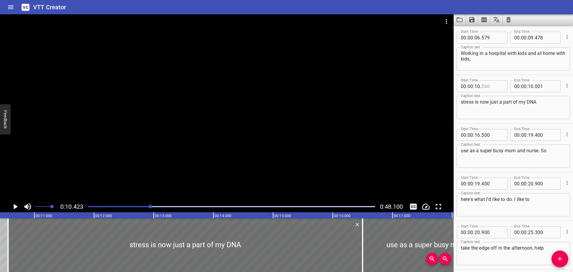
click at [492, 88] on input "number" at bounding box center [493, 86] width 22 height 12
click at [13, 206] on icon "Play/Pause" at bounding box center [15, 206] width 9 height 9
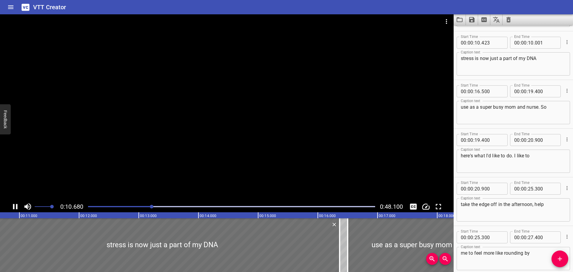
scroll to position [146, 0]
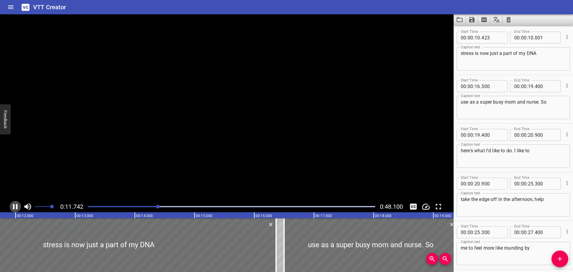
click at [14, 206] on icon "Play/Pause" at bounding box center [15, 206] width 4 height 5
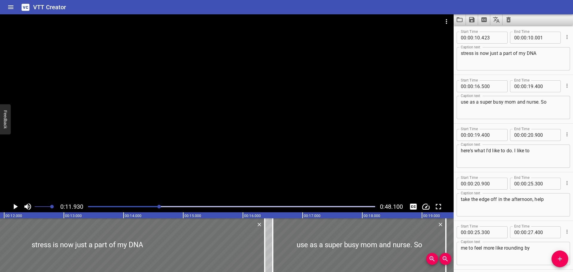
scroll to position [116, 0]
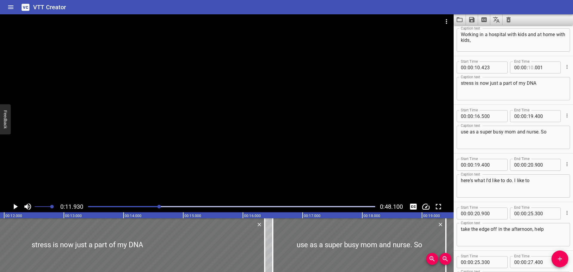
click at [529, 70] on input "number" at bounding box center [531, 67] width 6 height 12
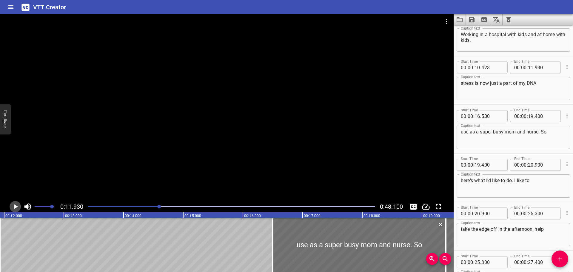
click at [16, 207] on icon "Play/Pause" at bounding box center [16, 206] width 4 height 5
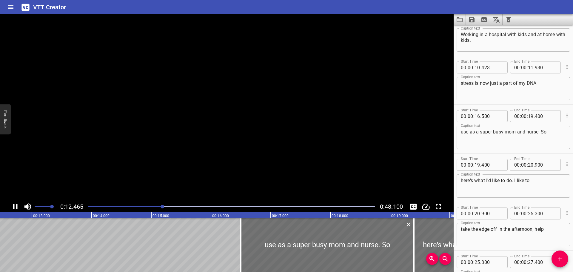
click at [16, 207] on icon "Play/Pause" at bounding box center [15, 206] width 4 height 5
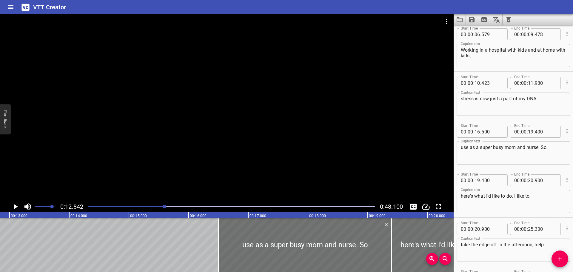
scroll to position [86, 0]
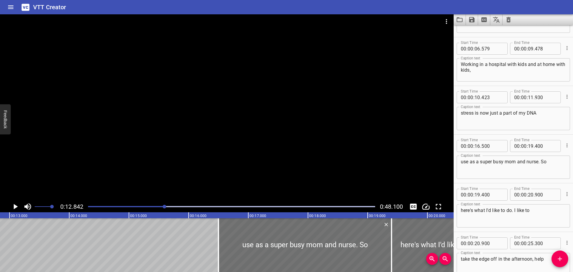
click at [500, 163] on textarea "use as a super busy mom and nurse. So" at bounding box center [513, 167] width 105 height 17
paste textarea "Apothecaries, Wind Down, and Take the Edge Off Tinctures are my go-tos as a sup…"
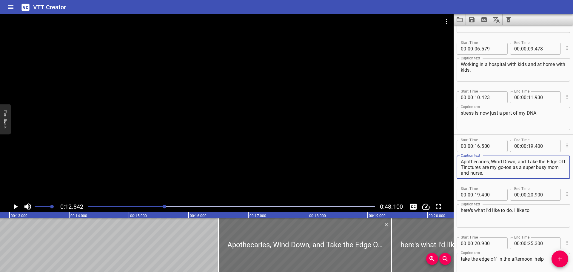
click at [480, 161] on textarea "Apothecaries, Wind Down, and Take the Edge Off Tinctures are my go-tos as a sup…" at bounding box center [513, 167] width 105 height 17
click at [478, 143] on input "number" at bounding box center [478, 146] width 6 height 12
click at [528, 146] on input "number" at bounding box center [531, 146] width 6 height 12
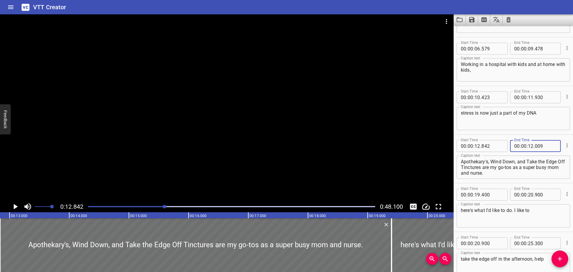
click at [16, 206] on icon "Play/Pause" at bounding box center [16, 206] width 4 height 5
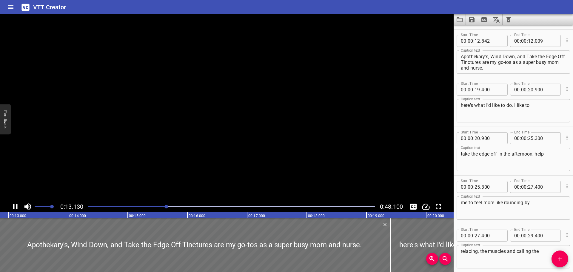
scroll to position [195, 0]
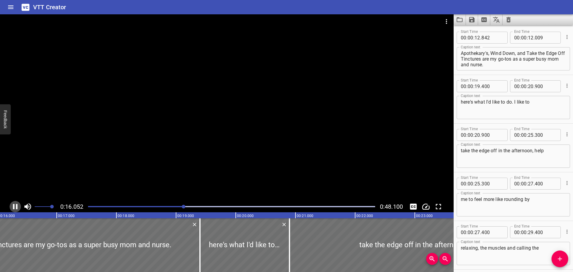
click at [15, 206] on icon "Play/Pause" at bounding box center [15, 206] width 9 height 9
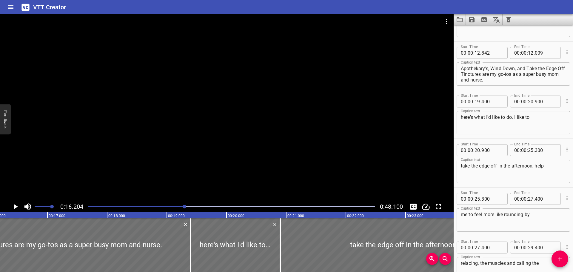
scroll to position [165, 0]
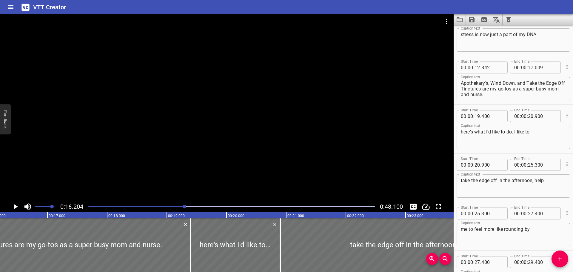
click at [529, 66] on input "number" at bounding box center [531, 67] width 6 height 12
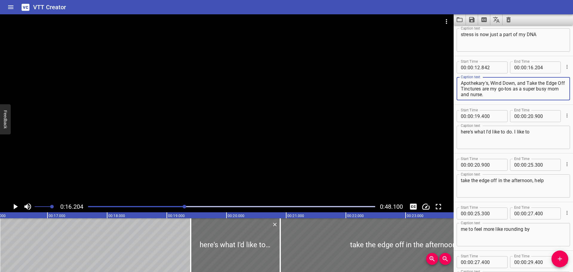
drag, startPoint x: 491, startPoint y: 88, endPoint x: 503, endPoint y: 94, distance: 13.5
click at [503, 94] on textarea "Apothekary's, Wind Down, and Take the Edge Off Tinctures are my go-tos as a sup…" at bounding box center [513, 88] width 105 height 17
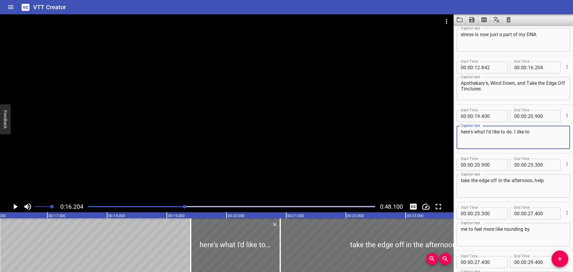
click at [493, 133] on textarea "here's what I'd like to do. I like to" at bounding box center [513, 137] width 105 height 17
paste textarea "are my go-tos as a super busy mom and nurse."
click at [481, 116] on span "." at bounding box center [480, 116] width 1 height 12
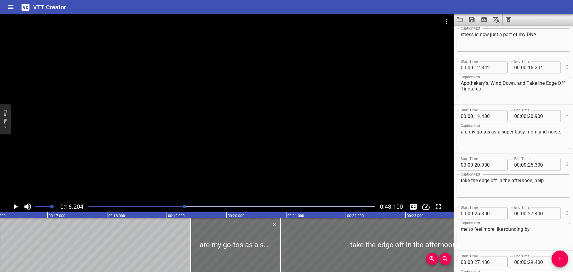
click at [479, 116] on input "number" at bounding box center [478, 116] width 6 height 12
click at [553, 72] on div "00 : 00 : 16 . 204" at bounding box center [535, 67] width 51 height 12
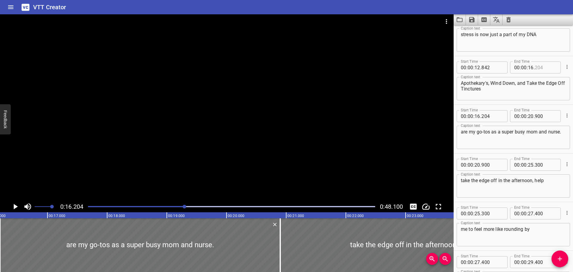
click at [549, 70] on input "number" at bounding box center [546, 67] width 22 height 12
click at [14, 207] on icon "Play/Pause" at bounding box center [16, 206] width 4 height 5
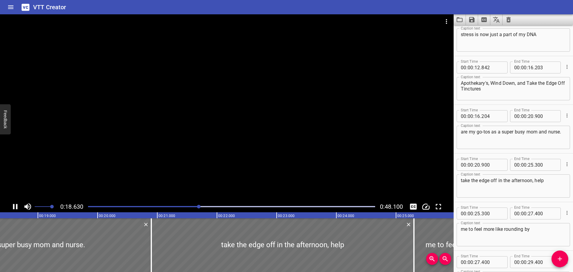
click at [14, 206] on icon "Play/Pause" at bounding box center [15, 206] width 4 height 5
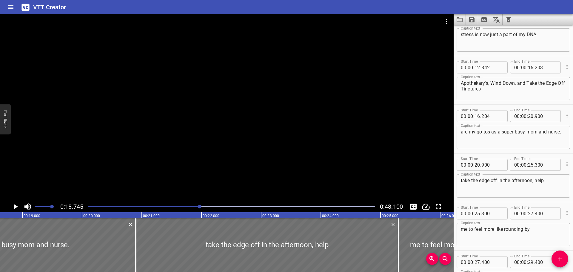
scroll to position [0, 1119]
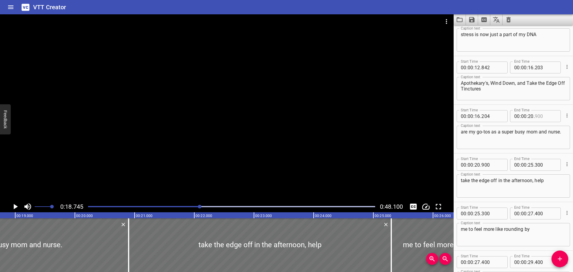
click at [539, 116] on input "number" at bounding box center [546, 116] width 22 height 12
click at [512, 141] on textarea "are my go-tos as a super busy mom and nurse." at bounding box center [513, 137] width 105 height 17
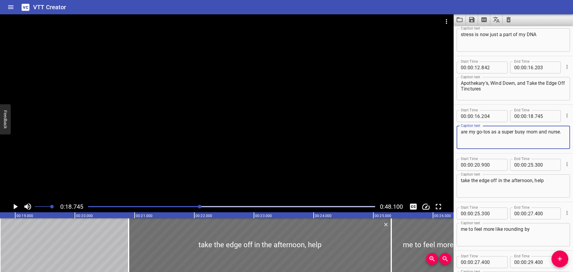
click at [16, 207] on icon "Play/Pause" at bounding box center [16, 206] width 4 height 5
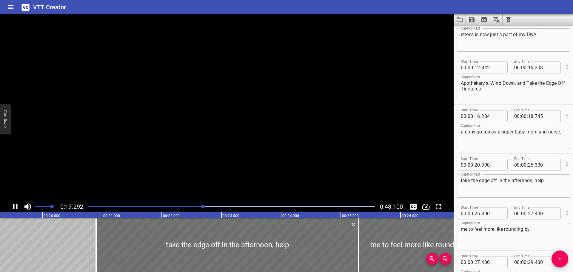
click at [16, 207] on icon "Play/Pause" at bounding box center [15, 206] width 4 height 5
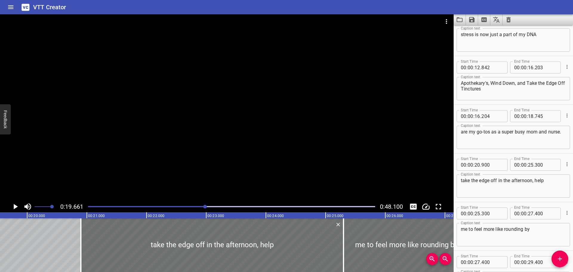
scroll to position [0, 1174]
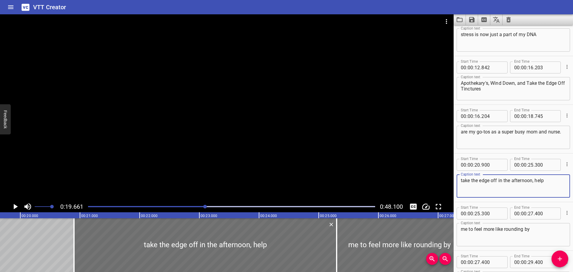
click at [489, 181] on textarea "take the edge off in the afternoon, help" at bounding box center [513, 186] width 105 height 17
paste textarea "Here's what I like to do."
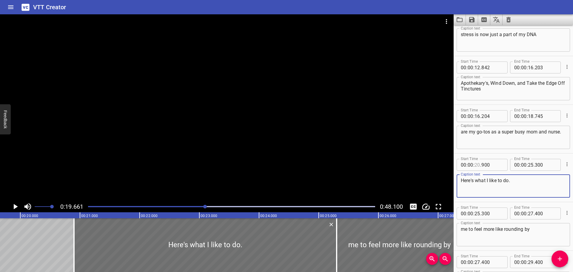
click at [478, 163] on input "number" at bounding box center [478, 165] width 6 height 12
click at [478, 166] on input "number" at bounding box center [478, 165] width 6 height 12
click at [530, 165] on input "number" at bounding box center [531, 165] width 6 height 12
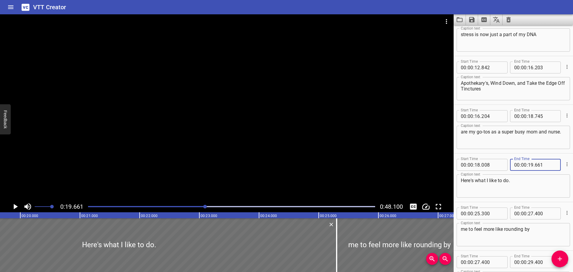
click at [14, 208] on icon "Play/Pause" at bounding box center [16, 206] width 4 height 5
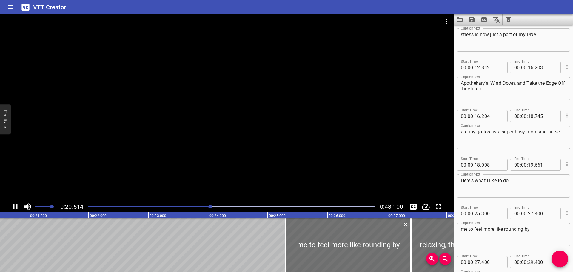
click at [14, 206] on icon "Play/Pause" at bounding box center [15, 206] width 4 height 5
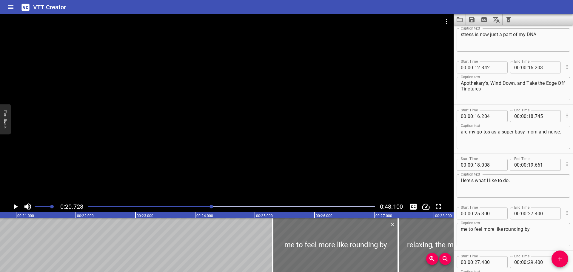
scroll to position [195, 0]
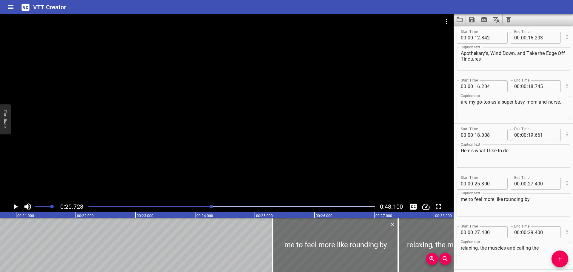
click at [490, 202] on textarea "me to feel more like rounding by" at bounding box center [513, 204] width 105 height 17
paste textarea "I like take the edge off in the afternoon"
click at [477, 183] on input "number" at bounding box center [478, 184] width 6 height 12
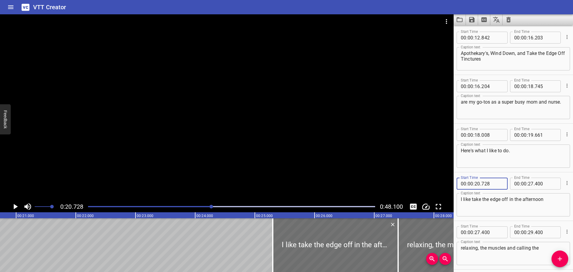
click at [13, 208] on icon "Play/Pause" at bounding box center [15, 206] width 9 height 9
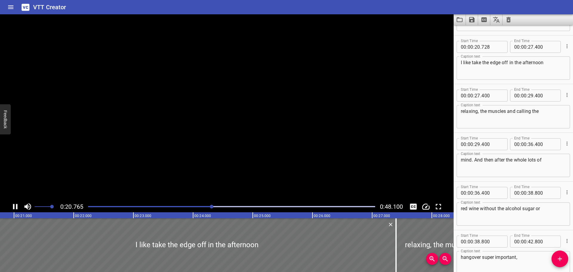
scroll to position [341, 0]
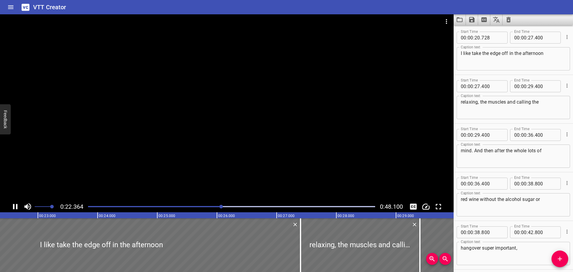
click at [14, 206] on icon "Play/Pause" at bounding box center [15, 206] width 4 height 5
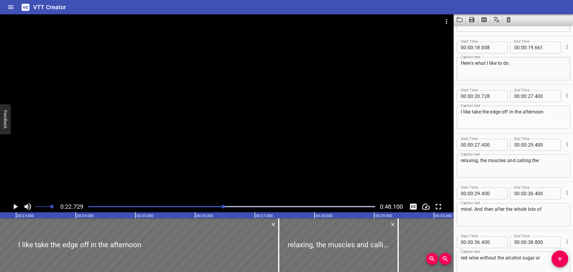
scroll to position [281, 0]
click at [529, 99] on input "number" at bounding box center [531, 97] width 6 height 12
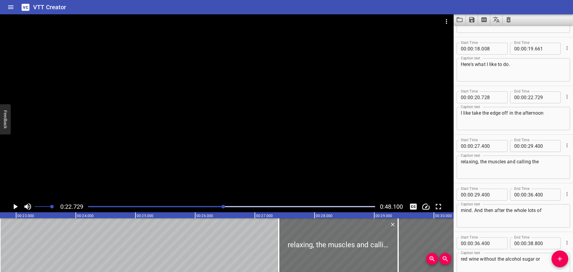
click at [497, 164] on textarea "relaxing, the muscles and calling the" at bounding box center [513, 167] width 105 height 17
paste textarea "when the day just starts to catch up with m"
click at [479, 145] on input "number" at bounding box center [478, 146] width 6 height 12
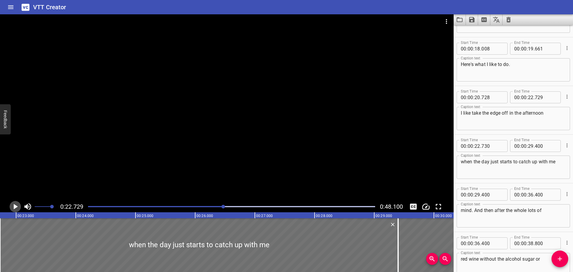
click at [18, 203] on icon "Play/Pause" at bounding box center [15, 206] width 9 height 9
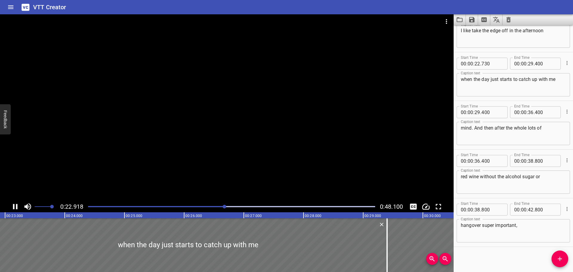
scroll to position [365, 0]
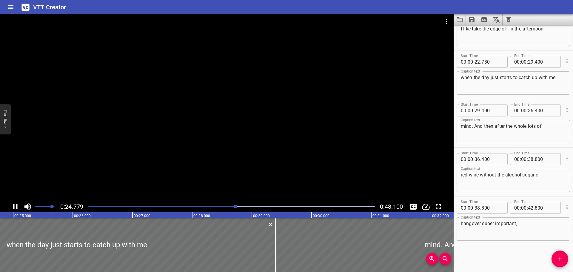
click at [16, 204] on icon "Play/Pause" at bounding box center [15, 206] width 9 height 9
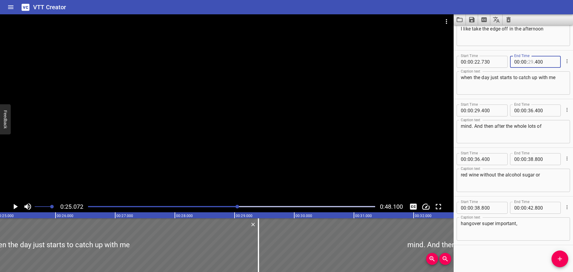
click at [528, 61] on input "number" at bounding box center [531, 62] width 6 height 12
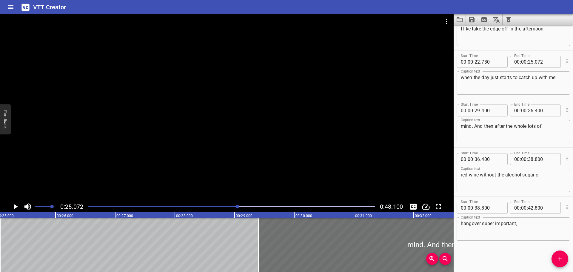
click at [509, 125] on textarea "mind. And then after the whole lots of" at bounding box center [513, 131] width 105 height 17
paste textarea "It helps me to feel more grounded by relaxing the muscles and calming the mind."
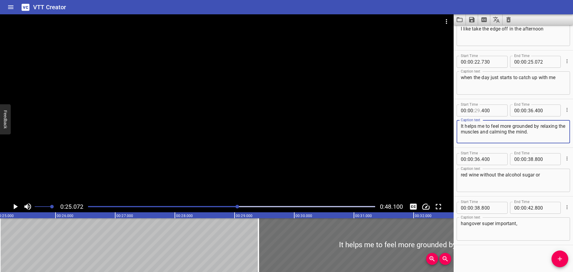
click at [478, 109] on input "number" at bounding box center [478, 110] width 6 height 12
click at [10, 204] on button "Play/Pause" at bounding box center [15, 206] width 11 height 11
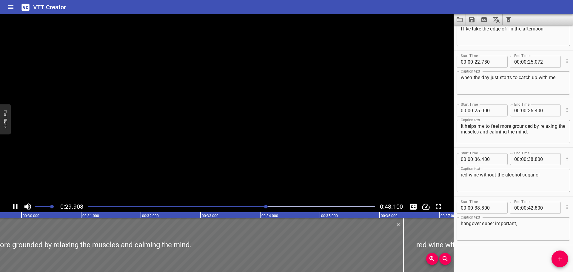
click at [13, 204] on icon "Play/Pause" at bounding box center [15, 206] width 4 height 5
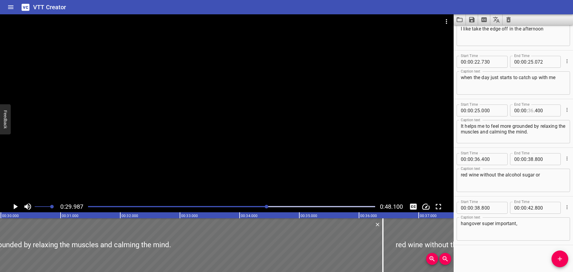
click at [531, 111] on input "number" at bounding box center [531, 110] width 6 height 12
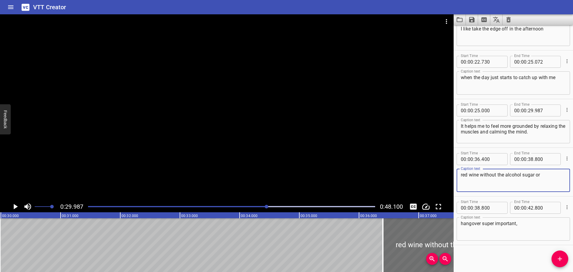
click at [497, 174] on textarea "red wine without the alcohol sugar or" at bounding box center [513, 180] width 105 height 17
paste textarea "hen after the whole long day"
click at [477, 157] on input "number" at bounding box center [478, 159] width 6 height 12
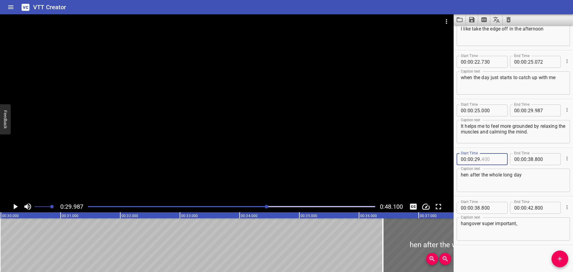
click at [484, 159] on input "number" at bounding box center [493, 159] width 22 height 12
click at [479, 160] on input "number" at bounding box center [478, 159] width 6 height 12
click at [15, 208] on icon "Play/Pause" at bounding box center [16, 206] width 4 height 5
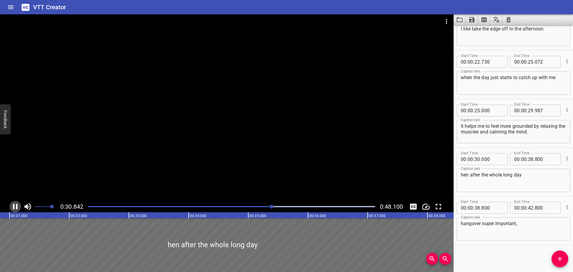
click at [15, 207] on icon "Play/Pause" at bounding box center [15, 206] width 9 height 9
click at [460, 174] on div "hen after the whole long day Caption text" at bounding box center [513, 180] width 113 height 23
click at [460, 173] on div "hen after the whole long day Caption text" at bounding box center [513, 180] width 113 height 23
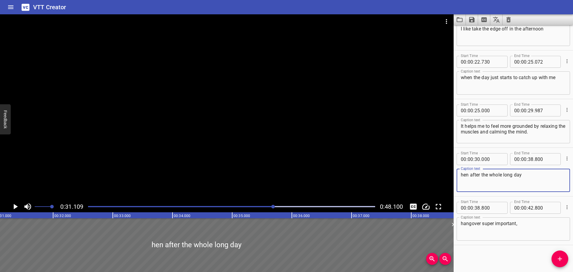
click at [460, 174] on div "hen after the whole long day Caption text" at bounding box center [513, 180] width 113 height 23
click at [463, 174] on textarea "hen after the whole long day" at bounding box center [513, 180] width 105 height 17
click at [462, 174] on textarea "hen after the whole long day" at bounding box center [513, 180] width 105 height 17
click at [18, 205] on icon "Play/Pause" at bounding box center [15, 206] width 9 height 9
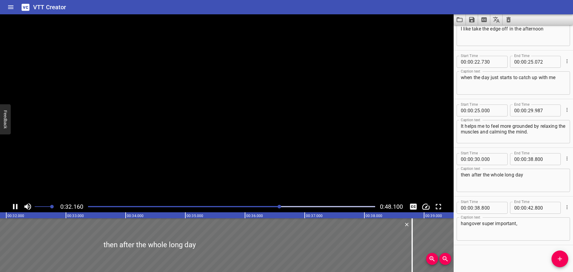
click at [17, 205] on icon "Play/Pause" at bounding box center [15, 206] width 4 height 5
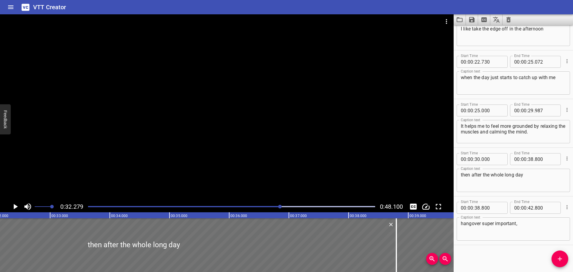
scroll to position [0, 1927]
click at [531, 159] on input "number" at bounding box center [531, 159] width 6 height 12
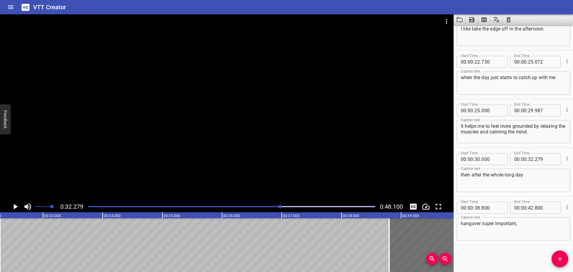
click at [480, 222] on textarea "hangover super important," at bounding box center [513, 229] width 105 height 17
paste textarea "wine down is great"
click at [479, 207] on input "number" at bounding box center [478, 208] width 6 height 12
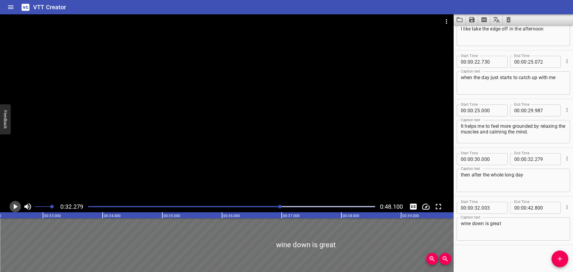
click at [15, 207] on icon "Play/Pause" at bounding box center [16, 206] width 4 height 5
click at [17, 206] on icon "Play/Pause" at bounding box center [15, 206] width 4 height 5
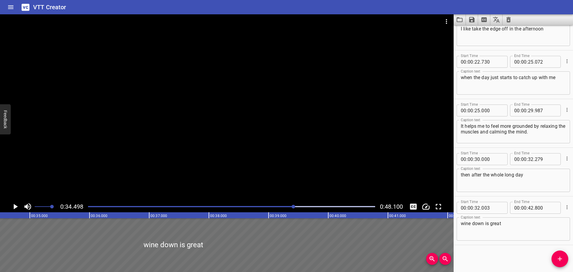
click at [556, 253] on button "Add Cue" at bounding box center [560, 258] width 17 height 17
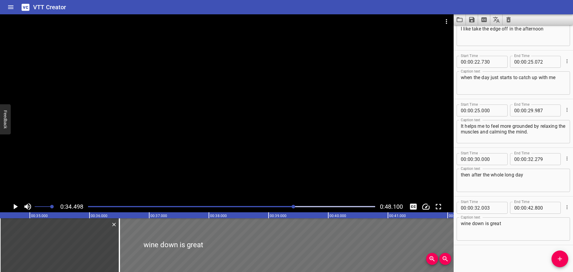
scroll to position [368, 0]
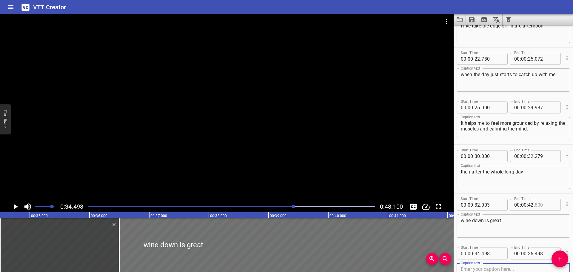
click at [535, 207] on input "number" at bounding box center [546, 205] width 22 height 12
click at [530, 206] on input "number" at bounding box center [531, 205] width 6 height 12
click at [535, 204] on input ".497" at bounding box center [546, 205] width 22 height 12
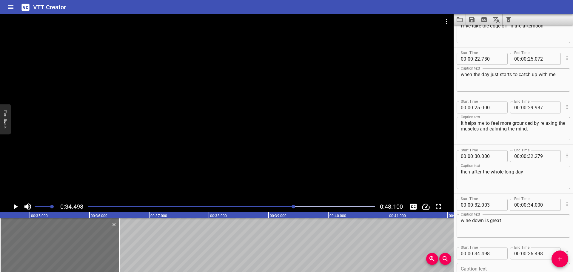
click at [547, 211] on div "Start Time 00 : 00 : 32 . 003 Start Time End Time 00 : 00 : 34 . 000 End Time" at bounding box center [513, 204] width 113 height 16
click at [540, 205] on input "number" at bounding box center [546, 205] width 22 height 12
click at [516, 219] on textarea "wine down is great" at bounding box center [513, 226] width 105 height 17
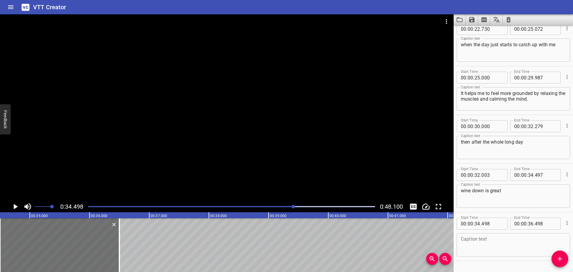
click at [507, 246] on textarea at bounding box center [513, 244] width 105 height 17
paste textarea "It delivers the calming benefits of a glass of red wine without the alcohol, su…"
click at [13, 206] on icon "Play/Pause" at bounding box center [15, 206] width 9 height 9
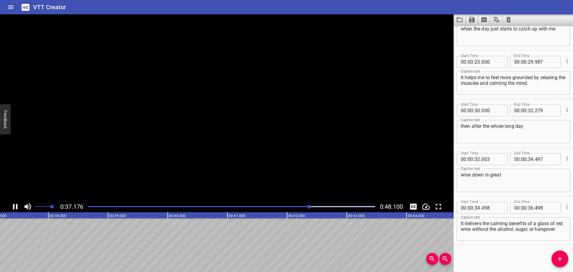
click at [13, 206] on icon "Play/Pause" at bounding box center [15, 206] width 4 height 5
click at [13, 206] on icon "Play/Pause" at bounding box center [15, 206] width 9 height 9
click at [14, 206] on icon "Play/Pause" at bounding box center [15, 206] width 4 height 5
drag, startPoint x: 330, startPoint y: 206, endPoint x: 322, endPoint y: 207, distance: 9.0
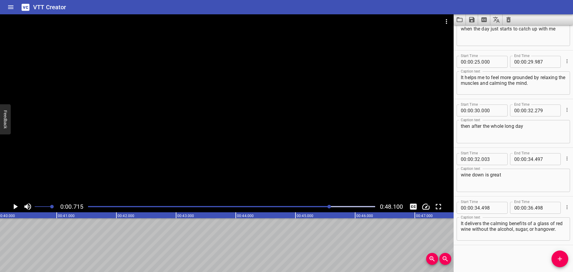
click at [327, 207] on div at bounding box center [329, 207] width 4 height 4
click at [13, 206] on icon "Play/Pause" at bounding box center [15, 206] width 9 height 9
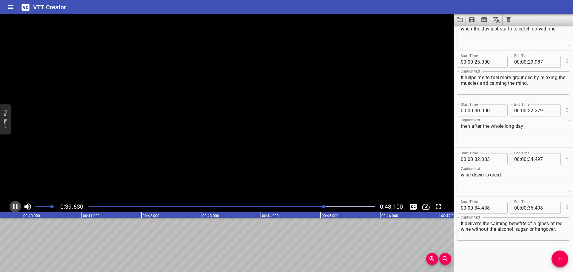
click at [14, 206] on icon "Play/Pause" at bounding box center [15, 206] width 4 height 5
click at [530, 208] on input "number" at bounding box center [531, 208] width 6 height 12
click at [562, 257] on icon "Add Cue" at bounding box center [559, 258] width 7 height 7
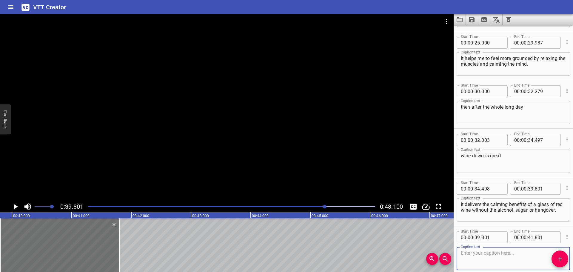
scroll to position [447, 0]
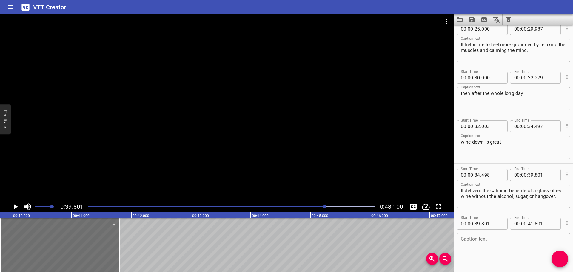
click at [491, 247] on textarea at bounding box center [513, 244] width 105 height 17
paste textarea "And it improves my sleep quality, which is super important to me right now."
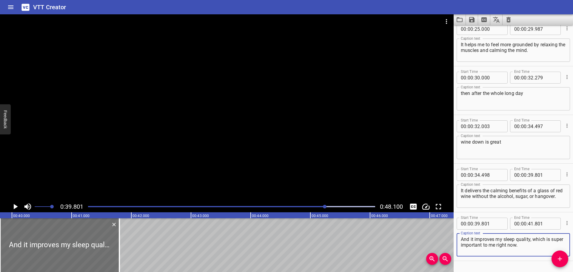
click at [13, 209] on icon "Play/Pause" at bounding box center [15, 206] width 9 height 9
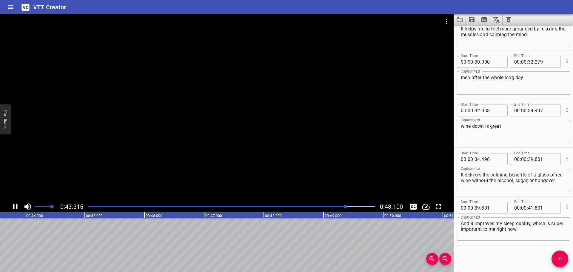
click at [13, 208] on icon "Play/Pause" at bounding box center [15, 206] width 4 height 5
click at [535, 210] on input "number" at bounding box center [546, 208] width 22 height 12
click at [559, 264] on button "Add Cue" at bounding box center [560, 258] width 17 height 17
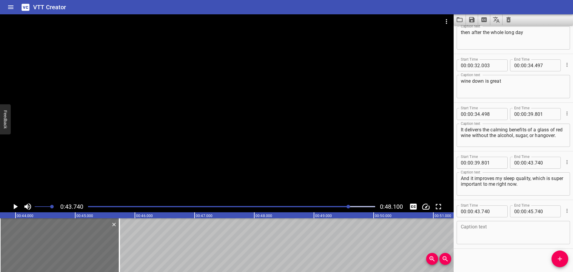
scroll to position [511, 0]
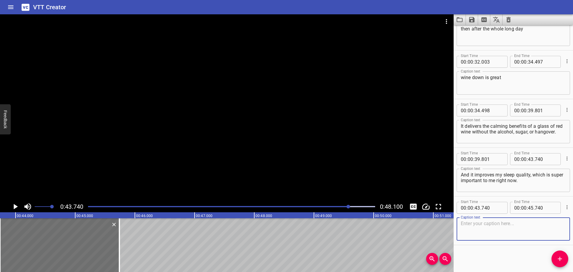
click at [490, 230] on textarea at bounding box center [513, 229] width 105 height 17
paste textarea "If you are busy and you need to calm your nervous system like me, these are a m…"
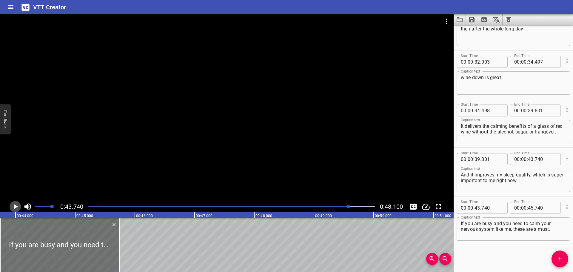
click at [15, 205] on icon "Play/Pause" at bounding box center [16, 206] width 4 height 5
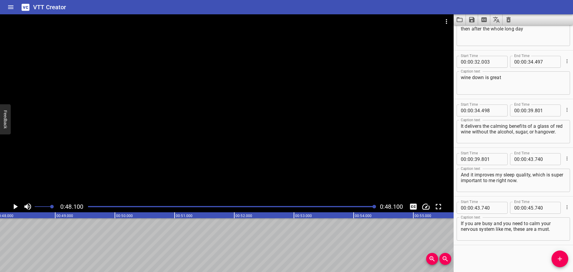
scroll to position [0, 2872]
click at [530, 207] on input "number" at bounding box center [531, 208] width 6 height 12
click at [535, 209] on input ".1" at bounding box center [546, 208] width 22 height 12
click at [556, 211] on div "00 : 00 : 48 . 001" at bounding box center [535, 208] width 51 height 12
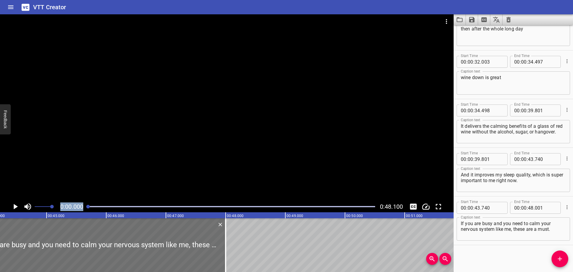
drag, startPoint x: 375, startPoint y: 207, endPoint x: 46, endPoint y: 210, distance: 328.7
click at [46, 210] on div "0:00.000 0:48.100" at bounding box center [227, 206] width 454 height 11
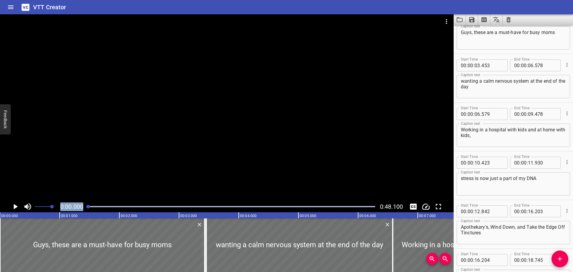
scroll to position [0, 0]
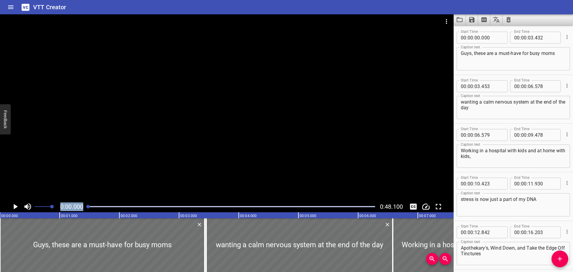
click at [14, 210] on icon "Play/Pause" at bounding box center [15, 206] width 9 height 9
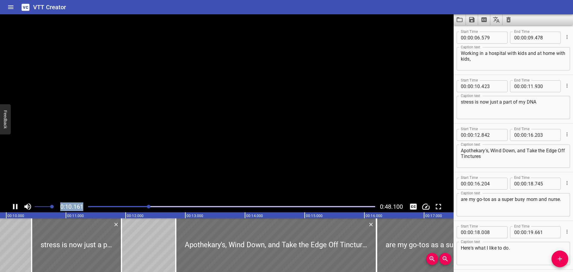
scroll to position [0, 607]
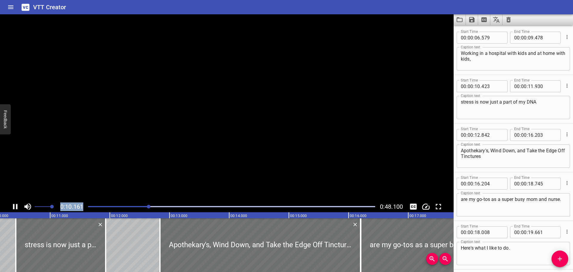
click at [15, 207] on icon "Play/Pause" at bounding box center [15, 206] width 9 height 9
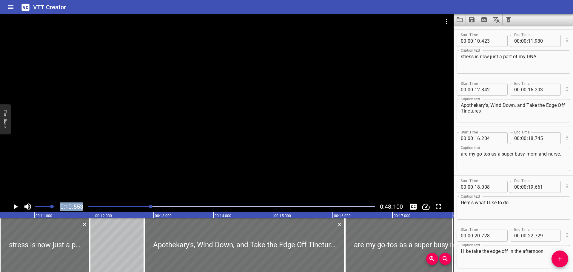
scroll to position [0, 630]
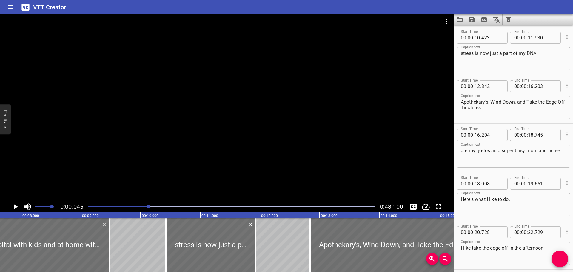
drag, startPoint x: 153, startPoint y: 207, endPoint x: 149, endPoint y: 207, distance: 3.6
click at [149, 207] on div at bounding box center [149, 207] width 4 height 4
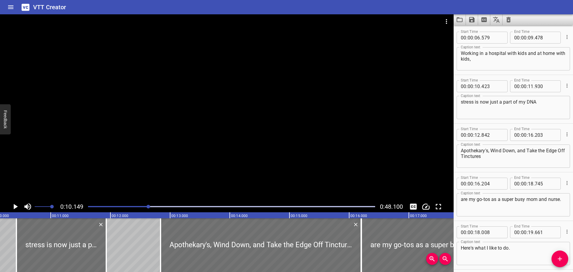
scroll to position [67, 0]
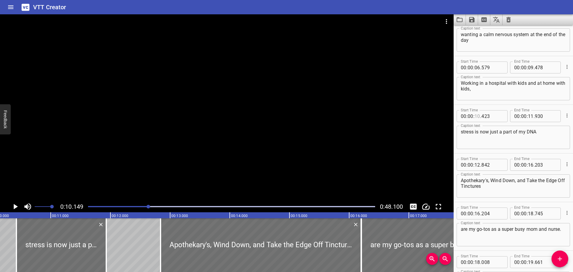
click at [478, 117] on input "number" at bounding box center [478, 116] width 6 height 12
click at [13, 209] on icon "Play/Pause" at bounding box center [15, 206] width 9 height 9
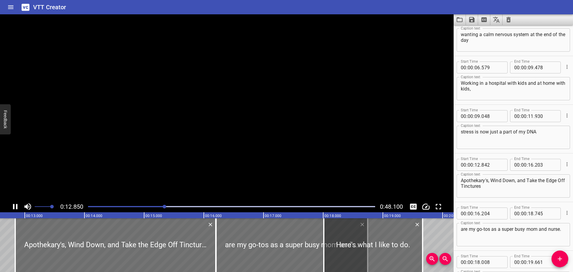
scroll to position [0, 767]
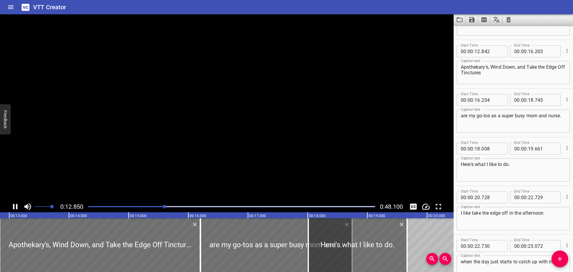
click at [13, 207] on icon "Play/Pause" at bounding box center [15, 206] width 4 height 5
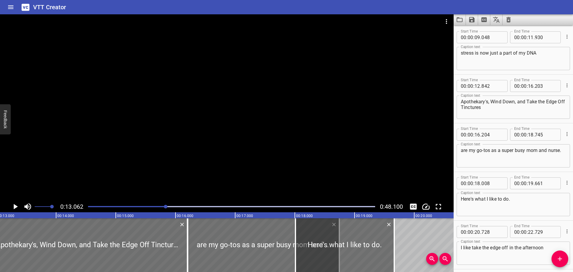
scroll to position [0, 0]
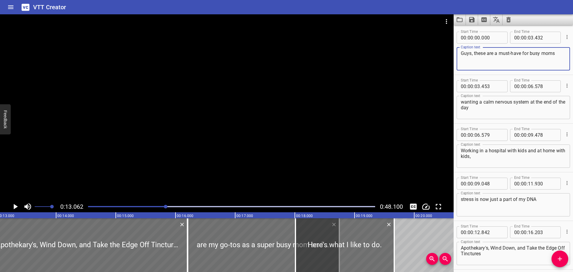
click at [487, 58] on textarea "Guys, these are a must-have for busy moms" at bounding box center [513, 58] width 105 height 17
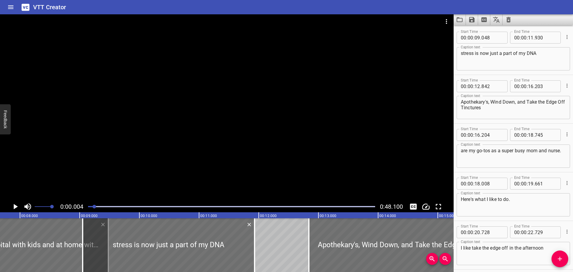
drag, startPoint x: 167, startPoint y: 207, endPoint x: 84, endPoint y: 210, distance: 83.0
click at [84, 210] on div "0:00.004 0:48.100" at bounding box center [227, 206] width 454 height 11
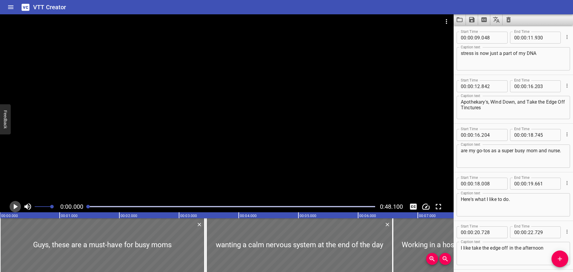
click at [14, 207] on icon "Play/Pause" at bounding box center [16, 206] width 4 height 5
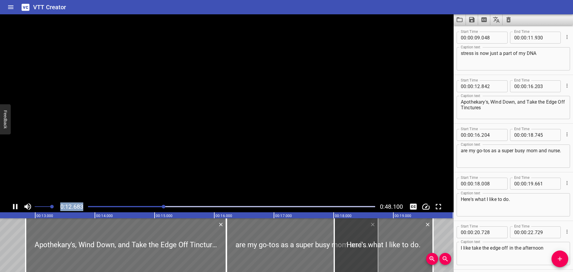
click at [14, 206] on icon "Play/Pause" at bounding box center [15, 206] width 4 height 5
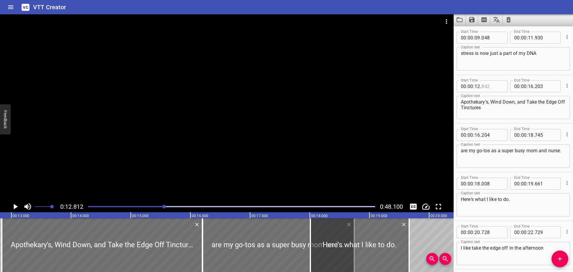
click at [496, 87] on input "number" at bounding box center [493, 86] width 22 height 12
click at [15, 204] on icon "Play/Pause" at bounding box center [15, 206] width 9 height 9
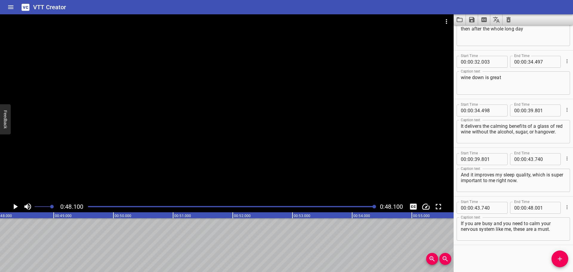
click at [555, 230] on textarea "If you are busy and you need to calm your nervous system like me, these are a m…" at bounding box center [513, 229] width 105 height 17
click at [473, 16] on icon "Save captions to file" at bounding box center [471, 19] width 7 height 7
click at [476, 32] on li "Save to VTT file" at bounding box center [488, 32] width 44 height 11
